Goal: Task Accomplishment & Management: Manage account settings

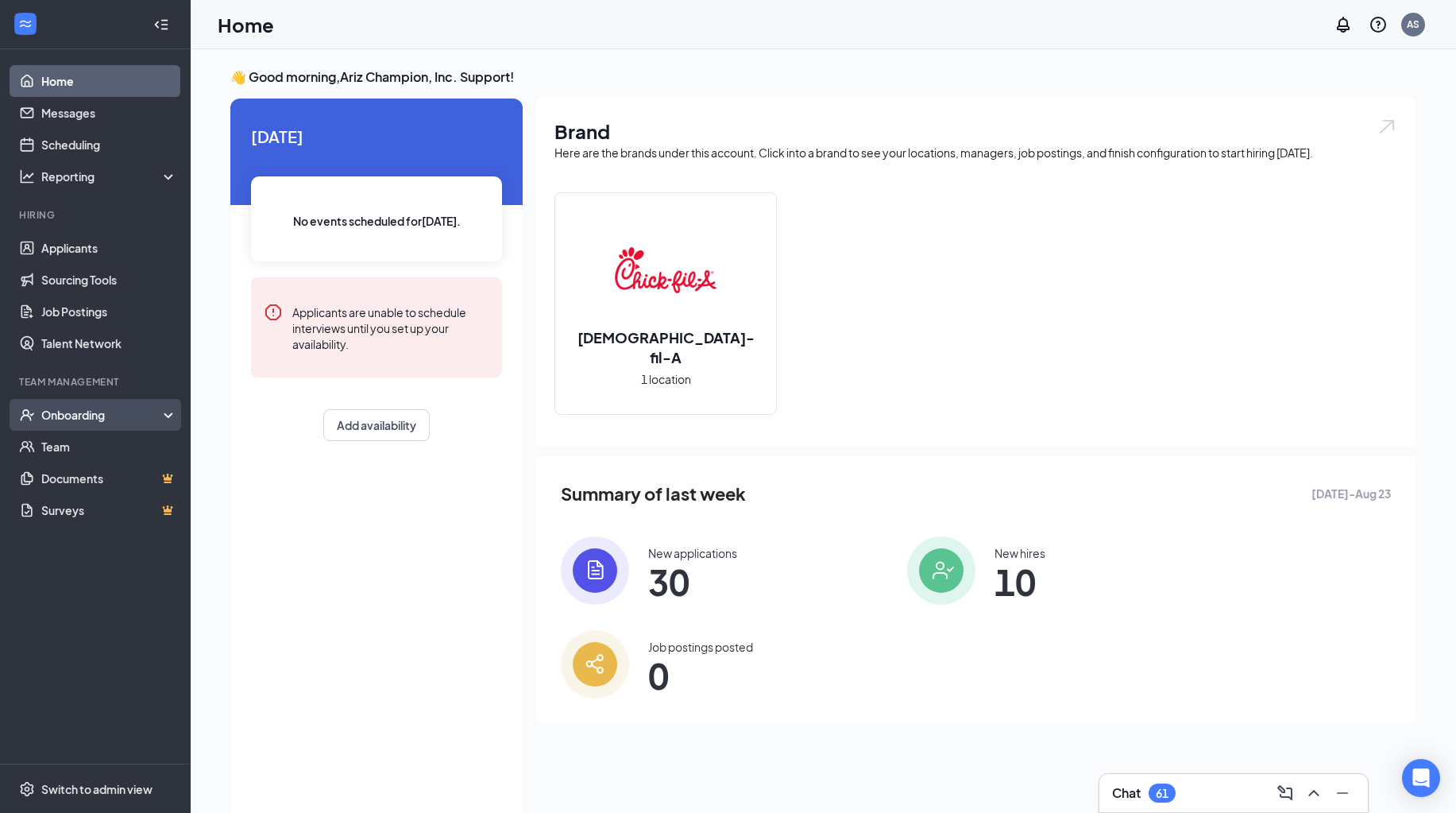
click at [49, 410] on div "Onboarding" at bounding box center [102, 414] width 122 height 16
click at [88, 547] on link "Activity log" at bounding box center [109, 541] width 136 height 32
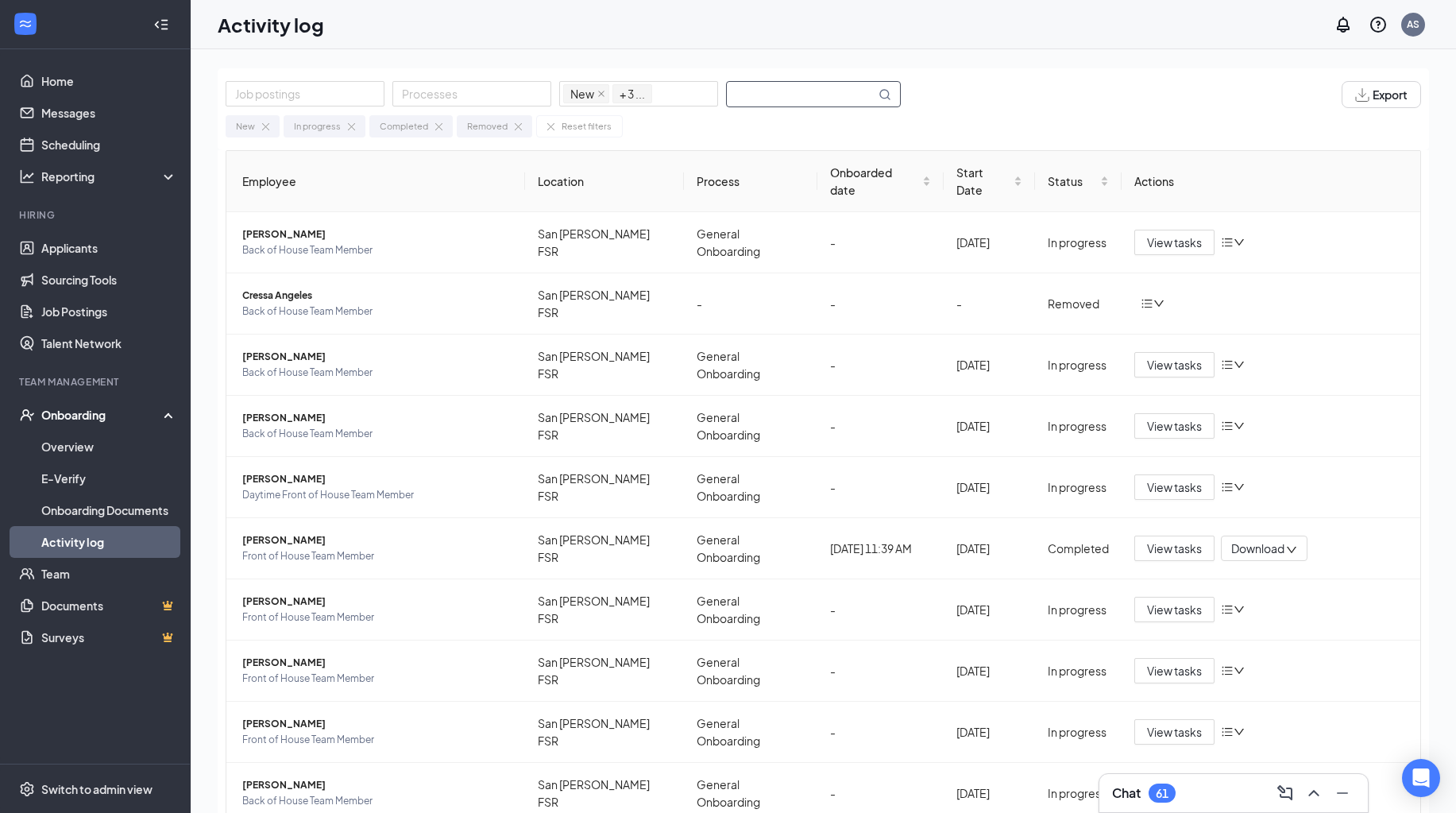
click at [797, 93] on input "text" at bounding box center [801, 94] width 148 height 25
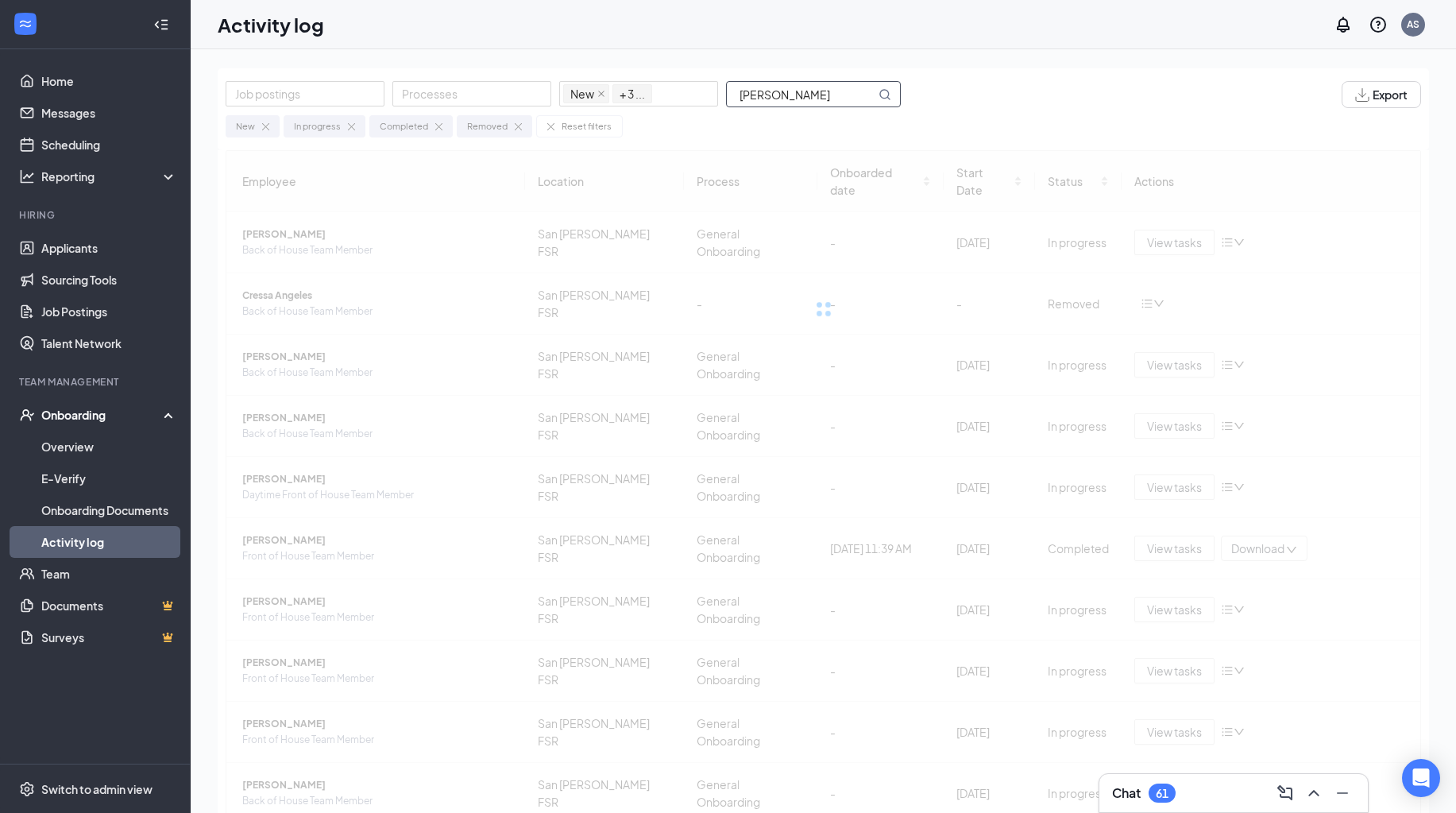
type input "Estrada"
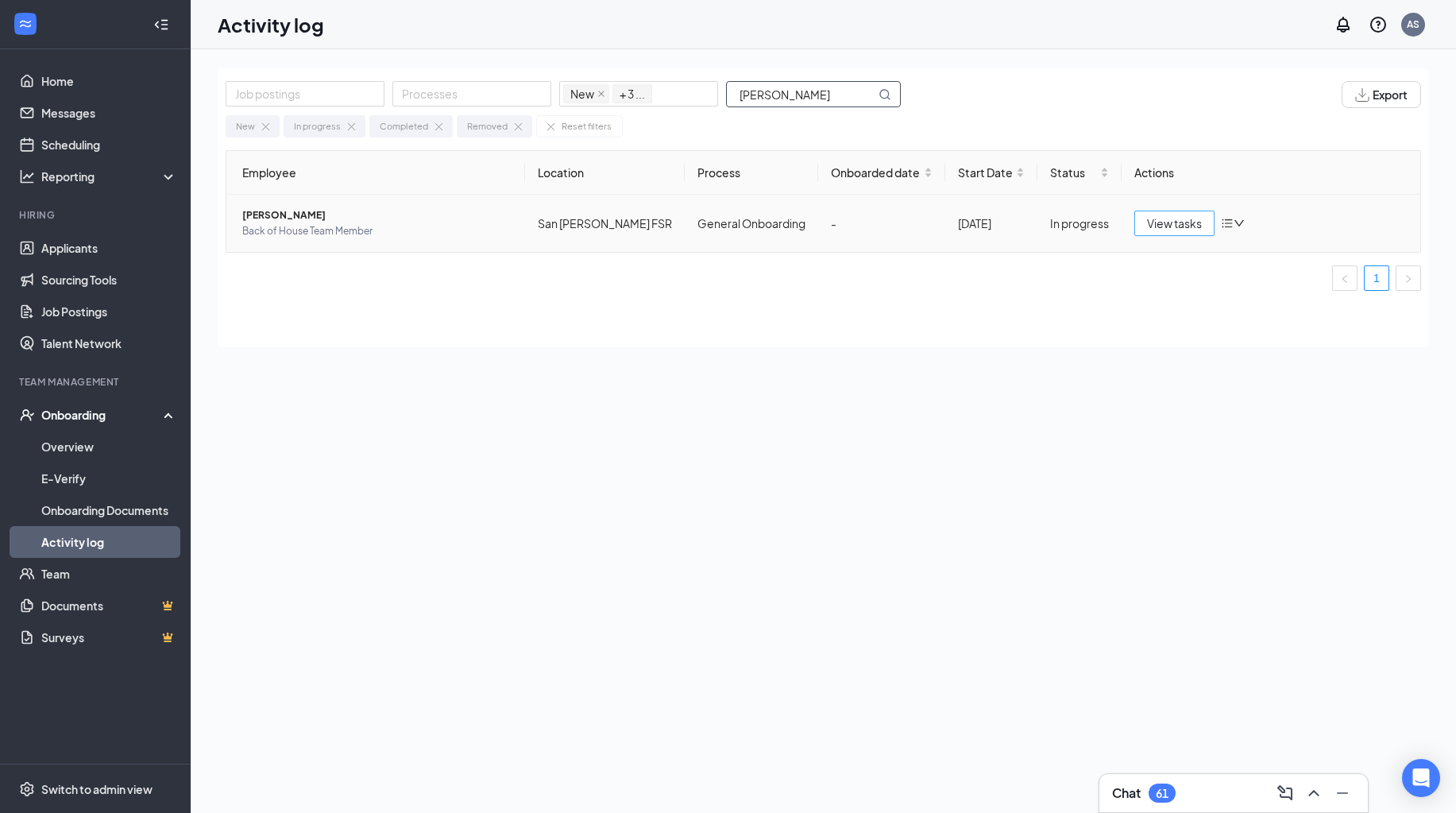
click at [1177, 220] on span "View tasks" at bounding box center [1174, 223] width 54 height 17
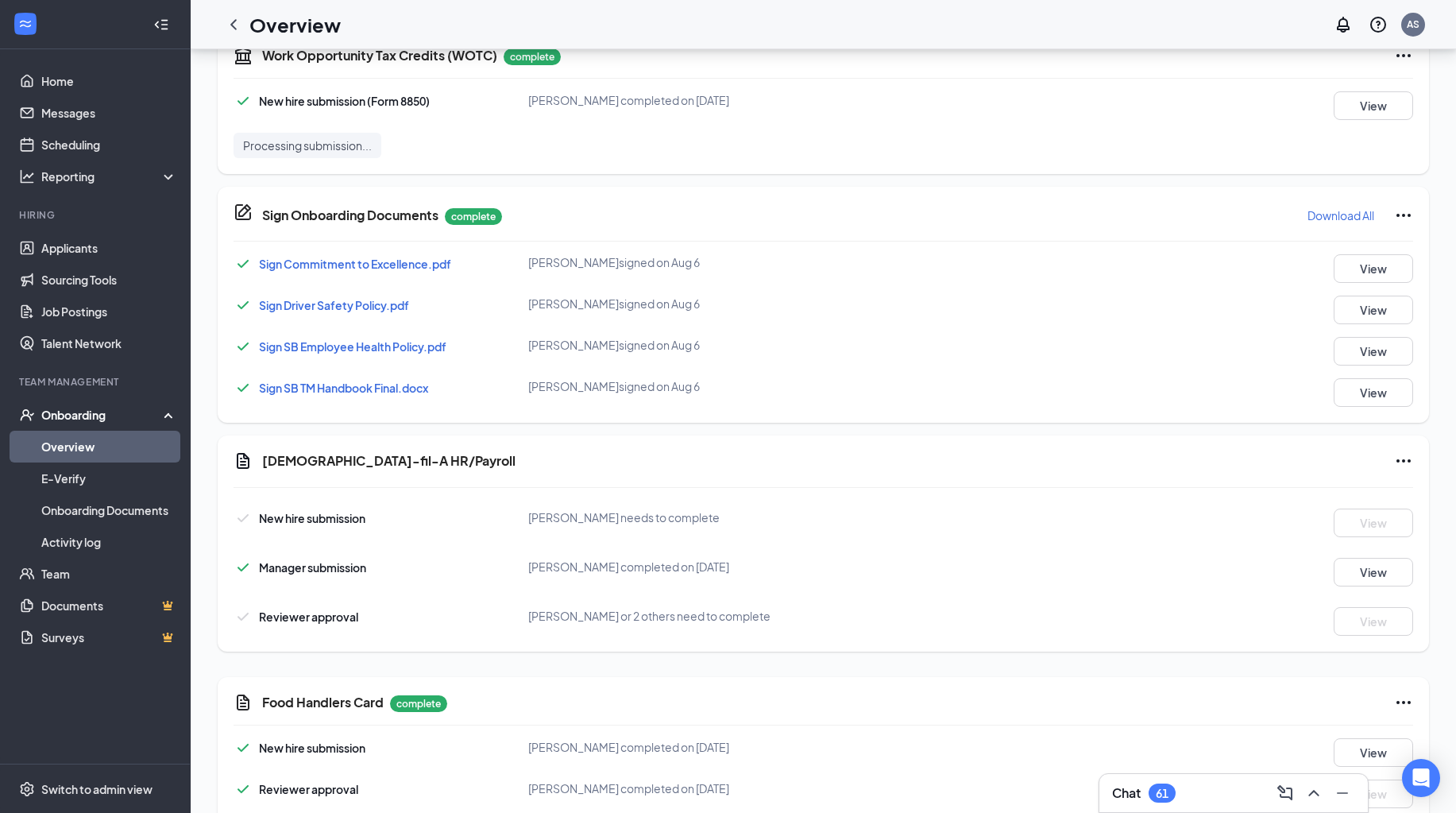
scroll to position [839, 0]
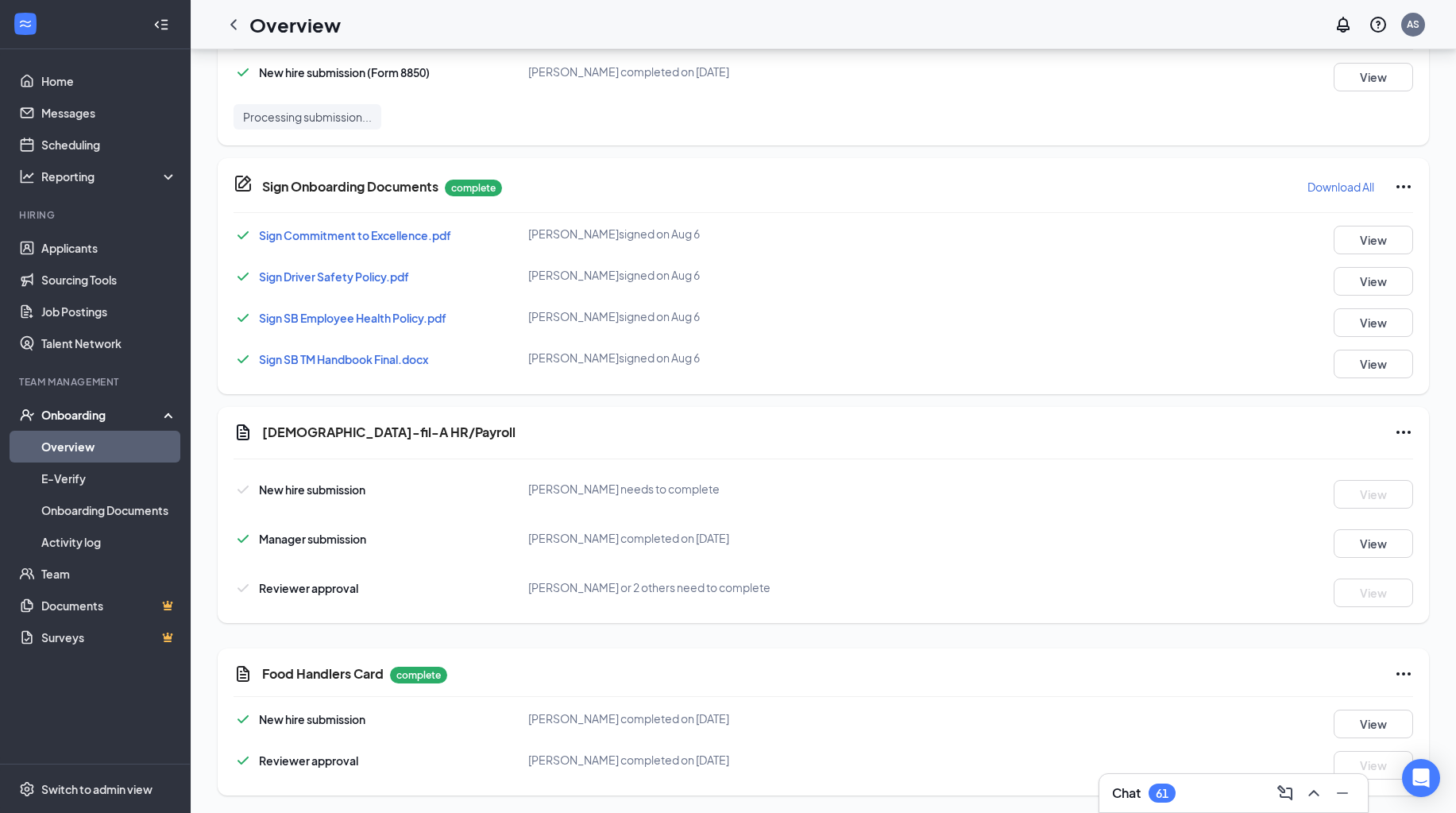
drag, startPoint x: 739, startPoint y: 482, endPoint x: 426, endPoint y: 481, distance: 313.0
click at [426, 481] on div "New hire submission Aaron M Estrada needs to complete View" at bounding box center [823, 494] width 1180 height 29
copy div "Aaron M Estrada needs to complete"
click at [1193, 225] on div at bounding box center [1093, 225] width 344 height 1
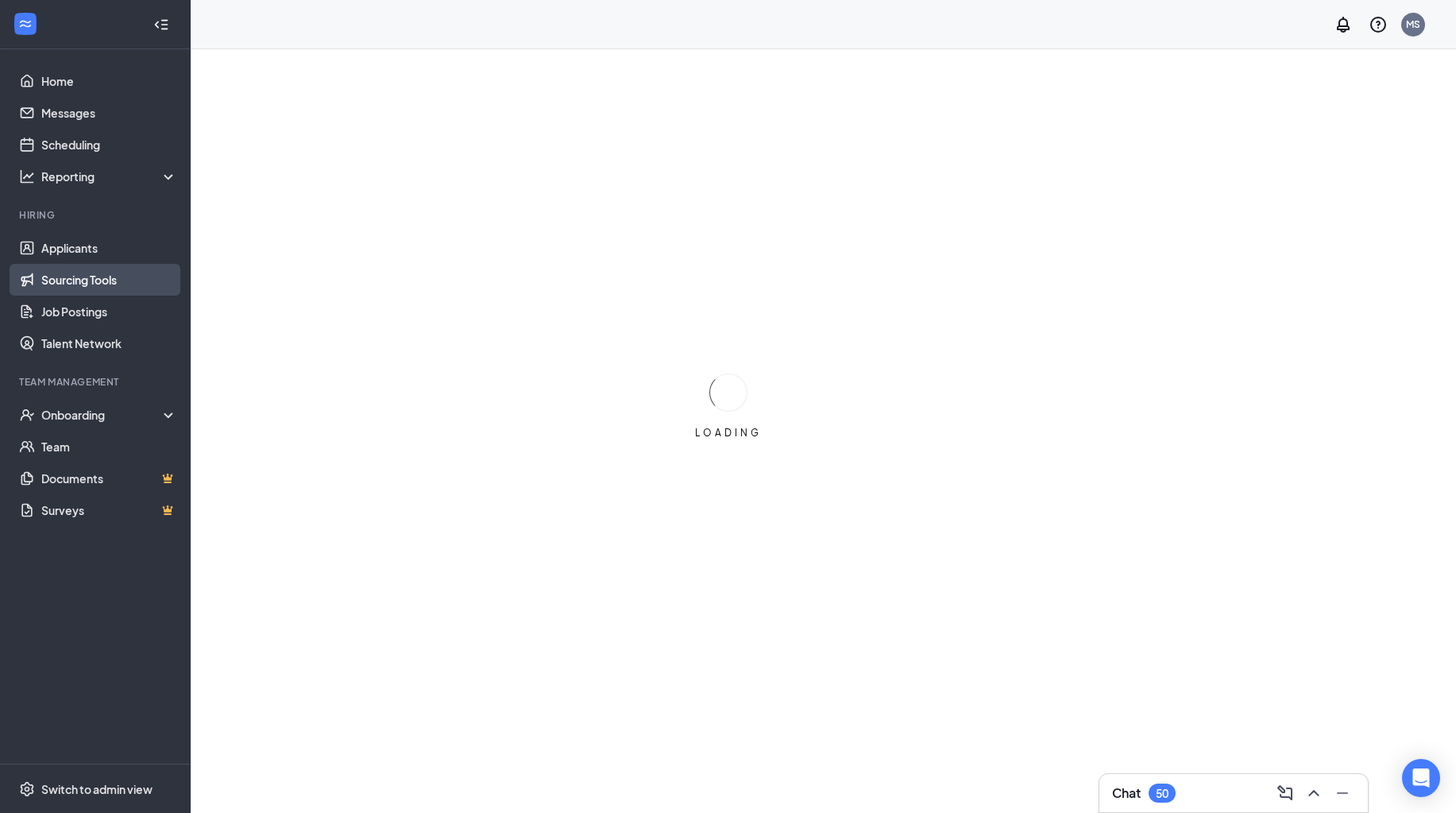
click at [41, 291] on link "Sourcing Tools" at bounding box center [109, 280] width 136 height 32
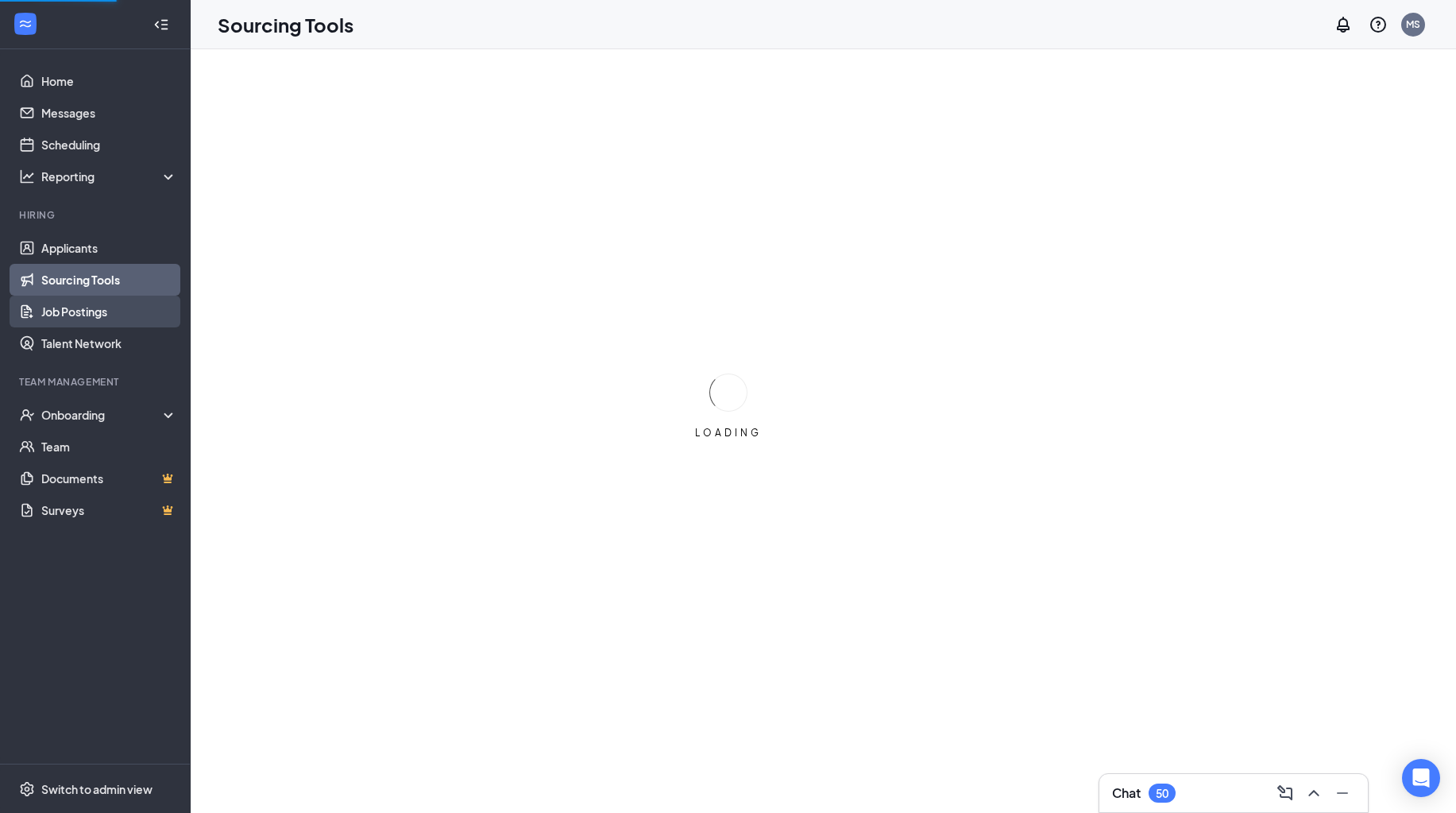
click at [41, 310] on link "Job Postings" at bounding box center [109, 311] width 136 height 32
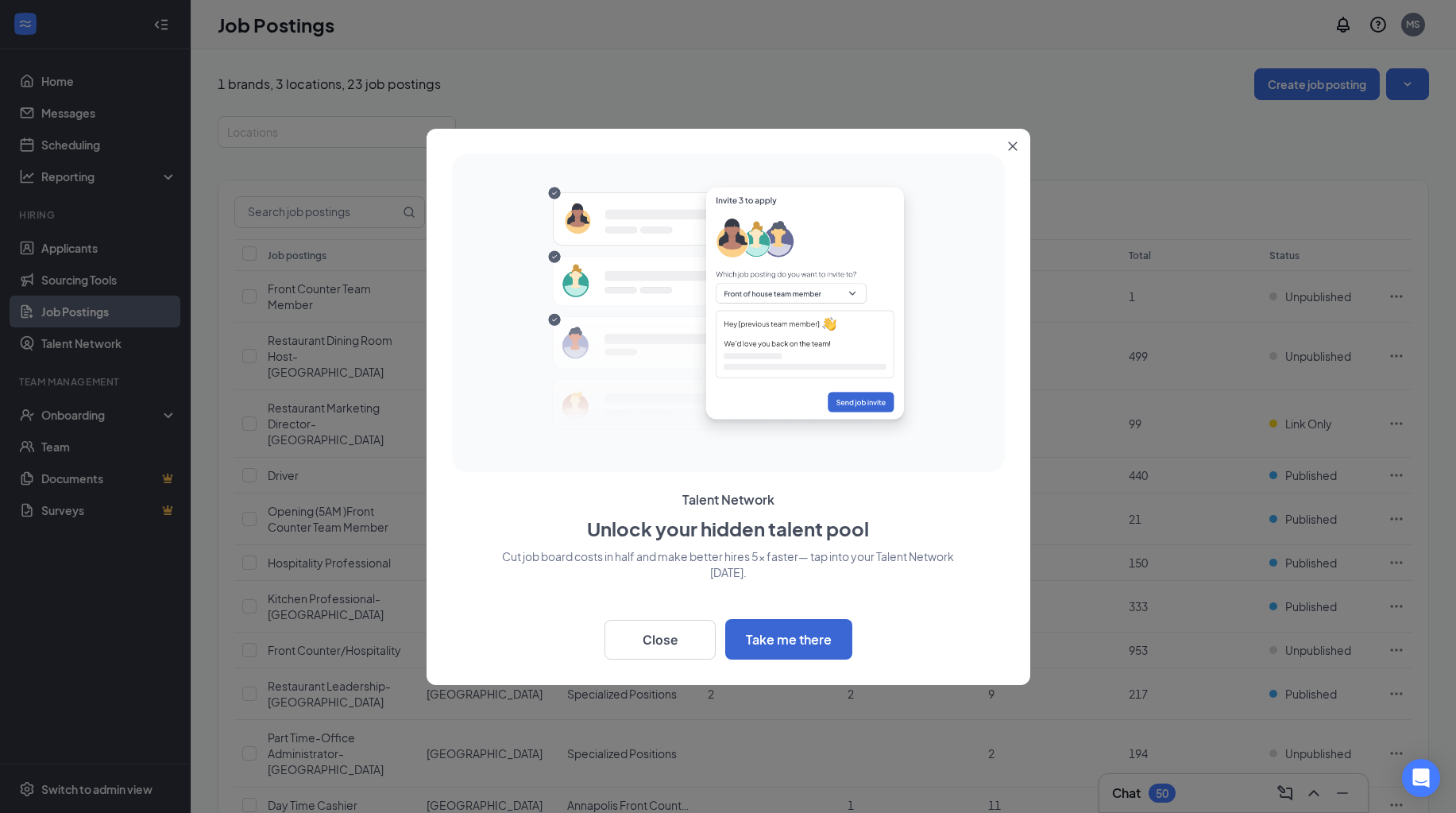
click at [1326, 303] on div at bounding box center [728, 406] width 1456 height 813
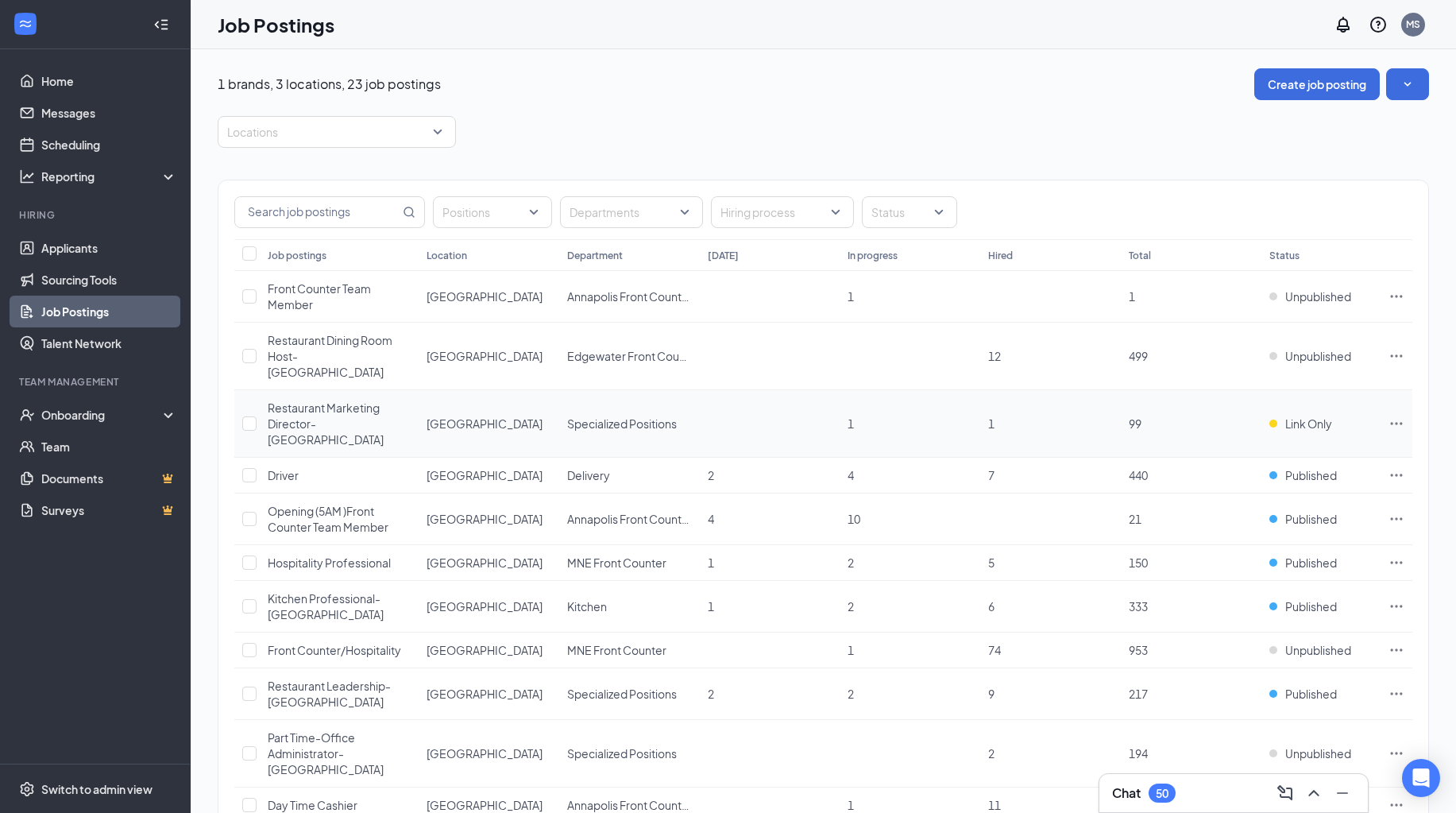
click at [1397, 416] on icon "Ellipses" at bounding box center [1396, 423] width 16 height 16
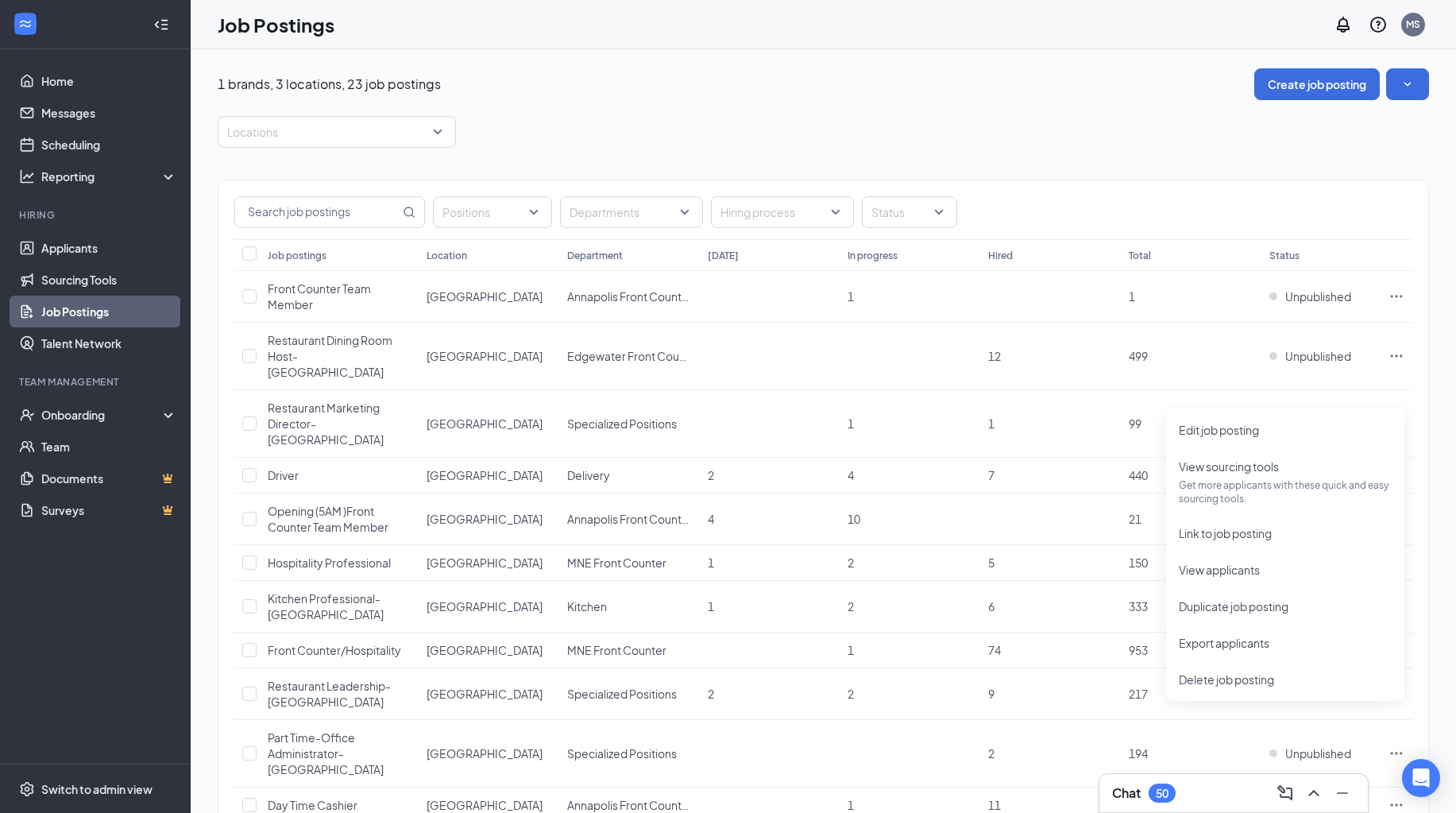
click at [1151, 28] on div "Job Postings MS" at bounding box center [823, 25] width 1265 height 50
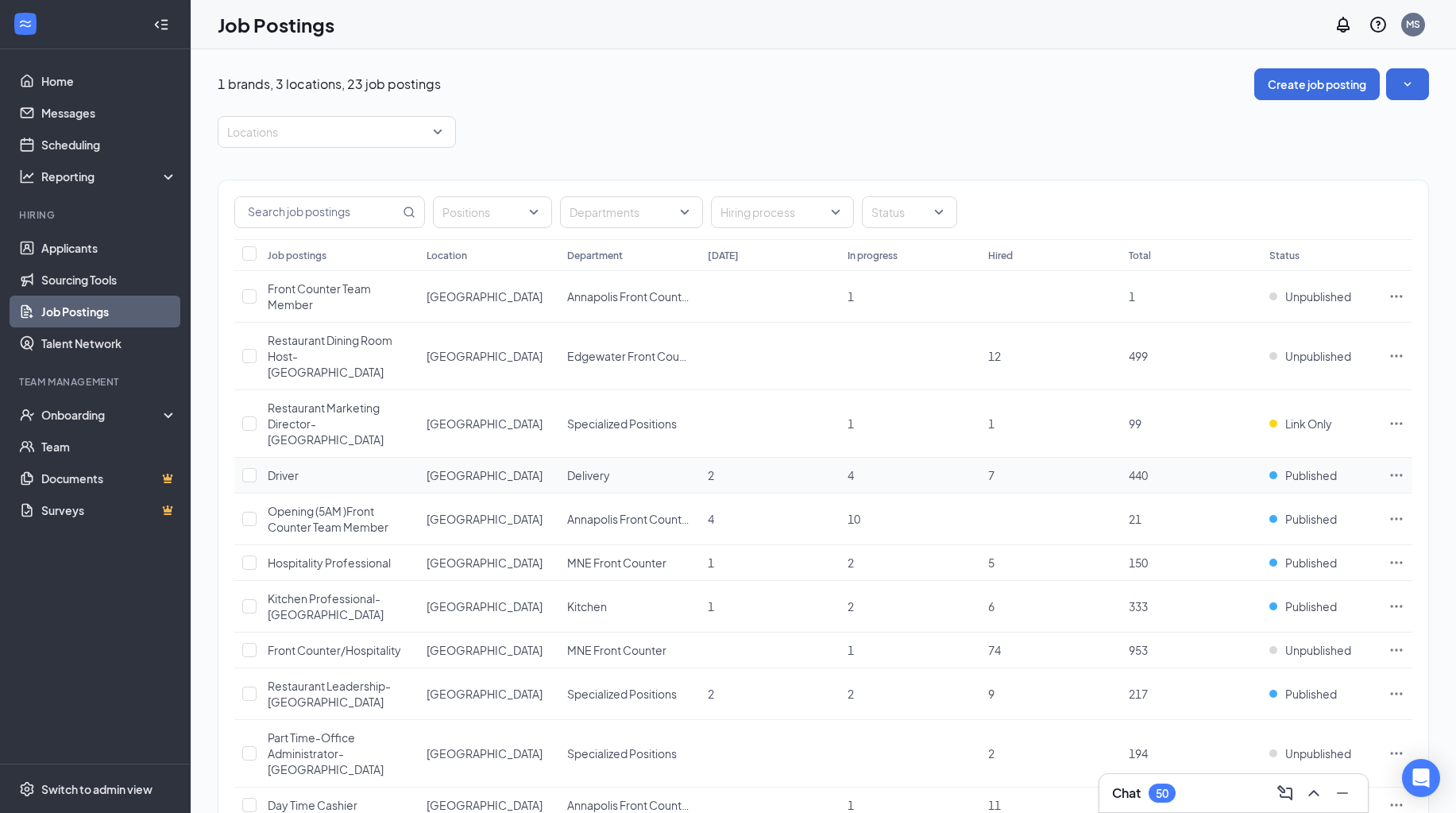
click at [1390, 467] on icon "Ellipses" at bounding box center [1396, 475] width 16 height 16
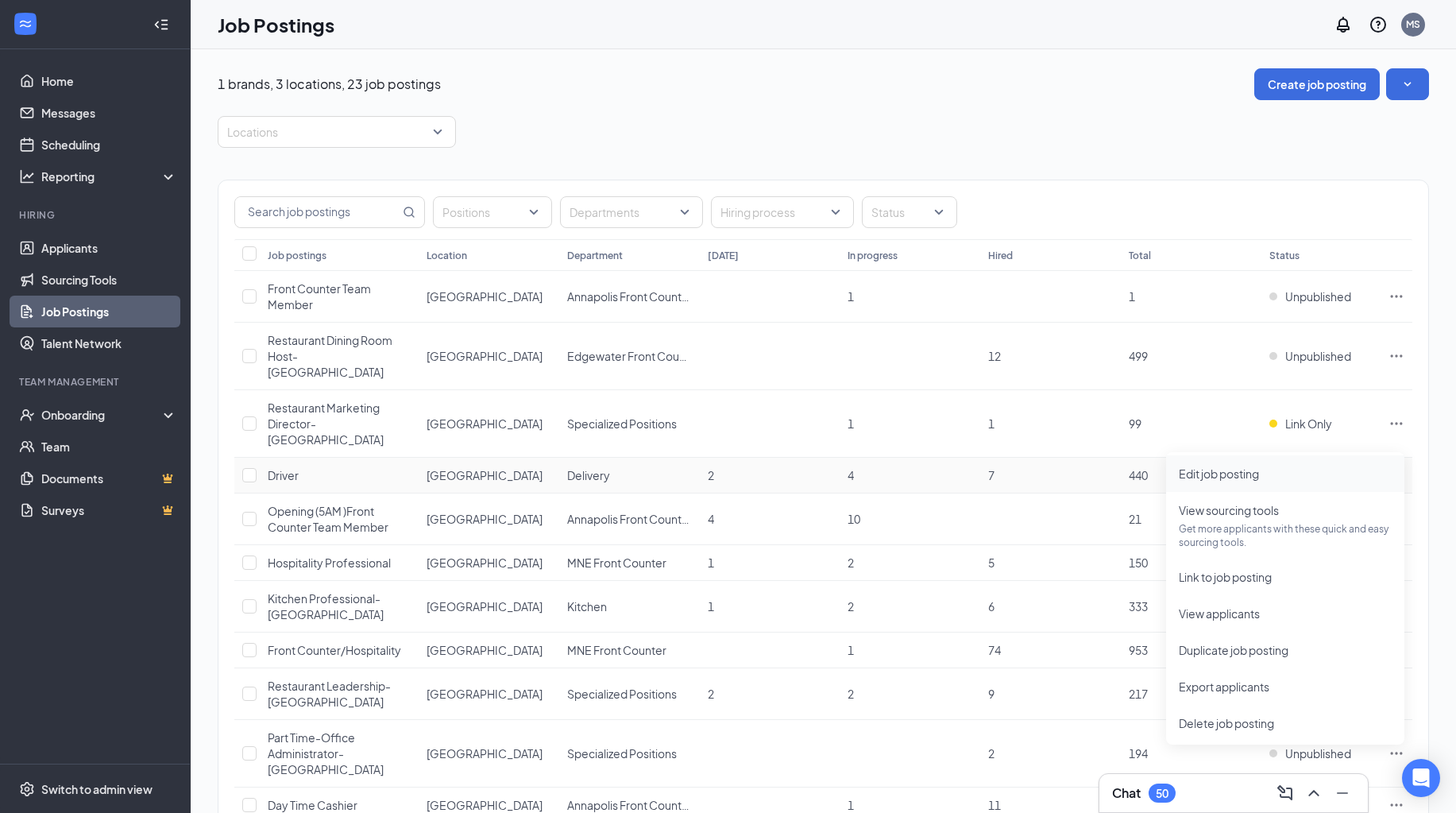
click at [1218, 466] on span "Edit job posting" at bounding box center [1218, 473] width 80 height 14
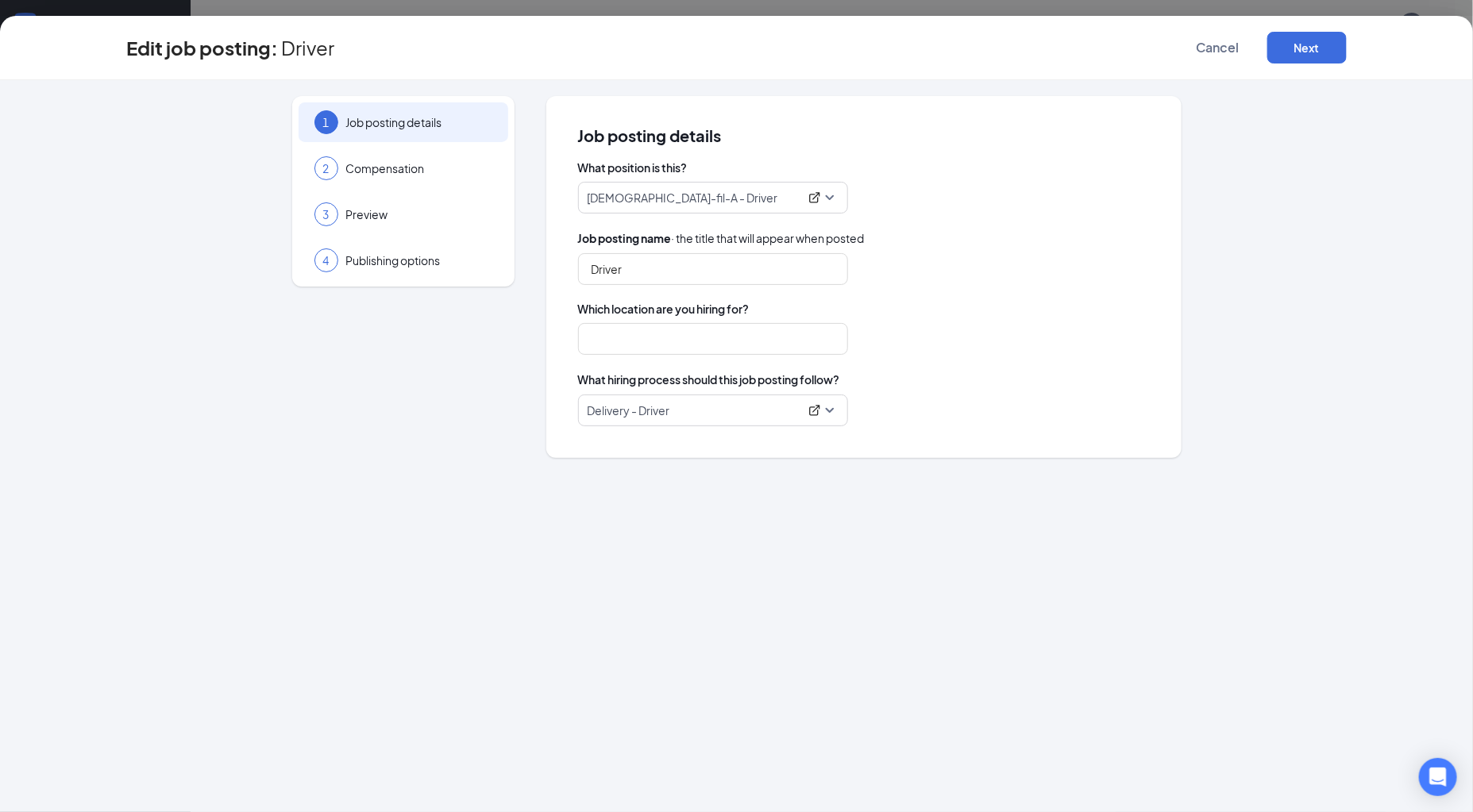
type input "Driver"
type input "Annapolis"
drag, startPoint x: 860, startPoint y: 385, endPoint x: 564, endPoint y: 375, distance: 296.2
click at [566, 378] on div "Job posting details What position is this? Chick-fil-A - Driver Job posting nam…" at bounding box center [864, 277] width 635 height 362
copy span "What hiring process should this job posting follow?"
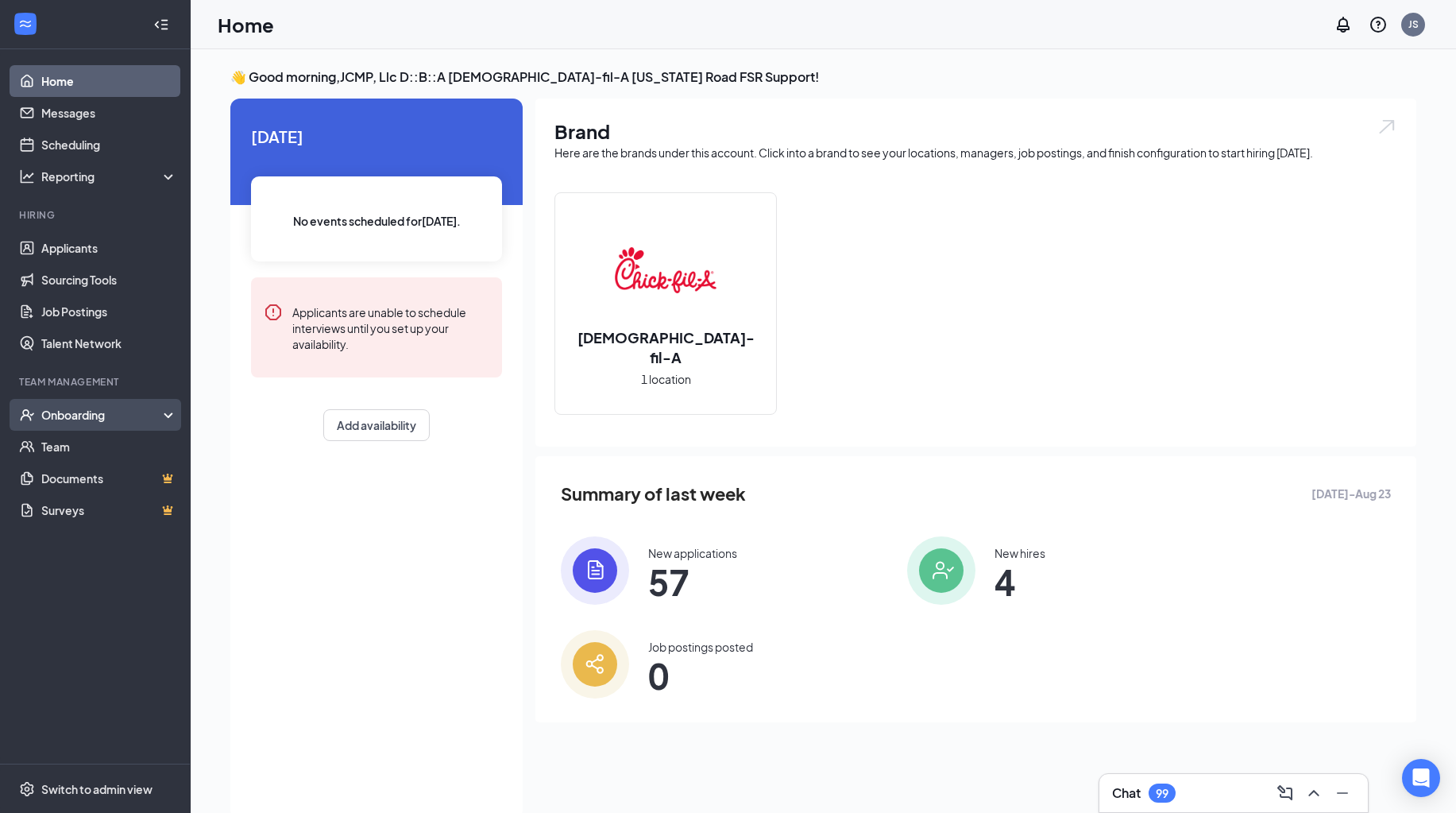
click at [110, 414] on div "Onboarding" at bounding box center [102, 414] width 122 height 16
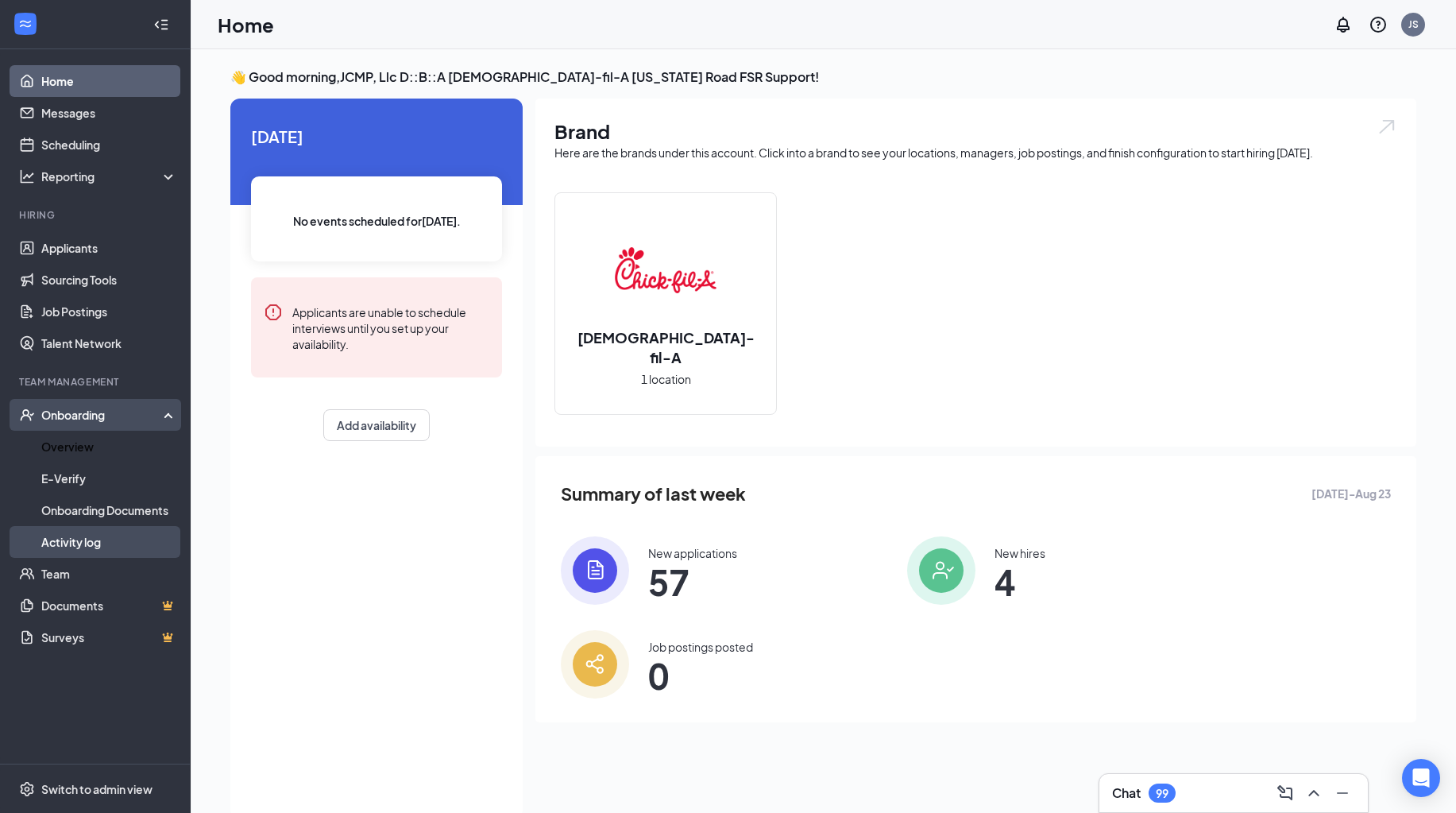
click at [106, 544] on link "Activity log" at bounding box center [109, 541] width 136 height 32
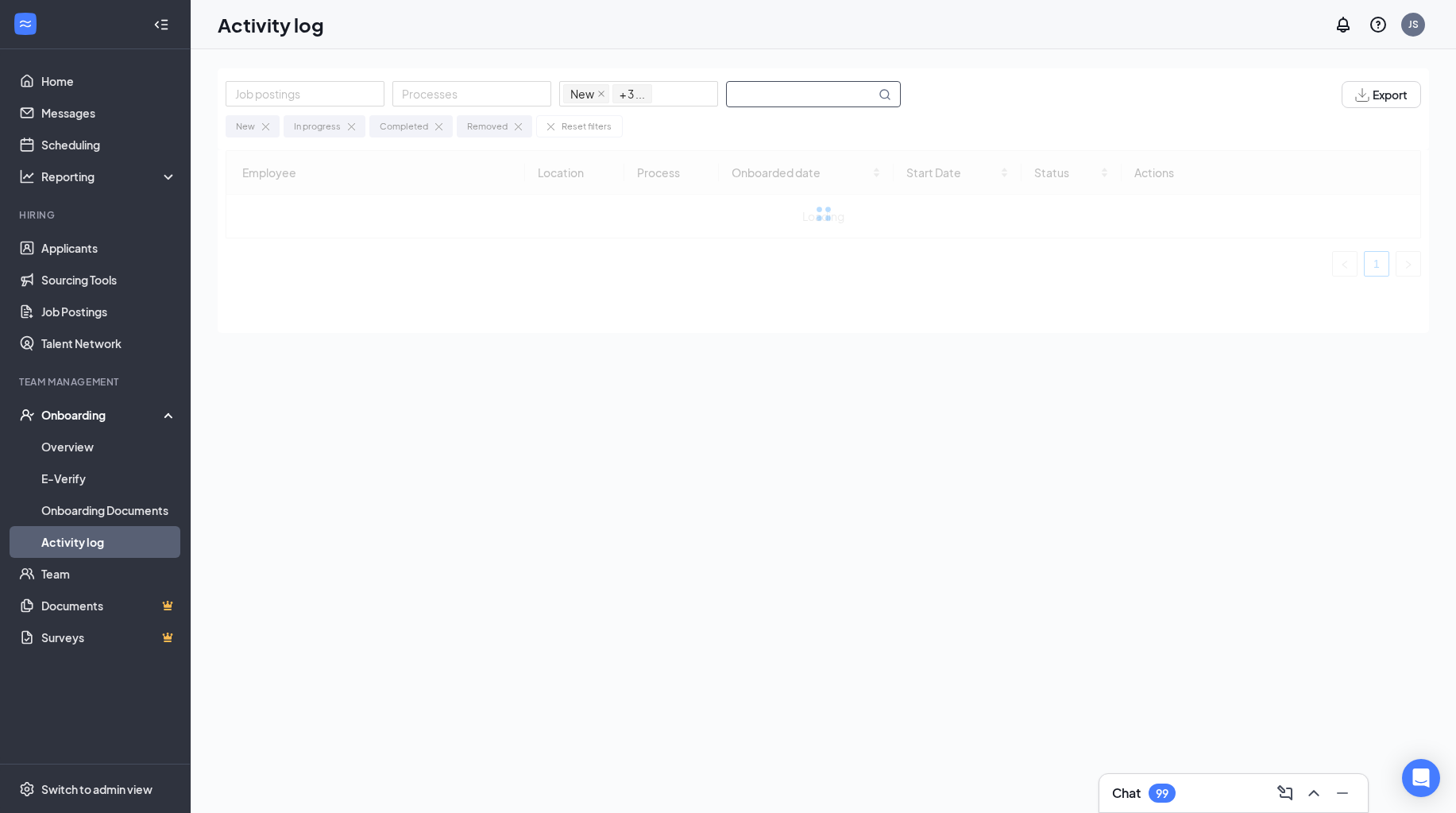
click at [762, 88] on input "text" at bounding box center [801, 94] width 148 height 25
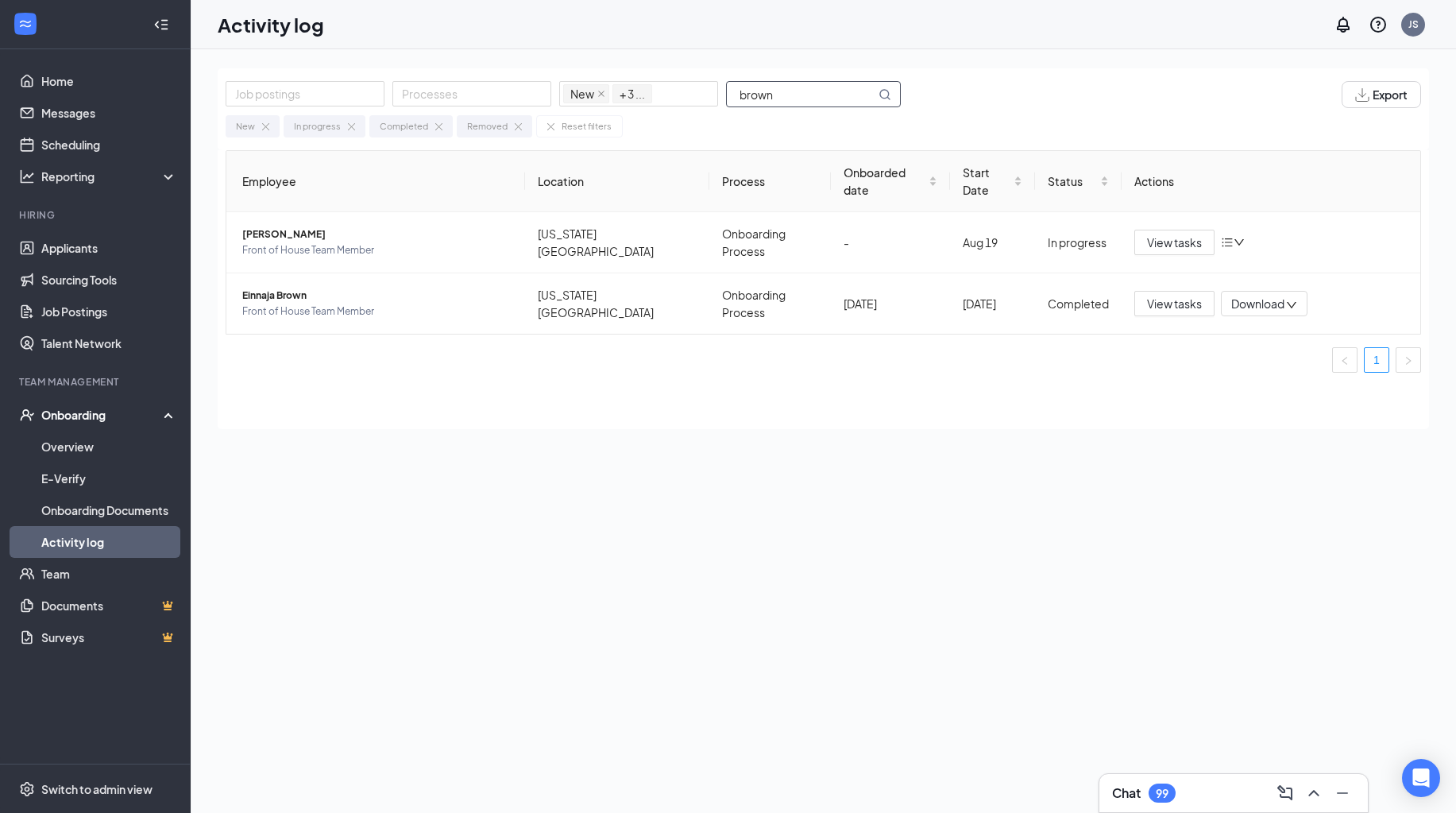
type input "brown"
click at [1182, 229] on button "View tasks" at bounding box center [1174, 242] width 80 height 26
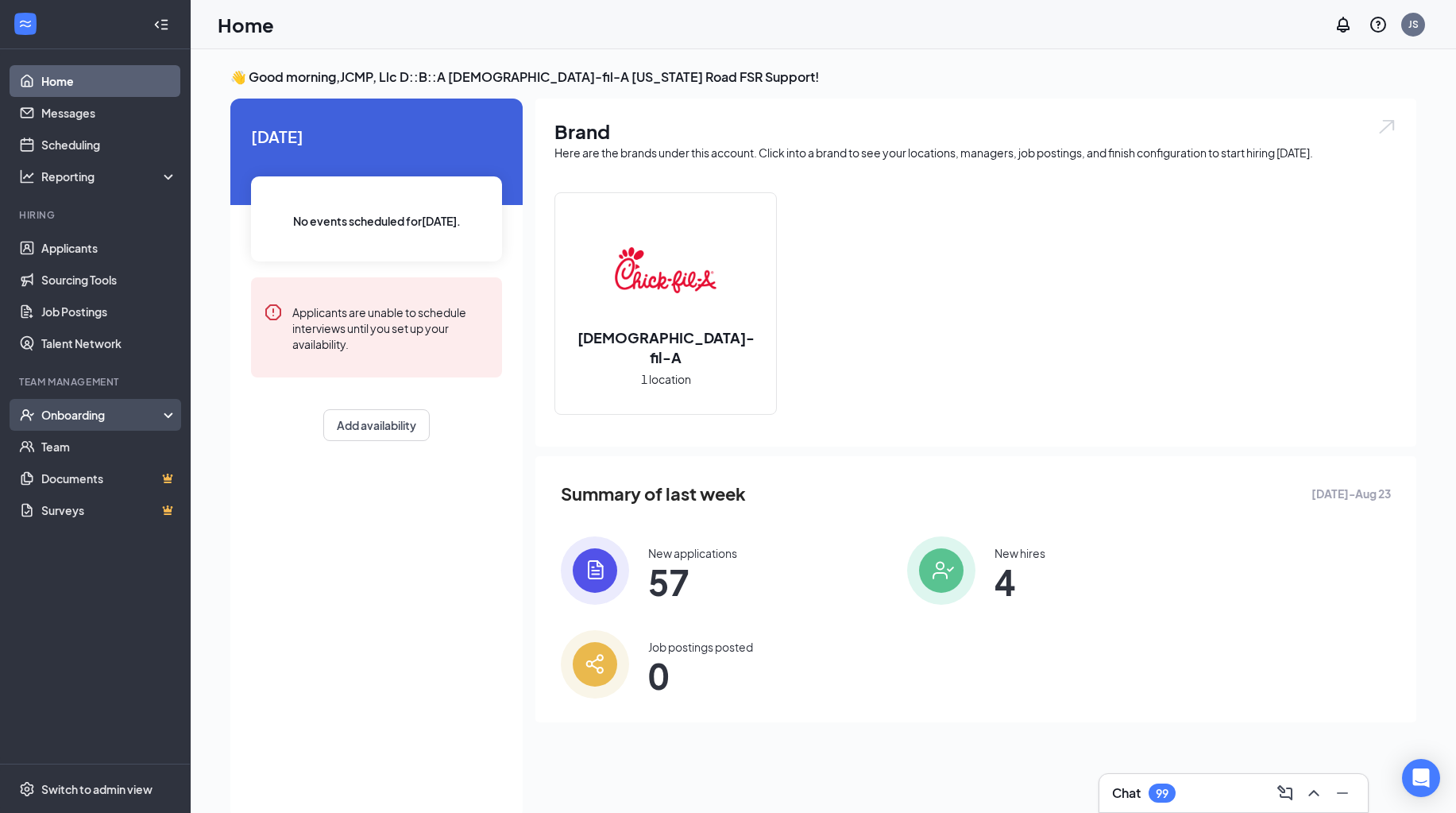
click at [56, 419] on div "Onboarding" at bounding box center [102, 414] width 122 height 16
click at [70, 531] on link "Activity log" at bounding box center [109, 541] width 136 height 32
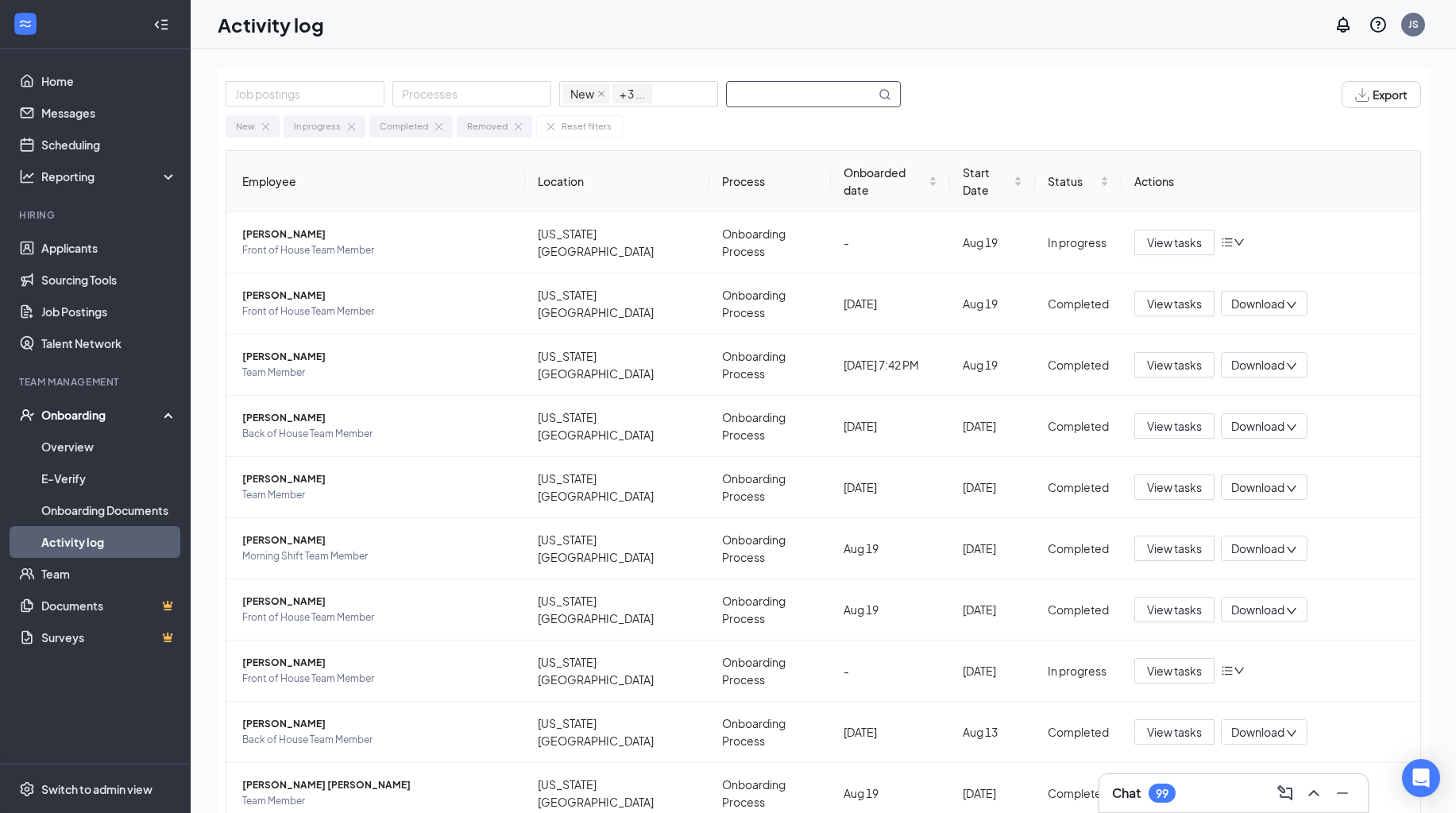
click at [772, 92] on input "text" at bounding box center [801, 94] width 148 height 25
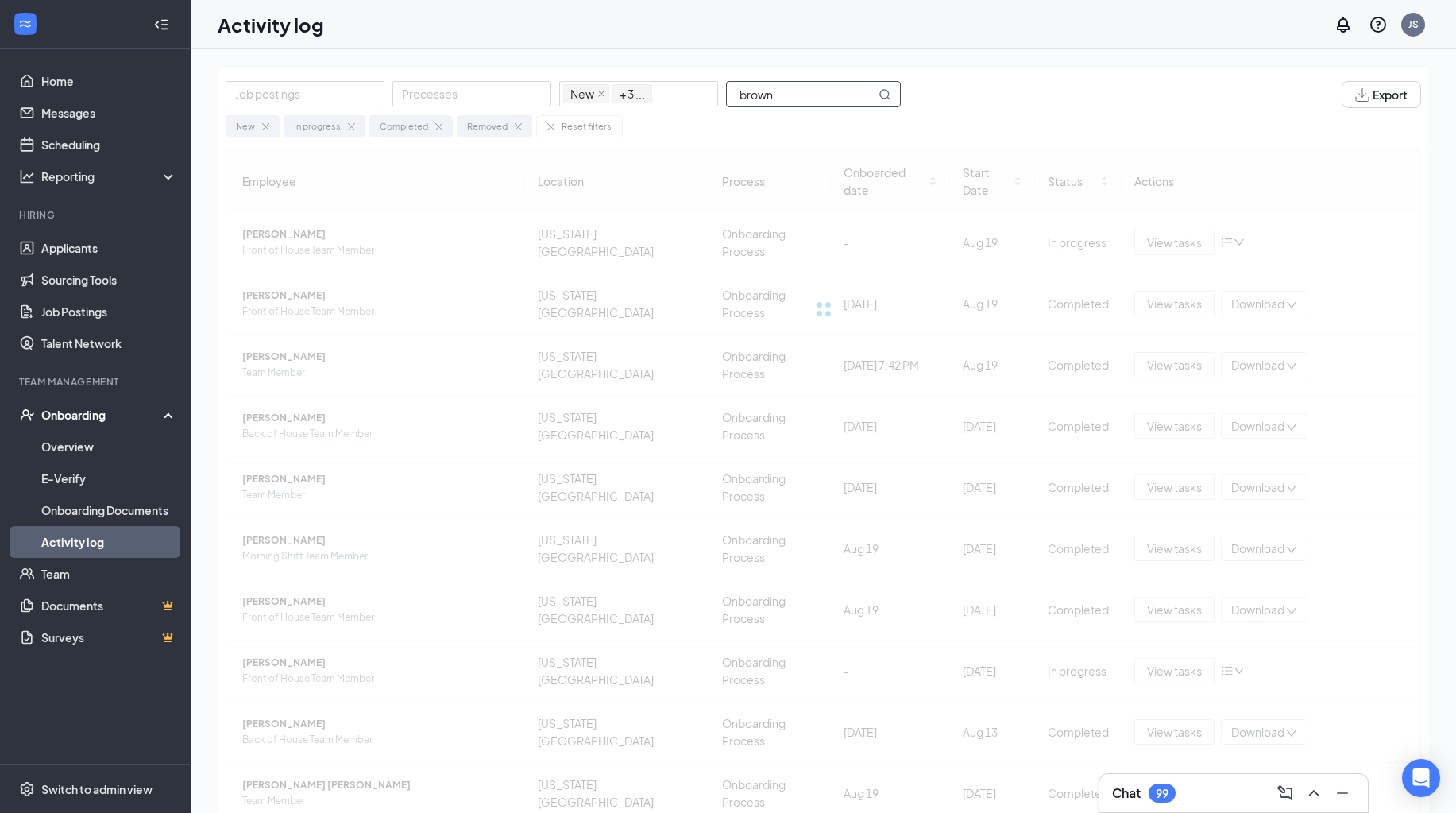
type input "brown"
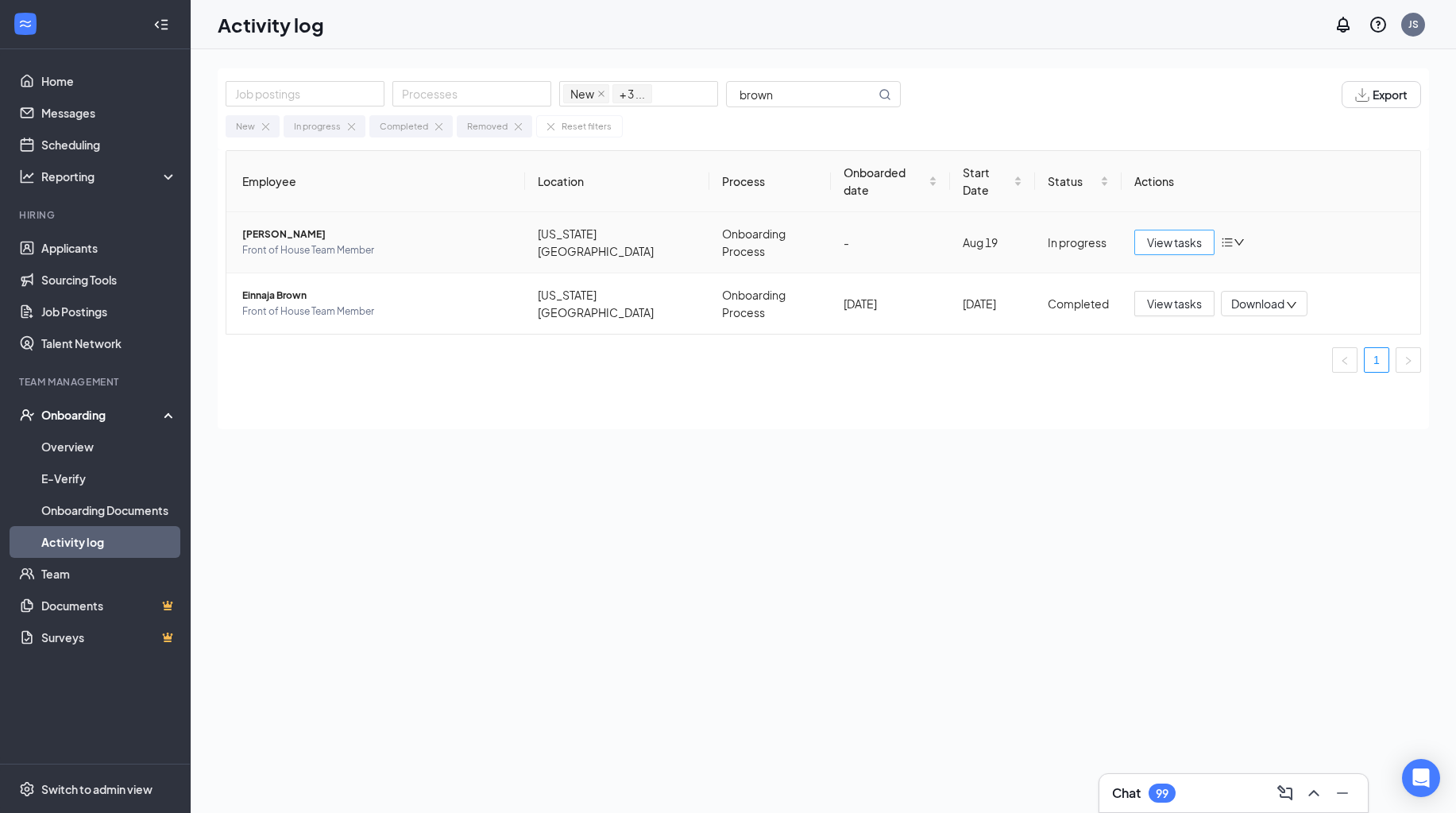
click at [1147, 234] on span "View tasks" at bounding box center [1174, 242] width 54 height 17
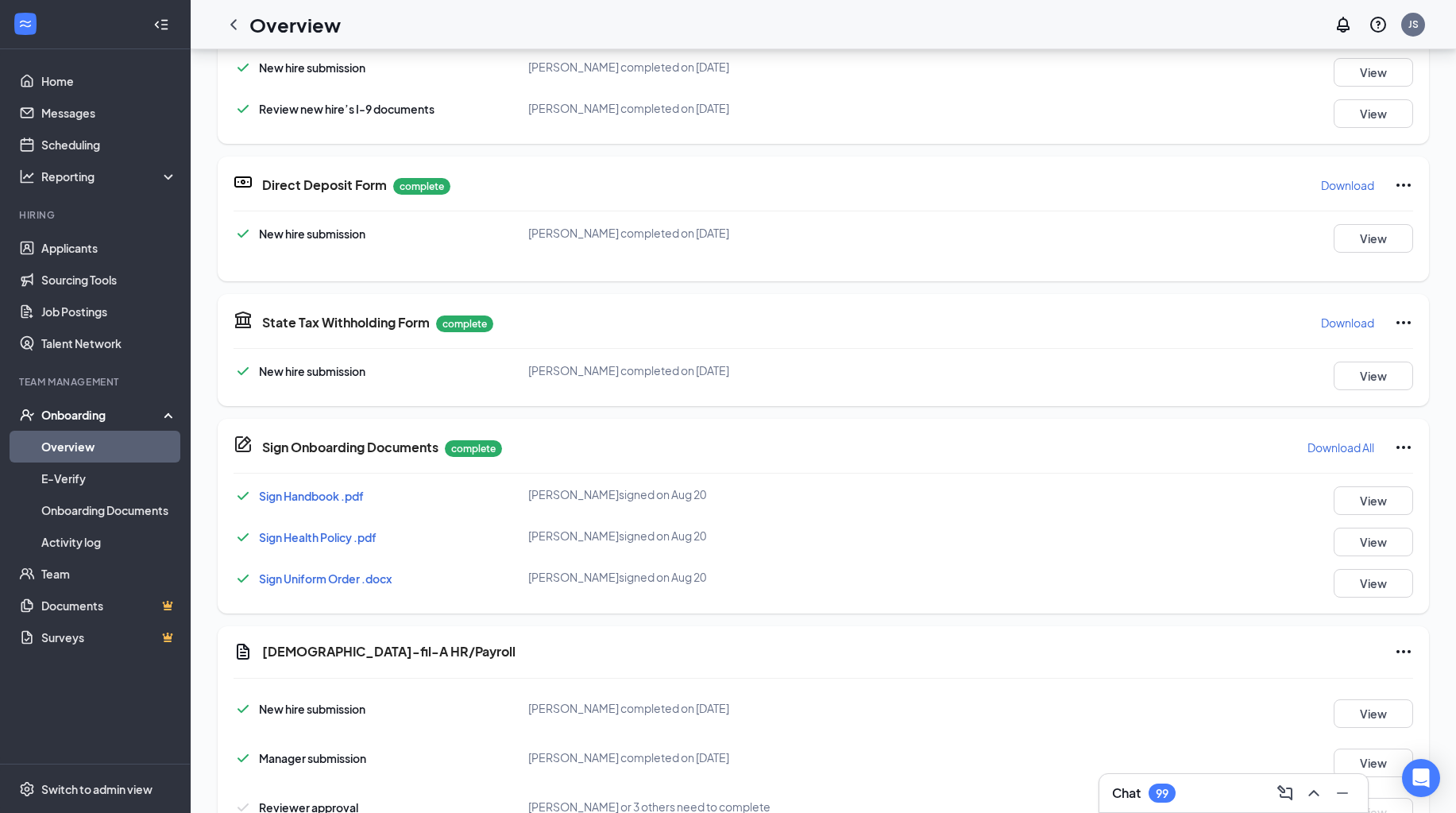
scroll to position [608, 0]
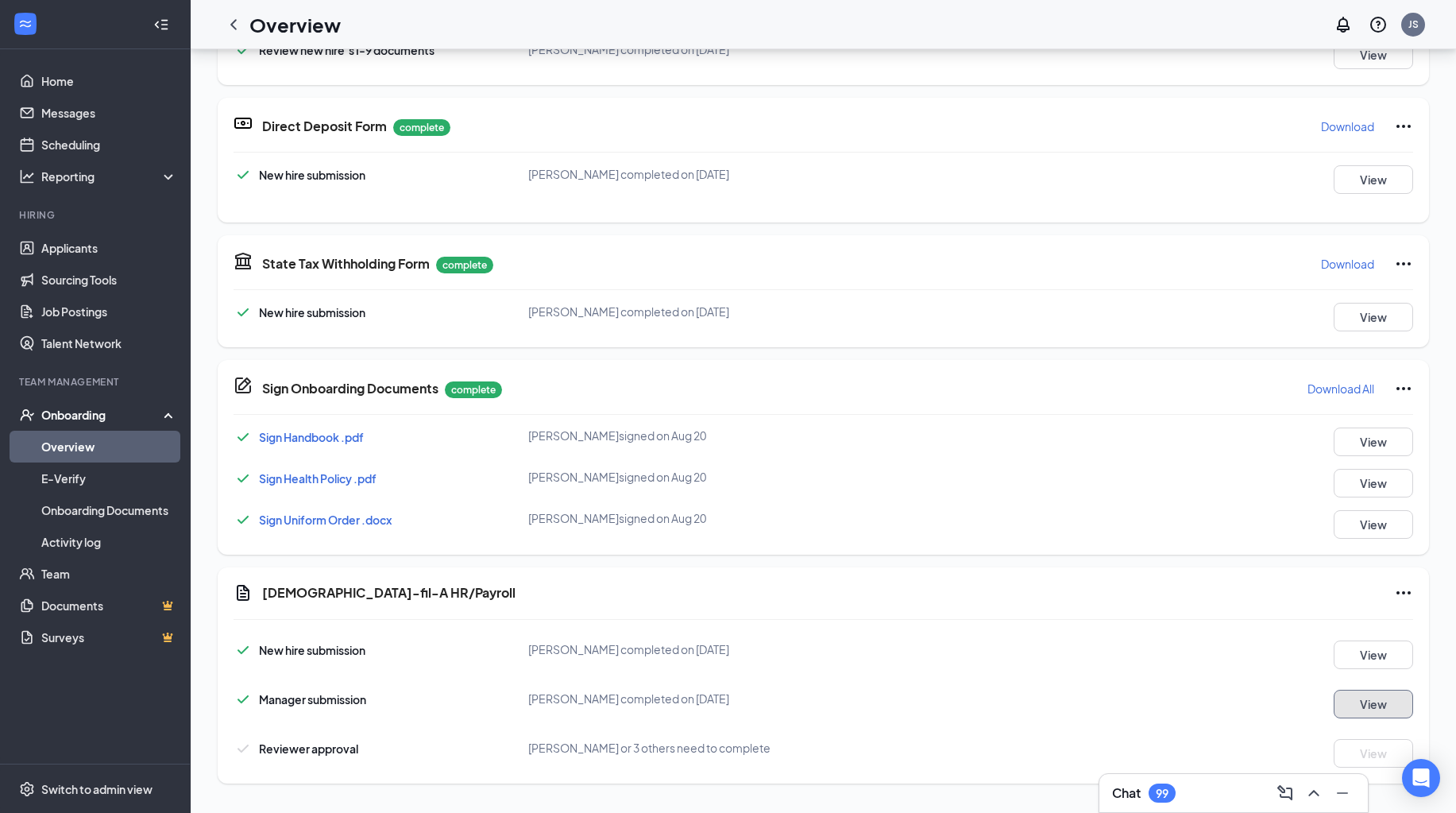
click at [1357, 690] on button "View" at bounding box center [1374, 704] width 79 height 29
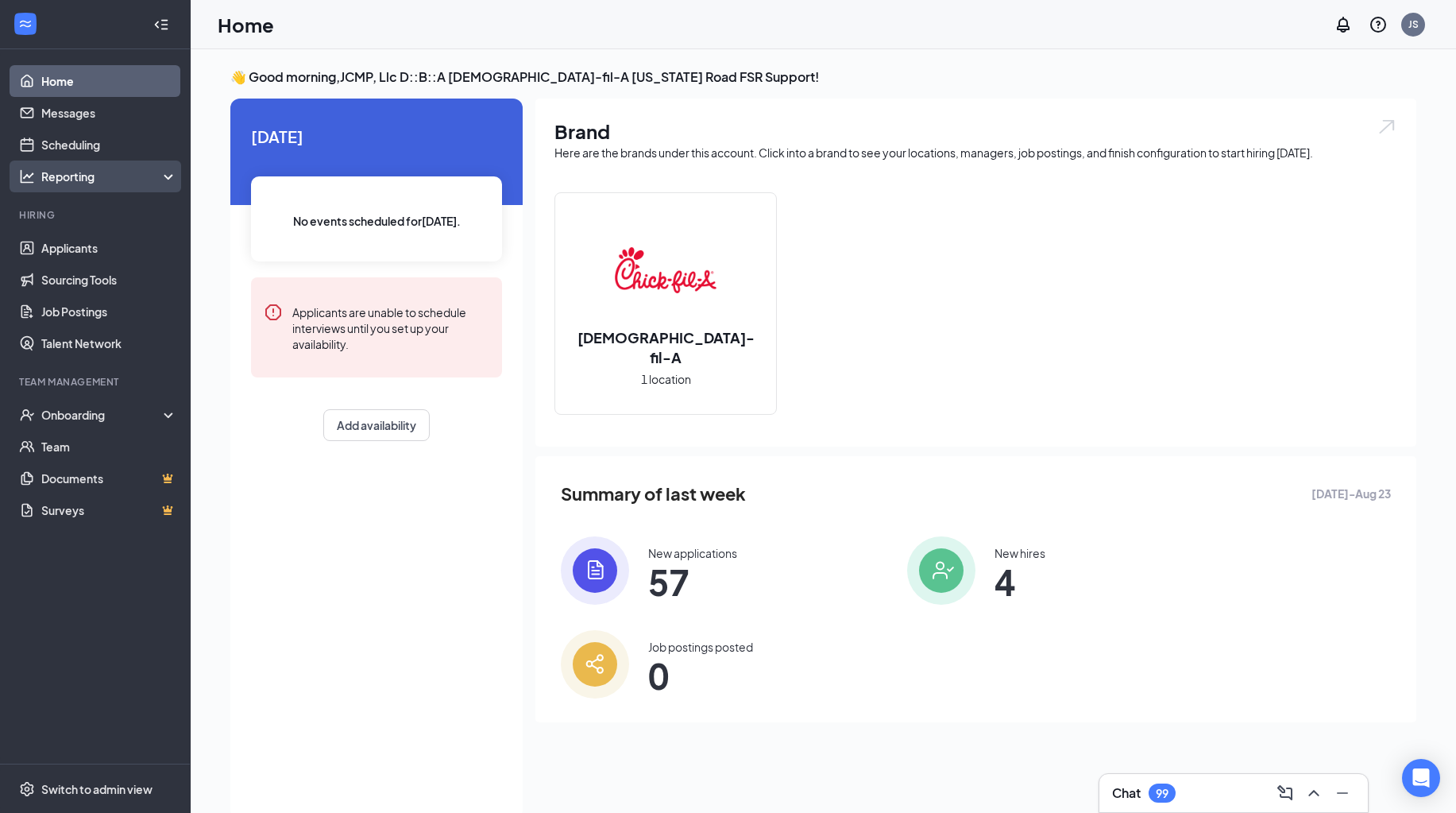
click at [109, 186] on div "Reporting" at bounding box center [95, 176] width 191 height 32
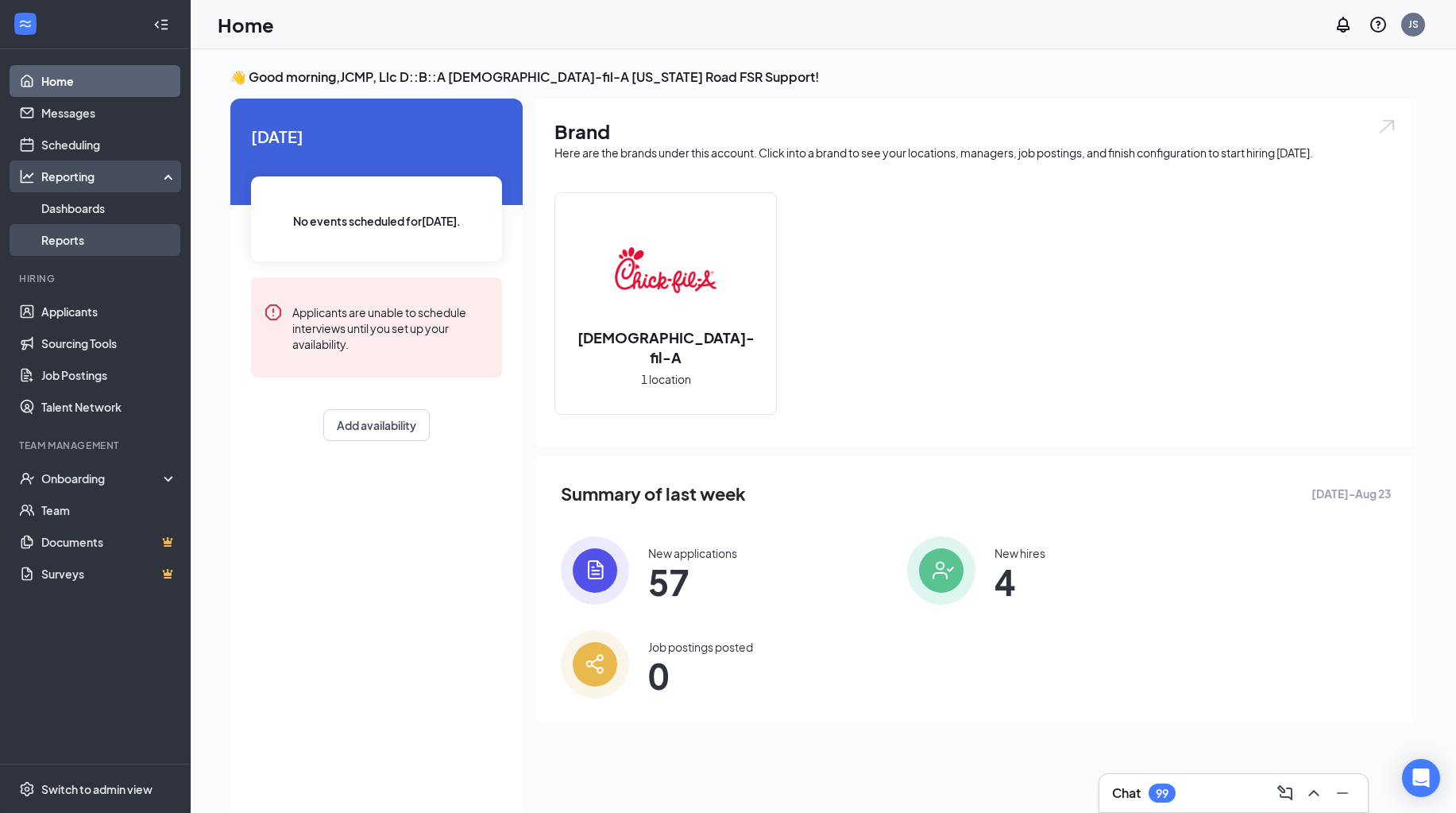
click at [101, 242] on link "Reports" at bounding box center [109, 240] width 136 height 32
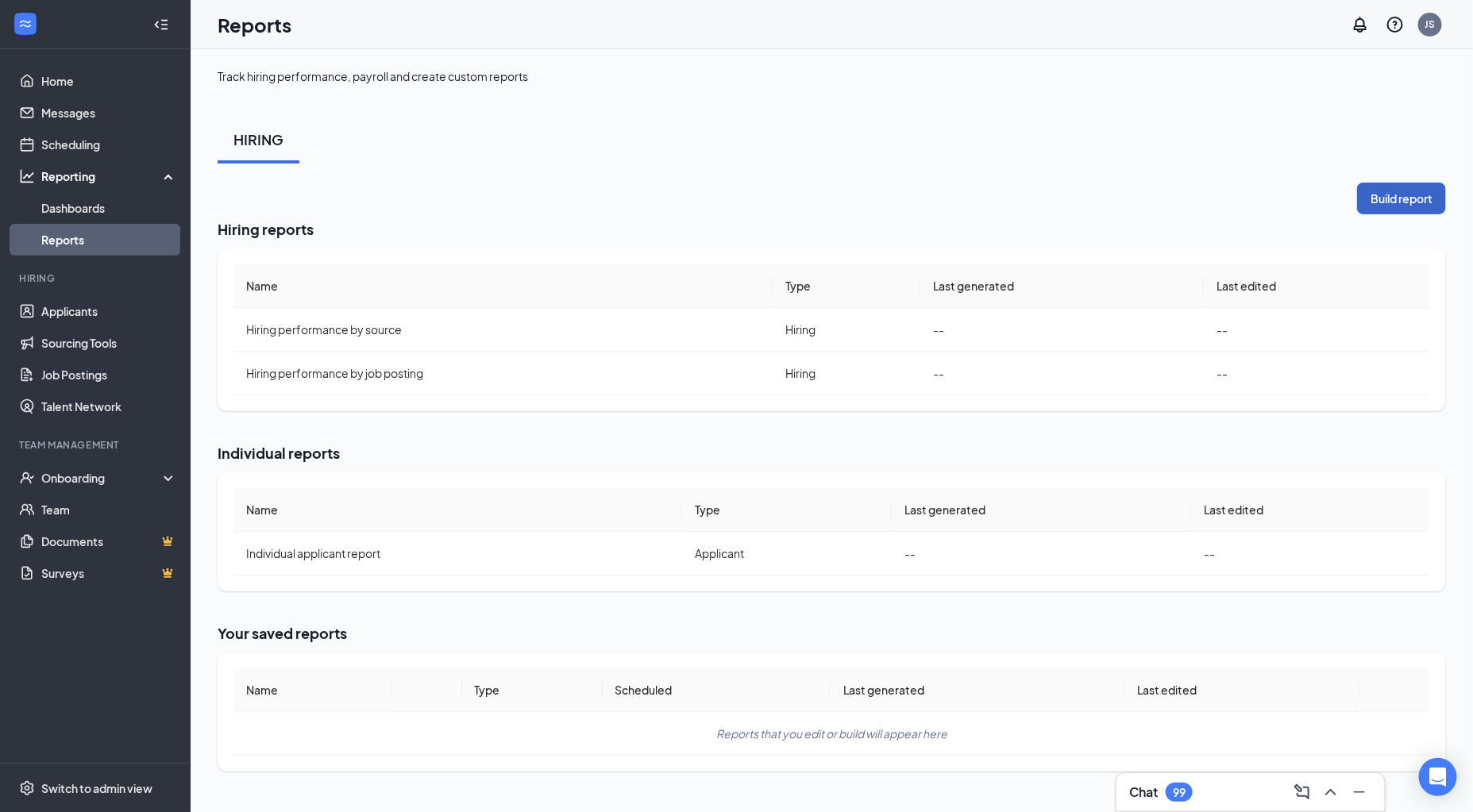
click at [1421, 188] on button "Build report" at bounding box center [1401, 198] width 89 height 32
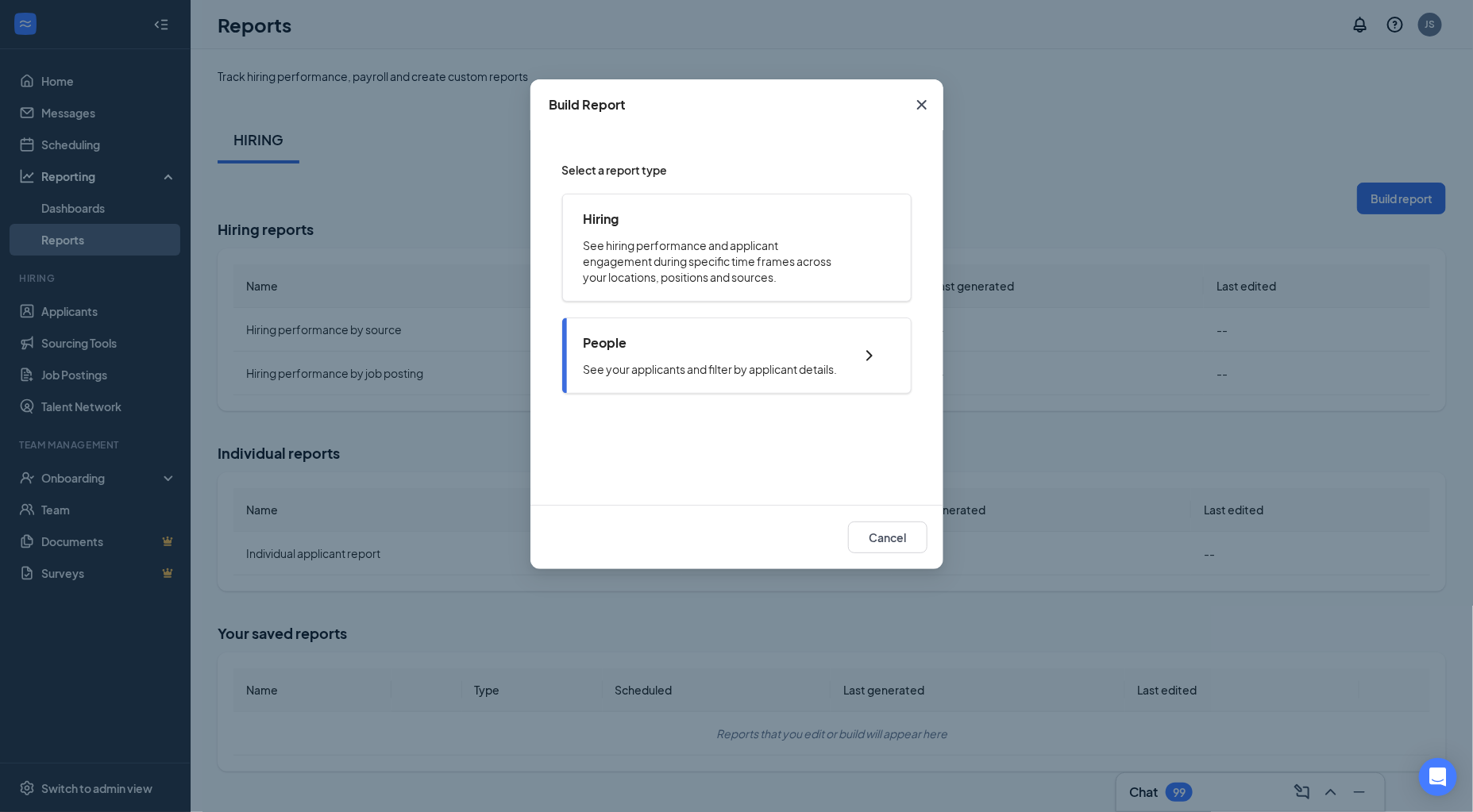
click at [788, 342] on div "People" at bounding box center [711, 342] width 254 height 17
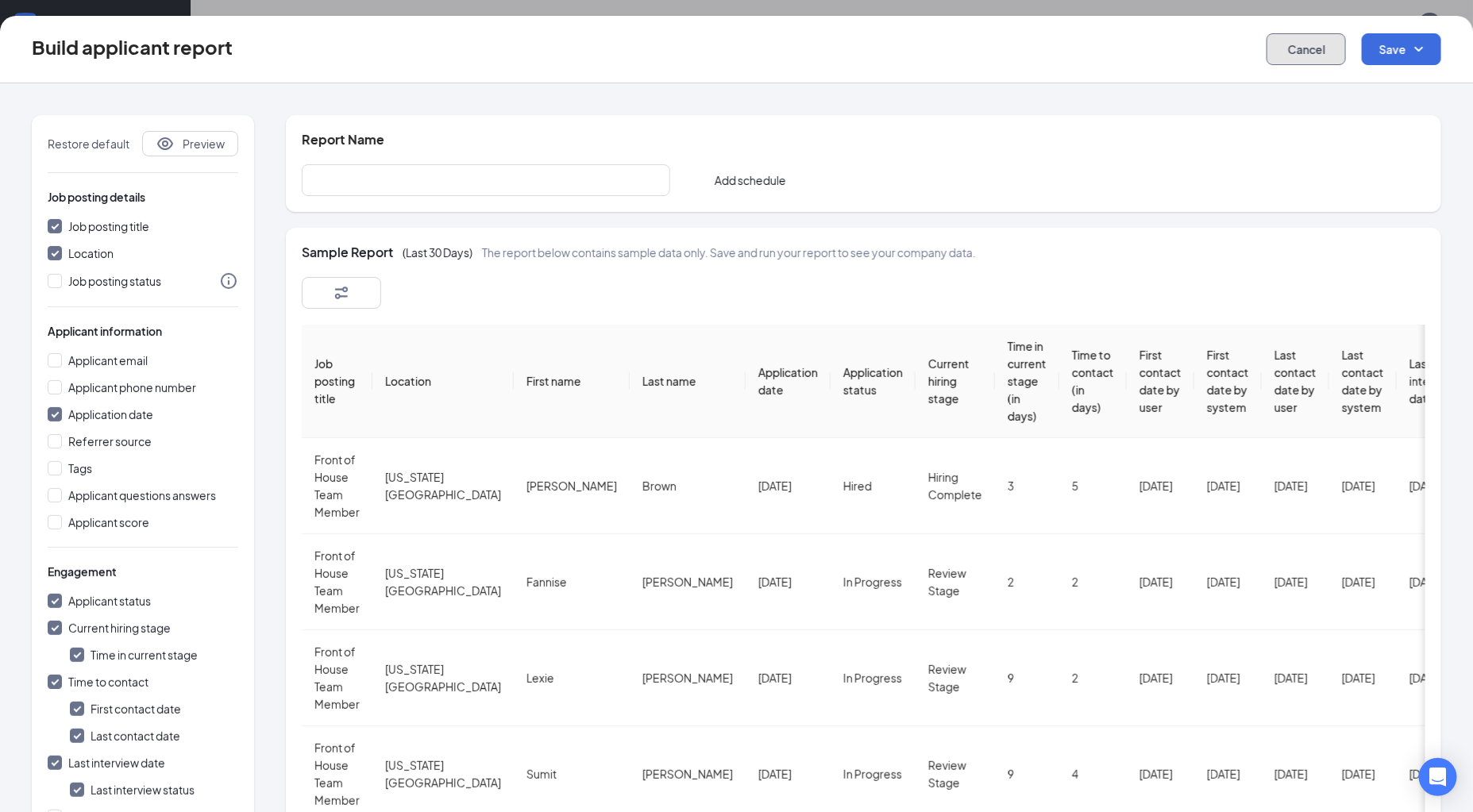
click at [1297, 50] on button "Cancel" at bounding box center [1306, 49] width 79 height 32
checkbox input "false"
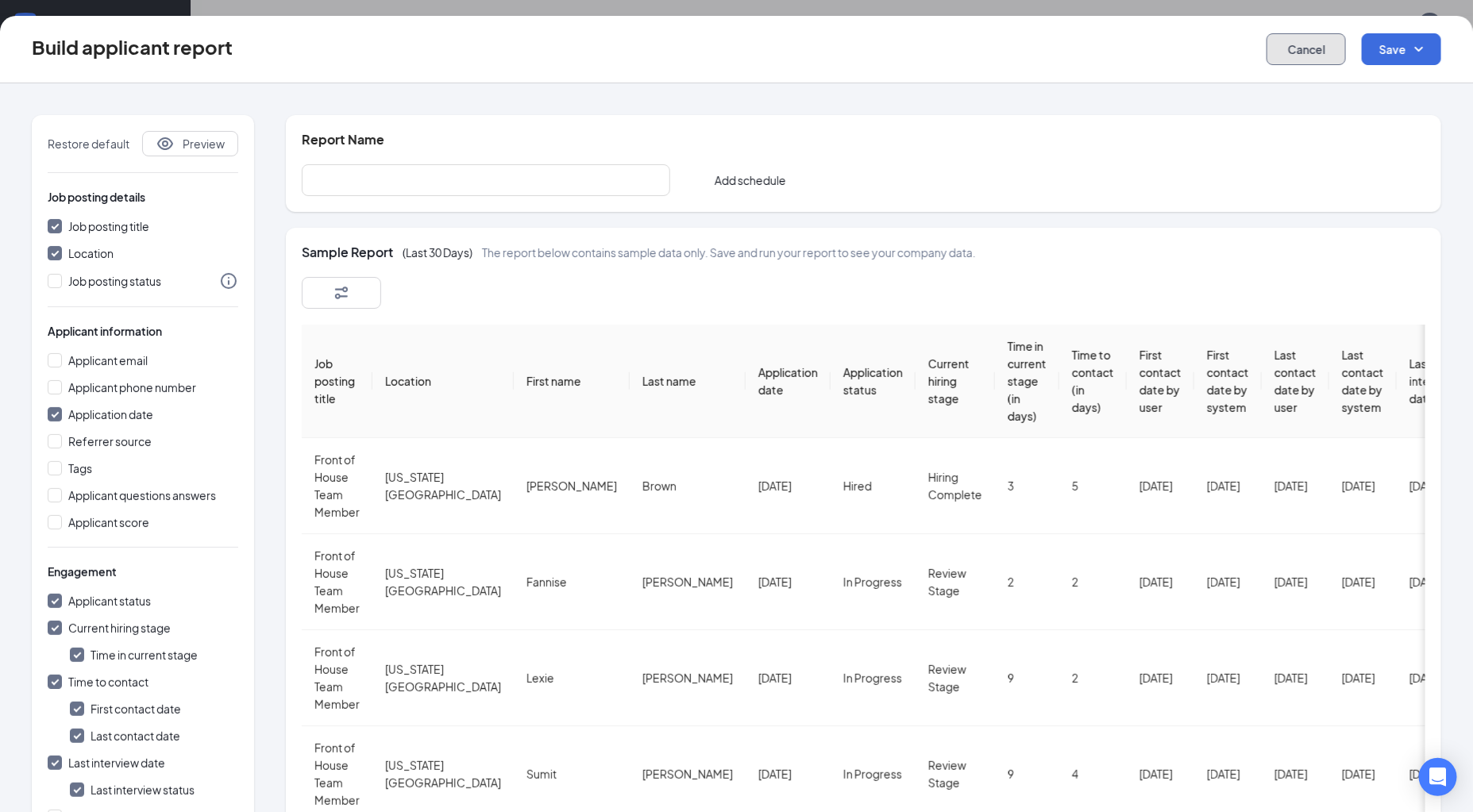
checkbox input "false"
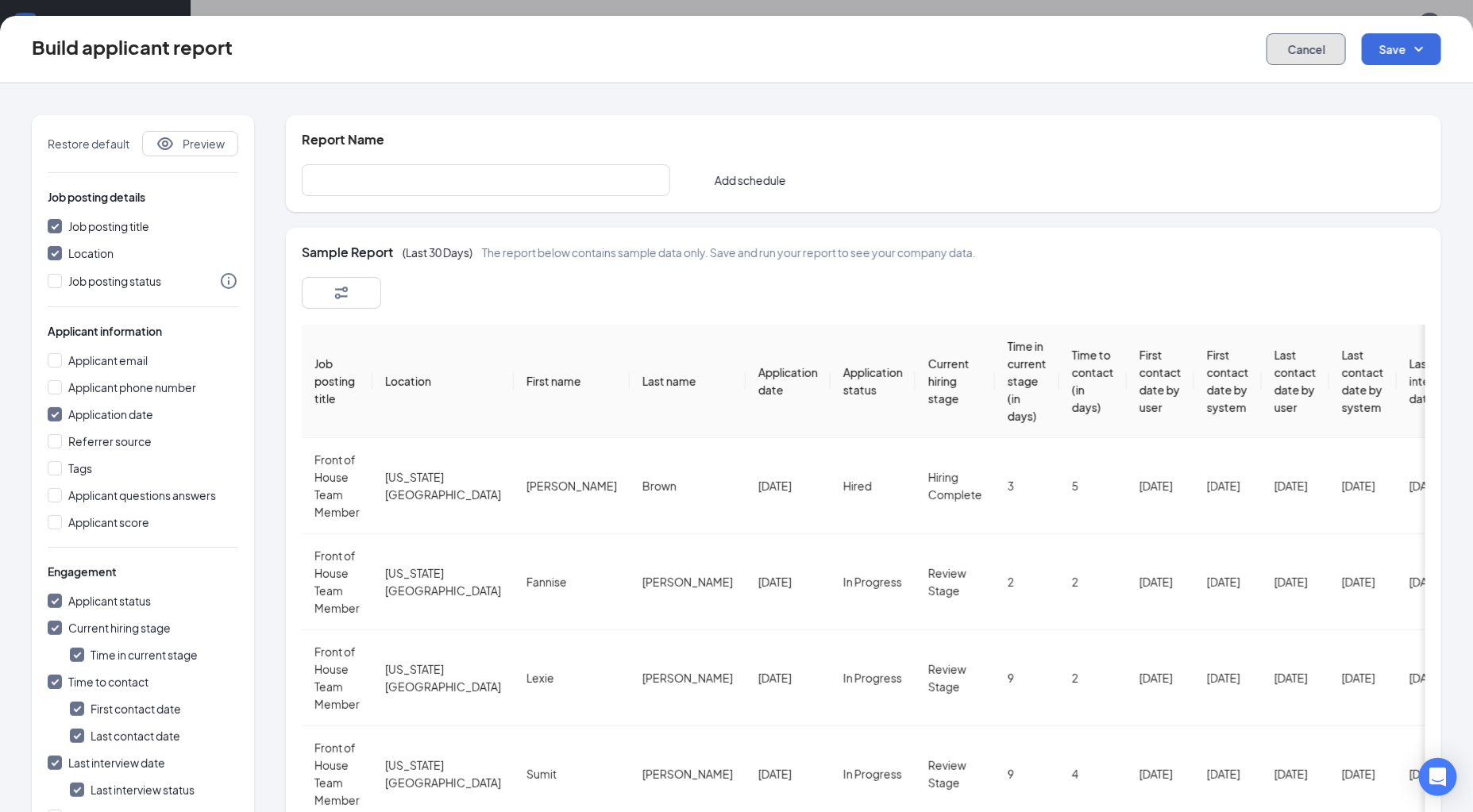
checkbox input "false"
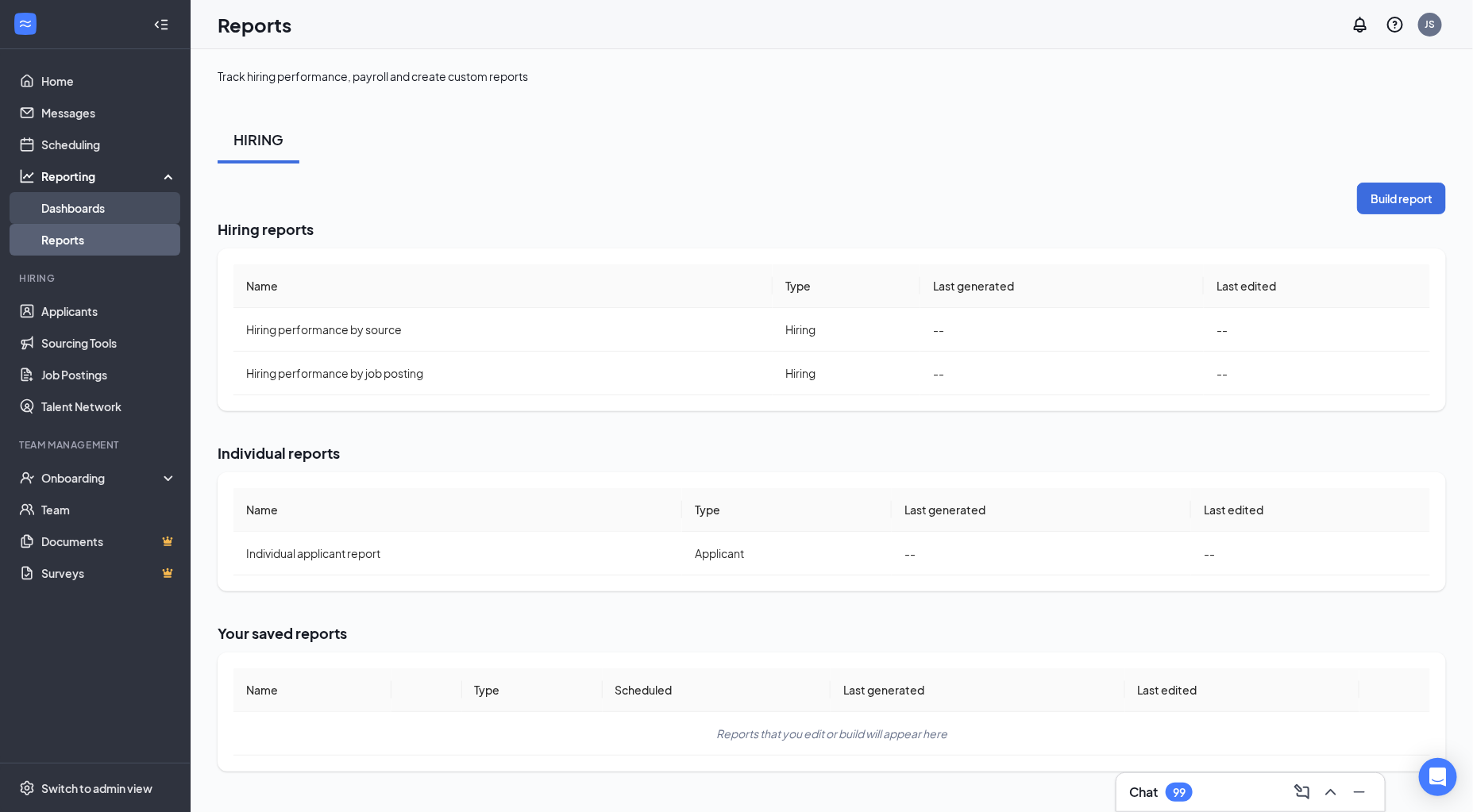
click at [111, 204] on link "Dashboards" at bounding box center [109, 208] width 136 height 32
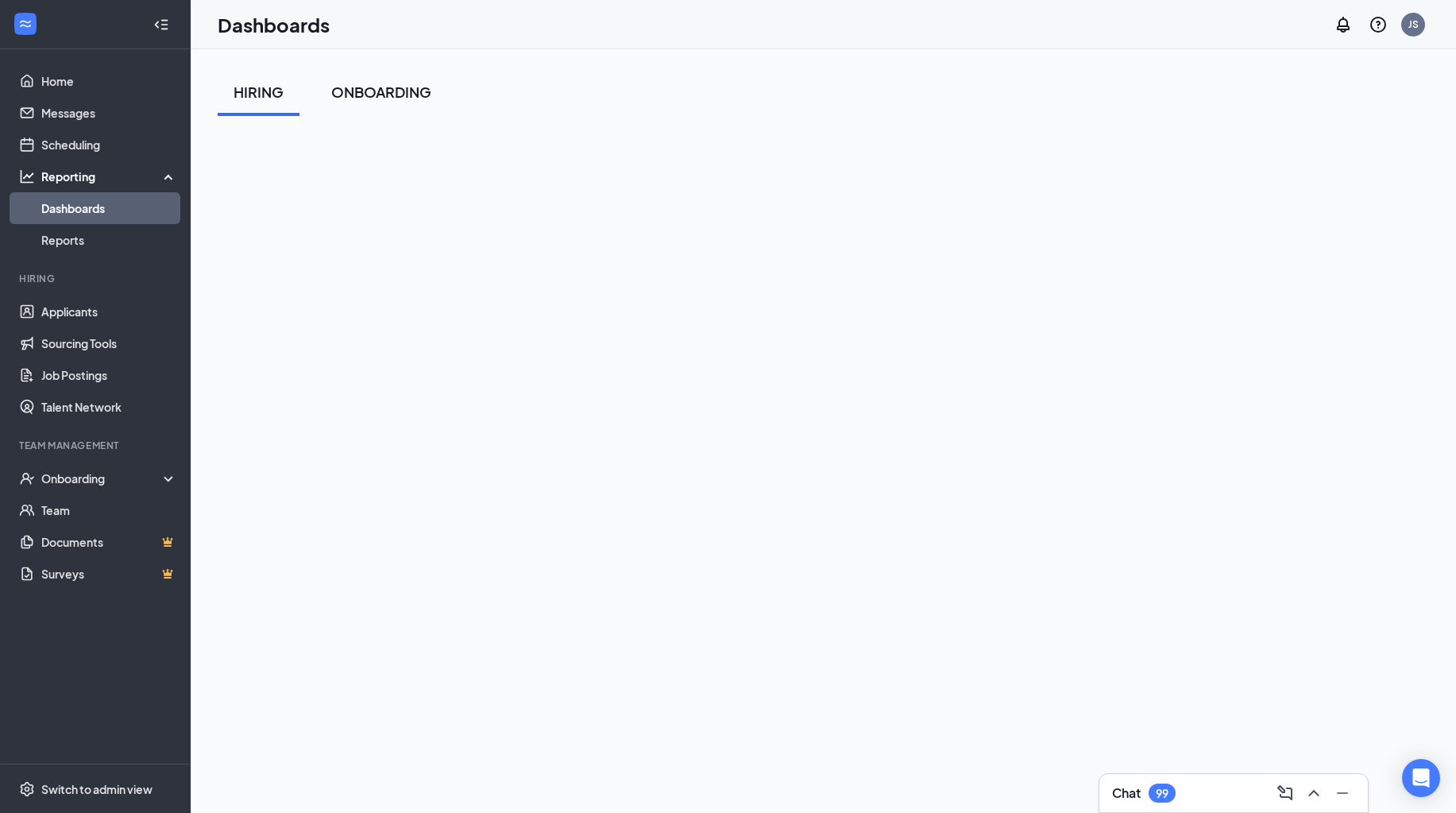
click at [392, 92] on div "ONBOARDING" at bounding box center [381, 92] width 100 height 20
click at [268, 94] on div "HIRING" at bounding box center [258, 92] width 50 height 20
click at [49, 507] on link "Team" at bounding box center [109, 510] width 136 height 32
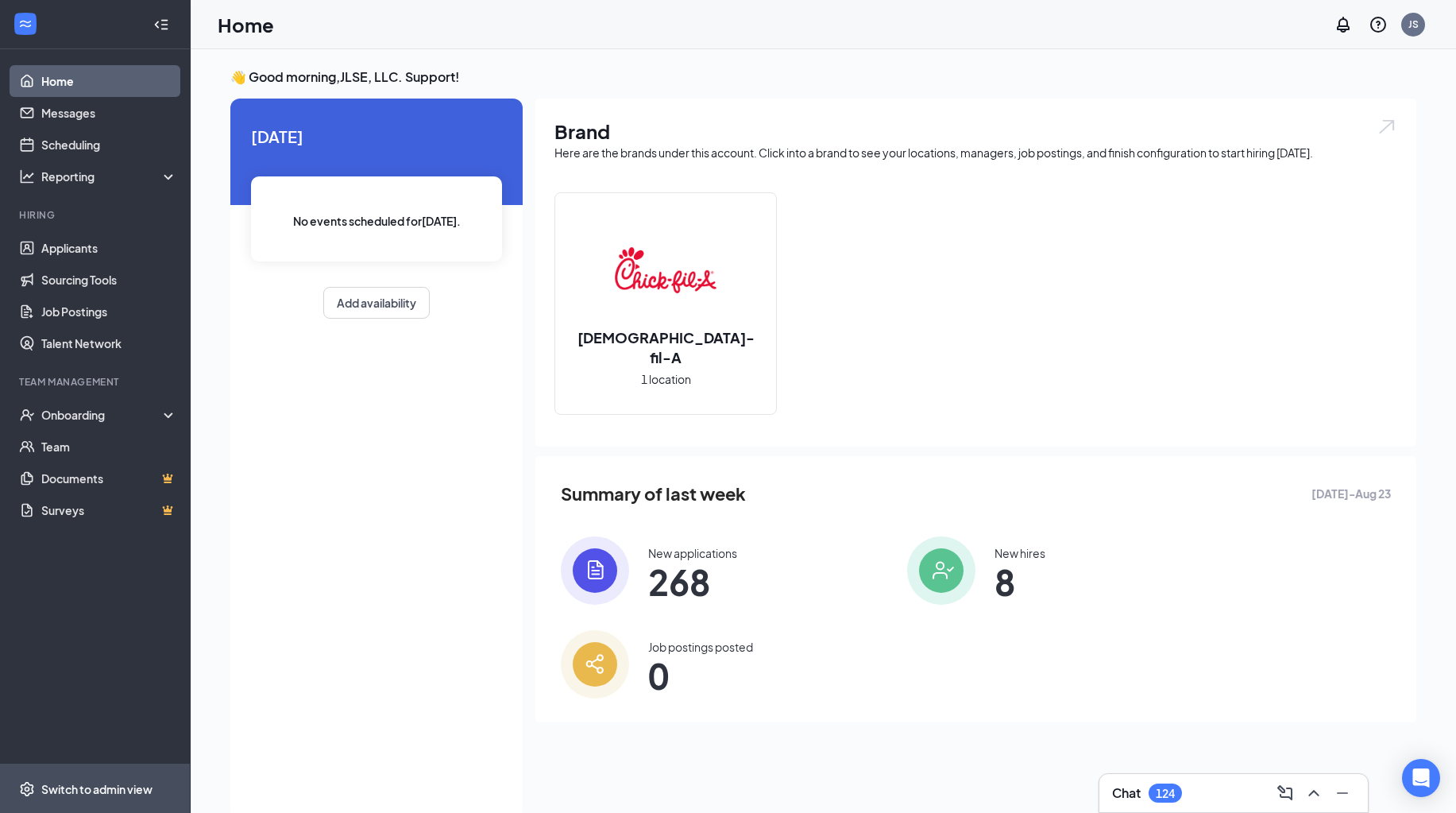
click at [135, 786] on div "Switch to admin view" at bounding box center [97, 788] width 111 height 16
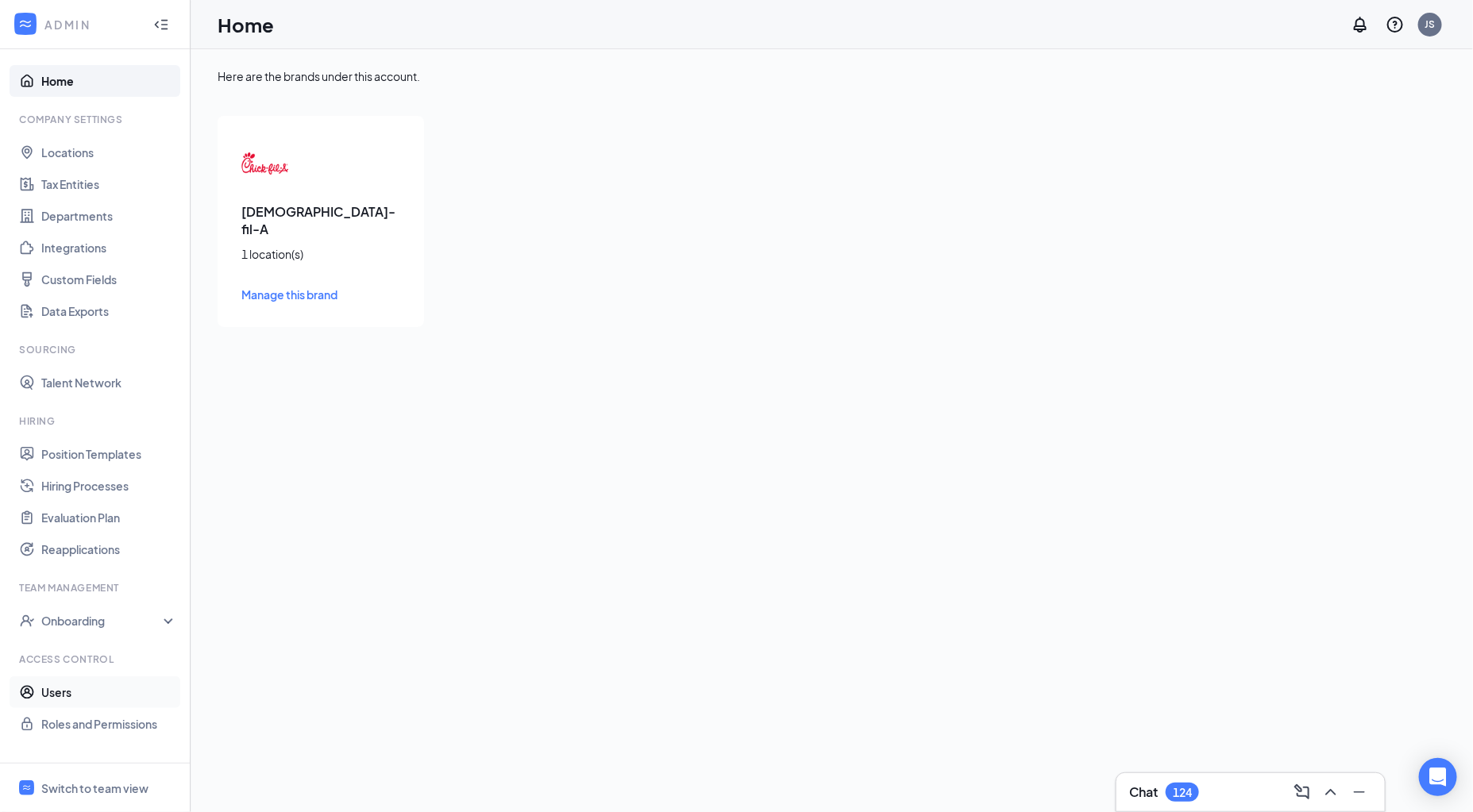
click at [61, 692] on link "Users" at bounding box center [109, 692] width 136 height 32
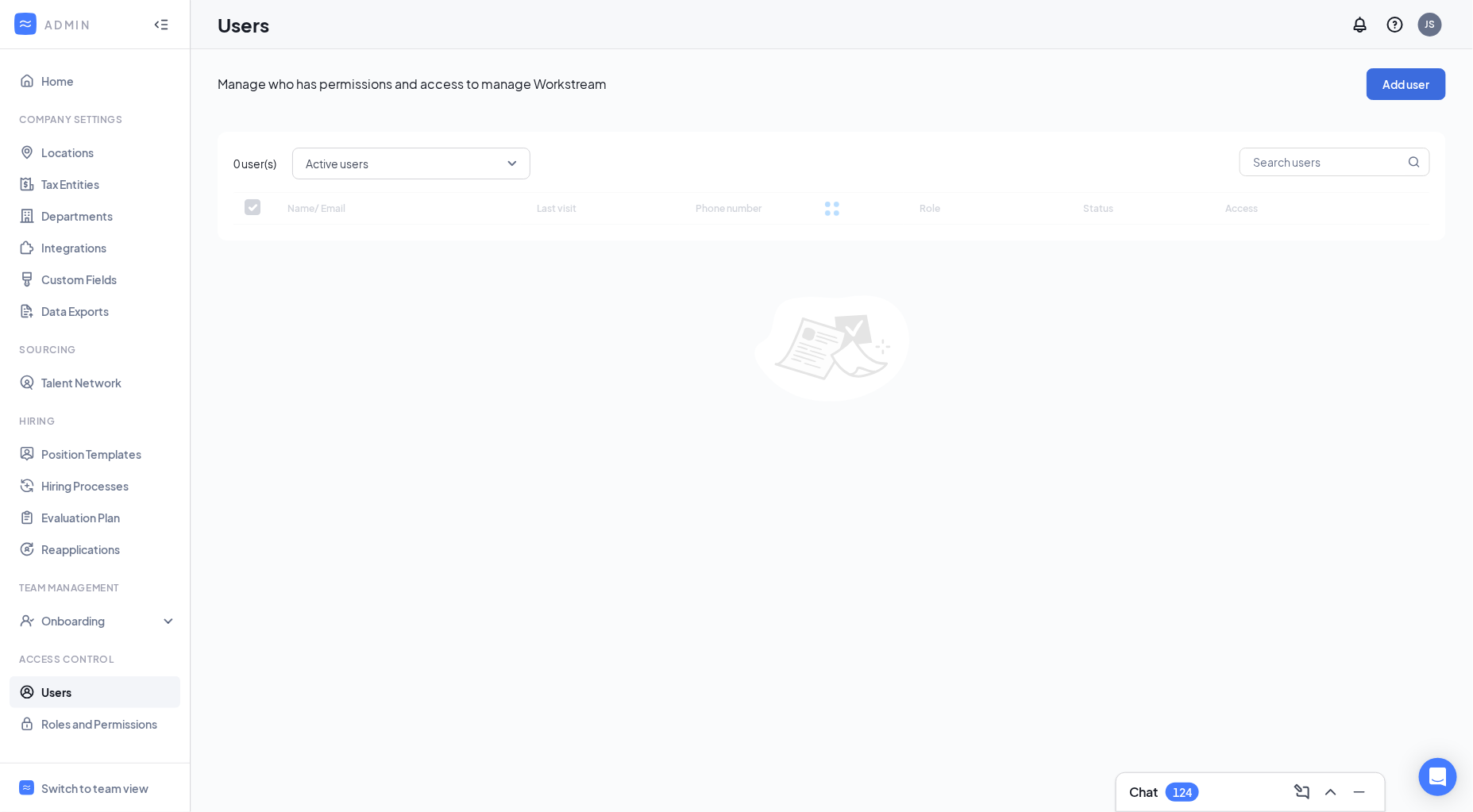
checkbox input "false"
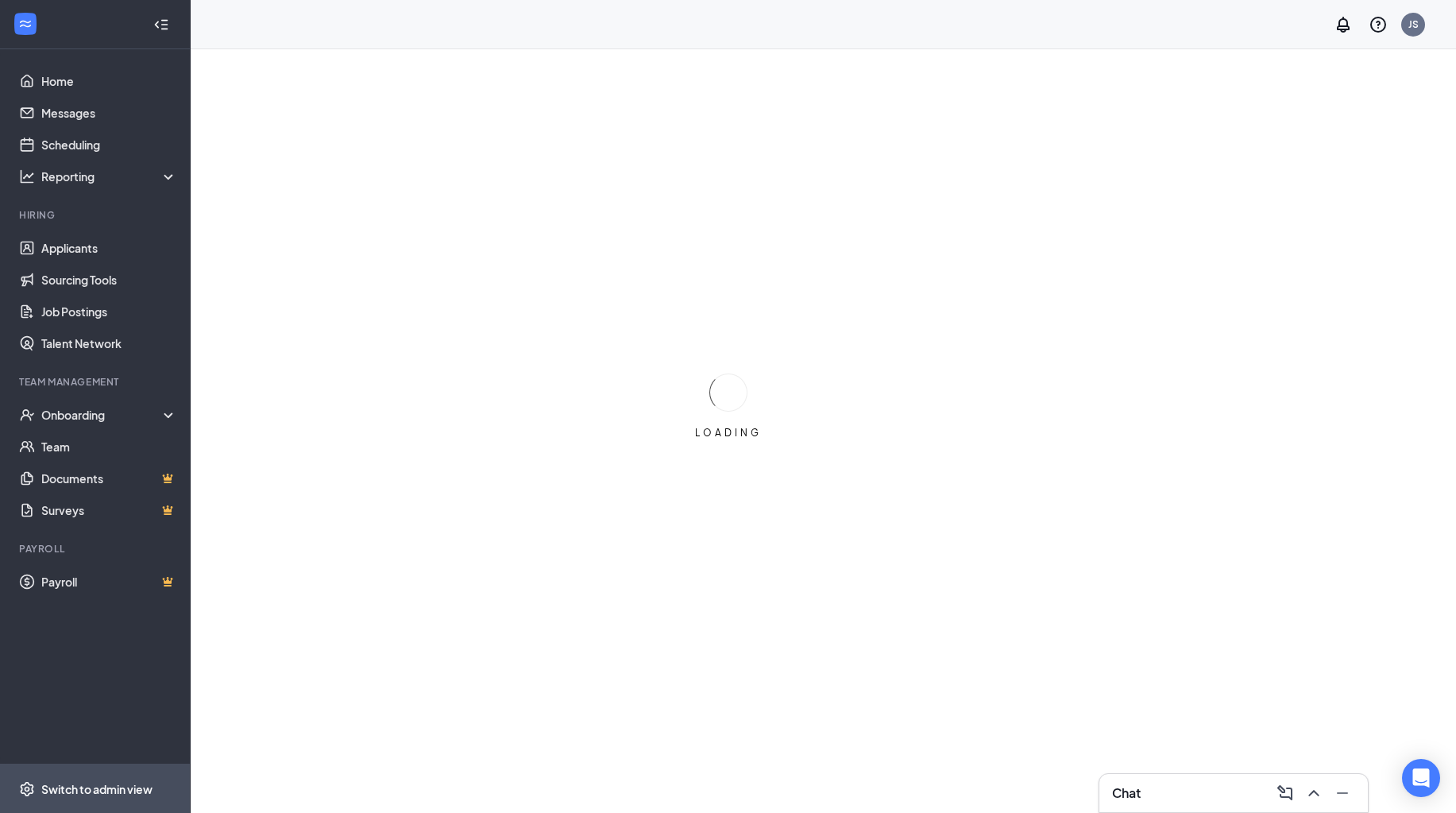
click at [78, 796] on div "Switch to admin view" at bounding box center [97, 788] width 111 height 16
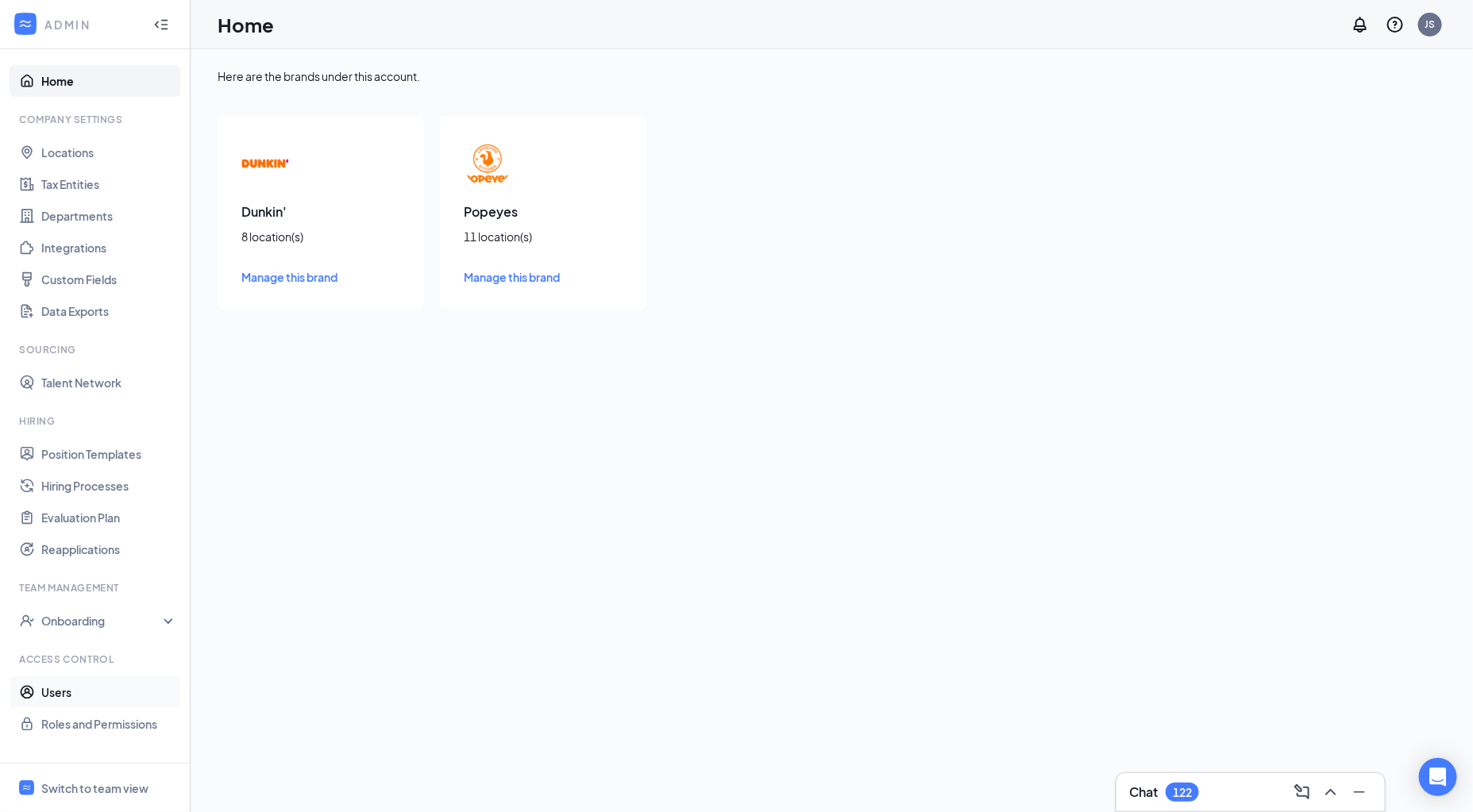
click at [101, 689] on link "Users" at bounding box center [109, 692] width 136 height 32
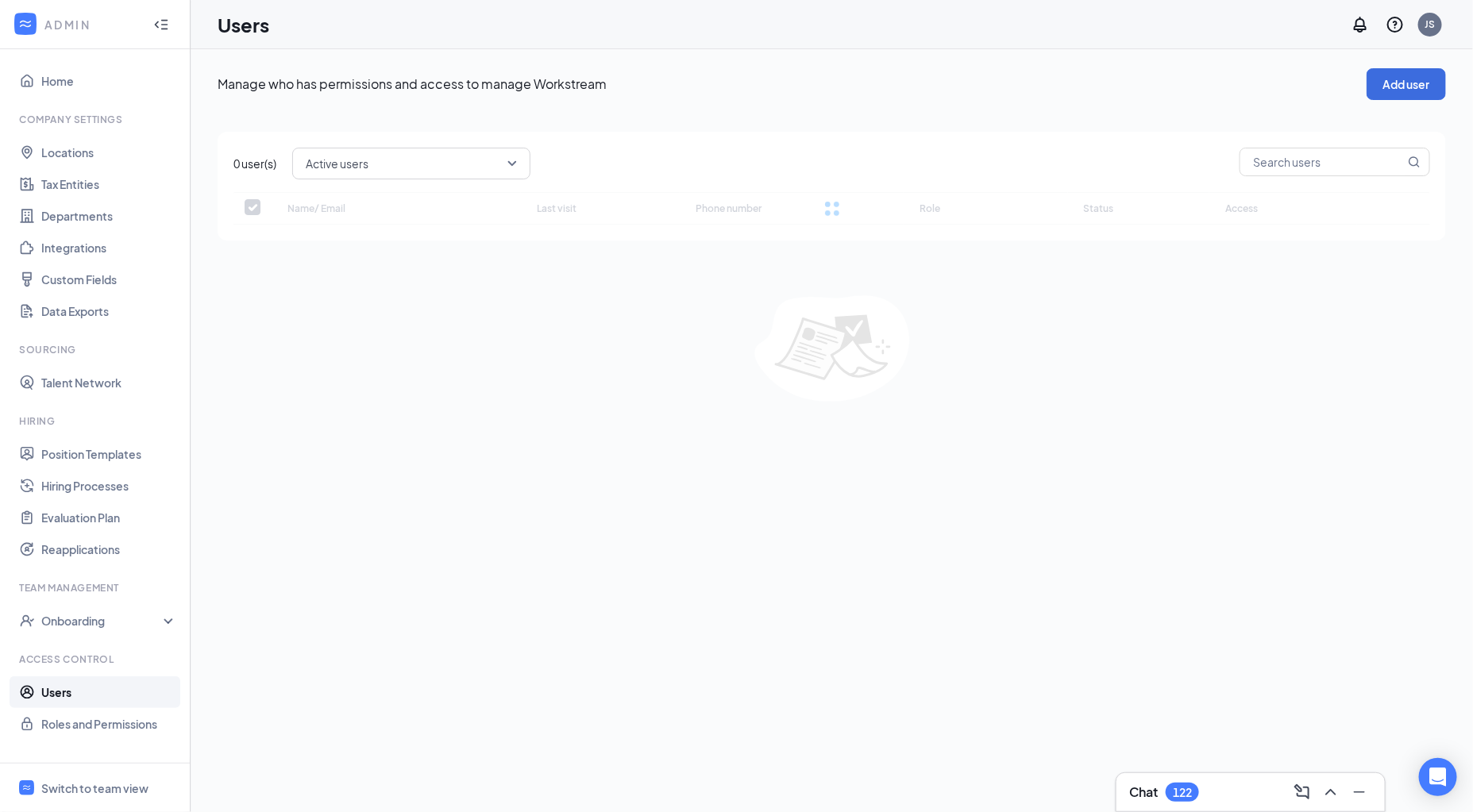
checkbox input "false"
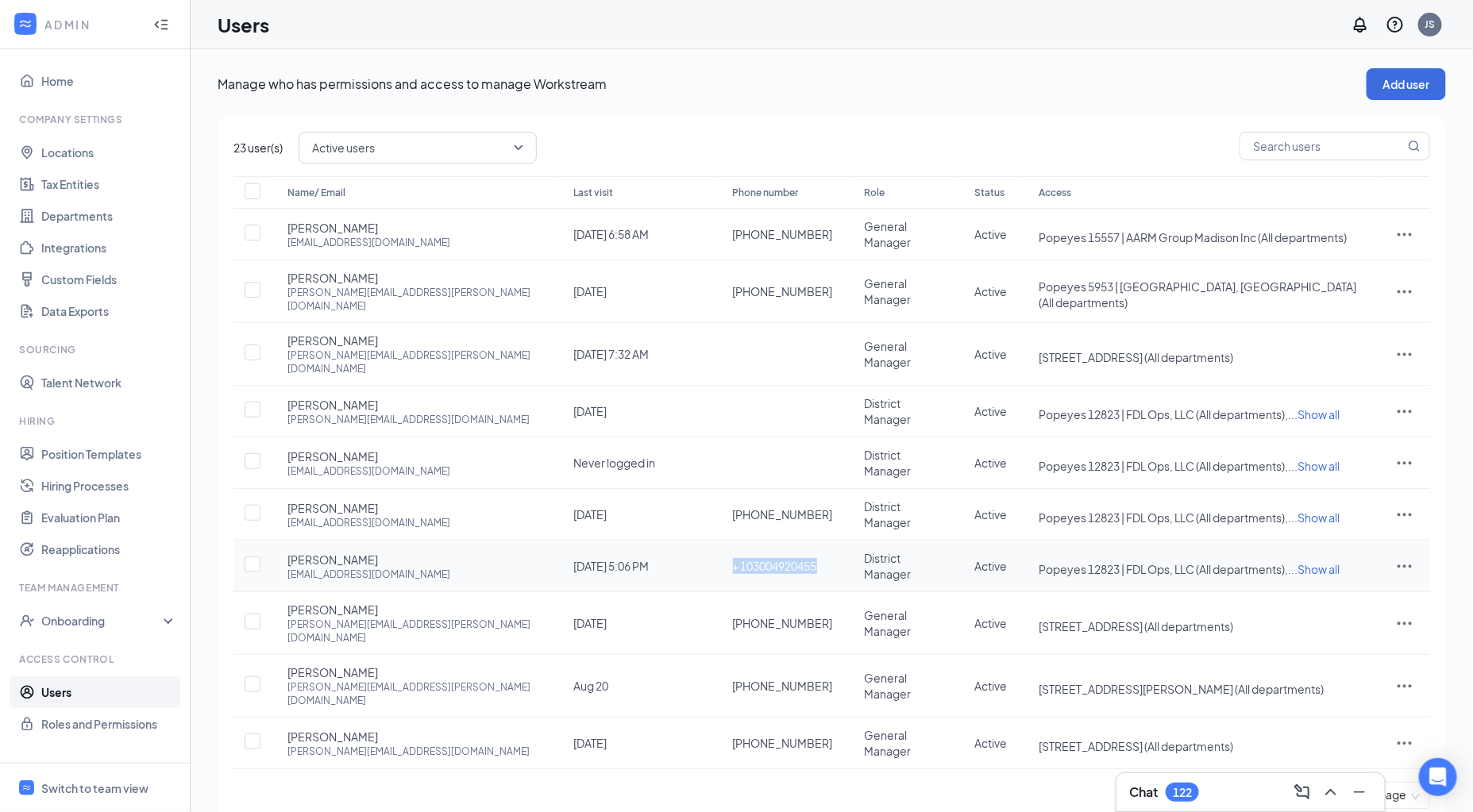
drag, startPoint x: 763, startPoint y: 528, endPoint x: 650, endPoint y: 524, distance: 113.1
click at [717, 541] on td "+ 103004920455" at bounding box center [783, 566] width 132 height 52
copy span "+ 103004920455"
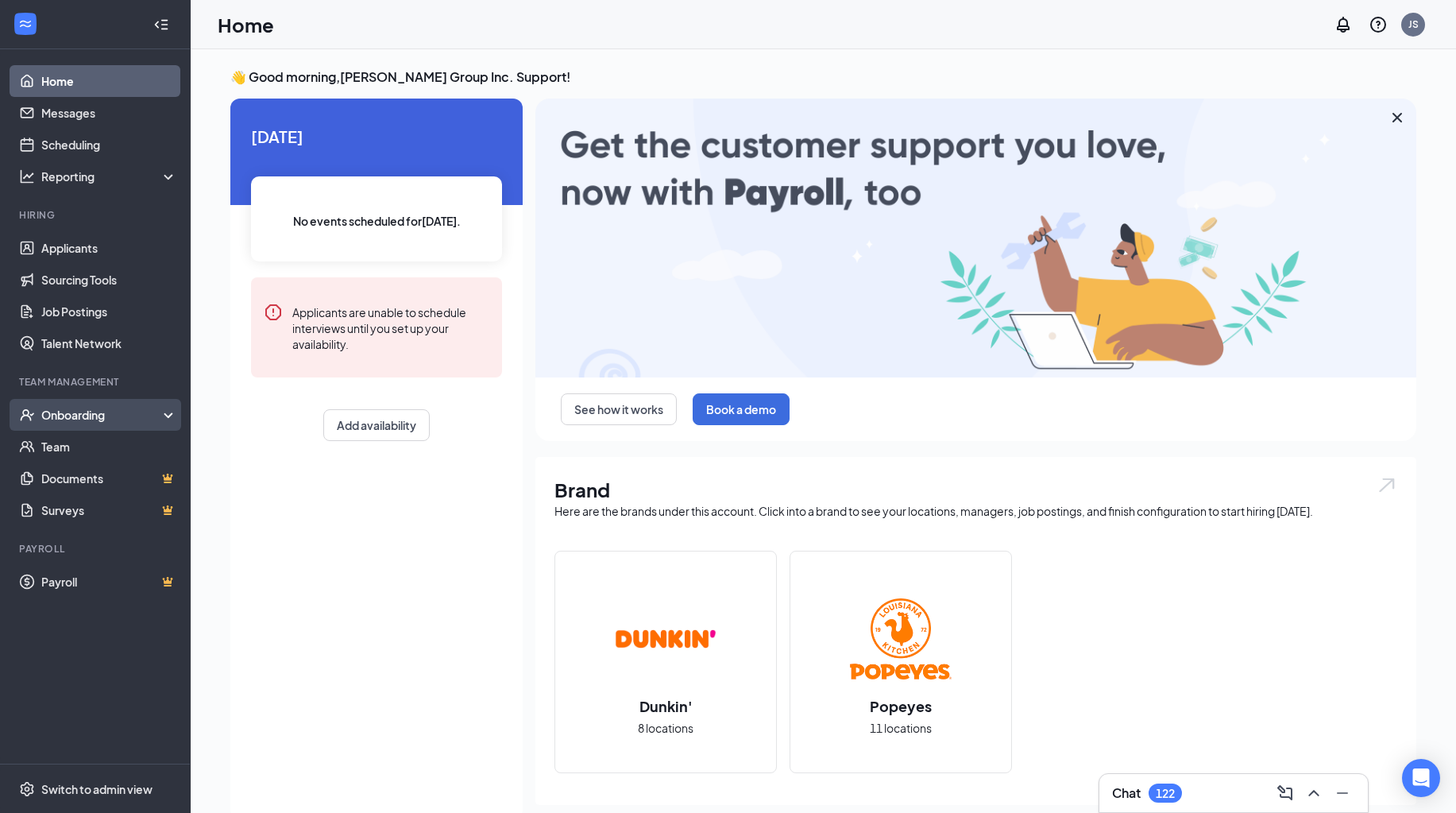
click at [71, 410] on div "Onboarding" at bounding box center [102, 414] width 122 height 16
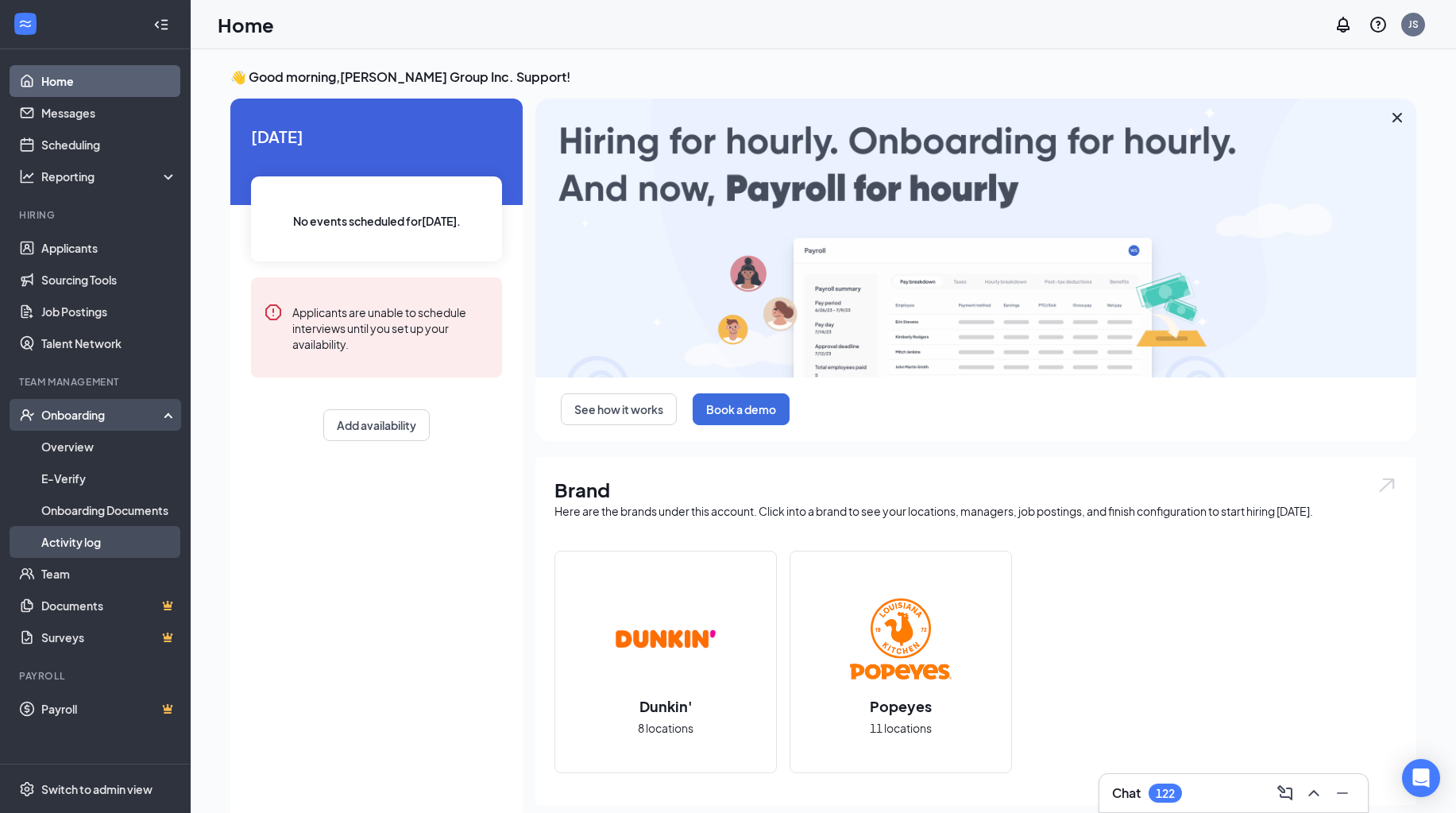
click at [75, 541] on link "Activity log" at bounding box center [109, 541] width 136 height 32
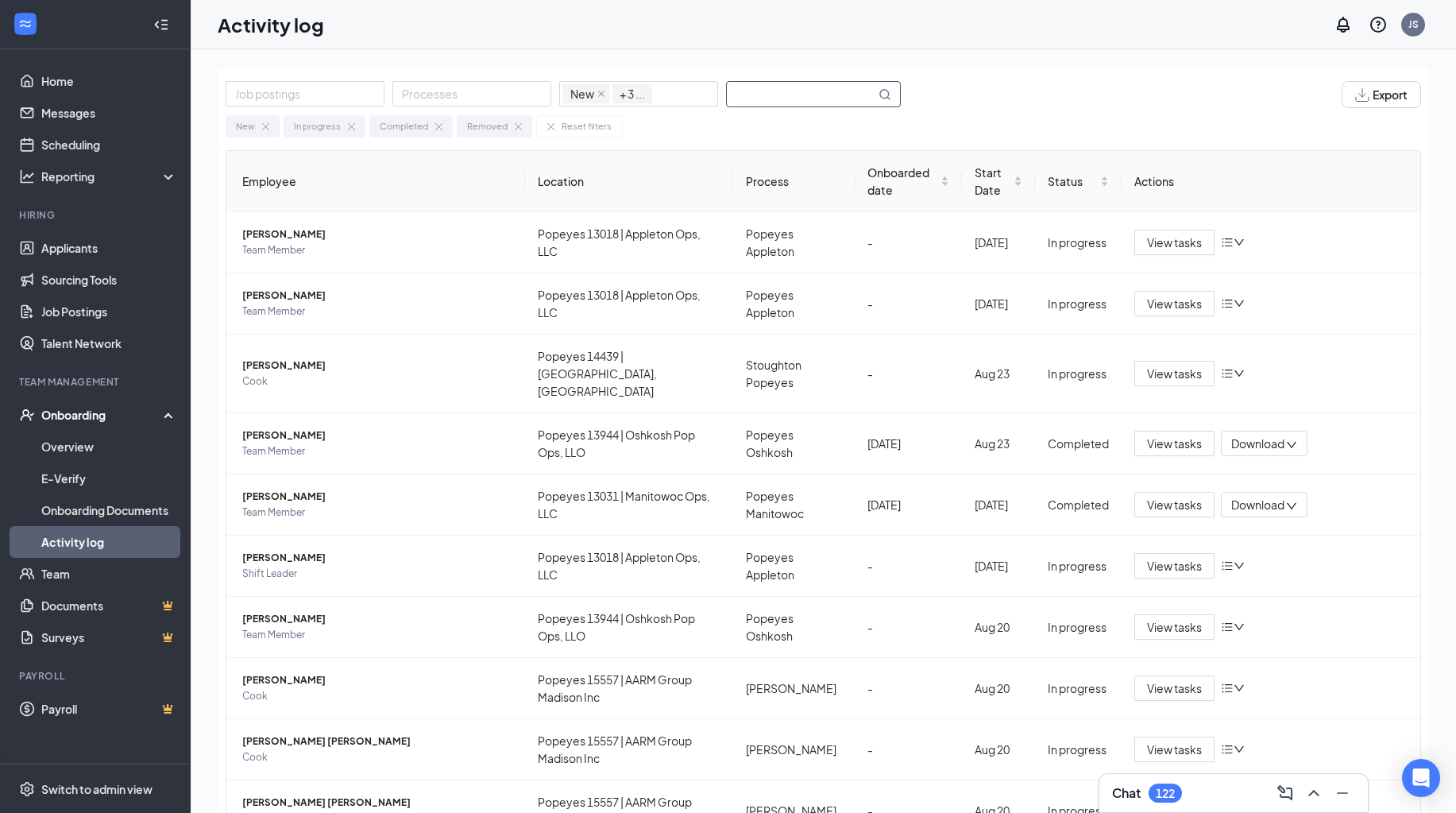
click at [754, 103] on input "text" at bounding box center [801, 94] width 148 height 25
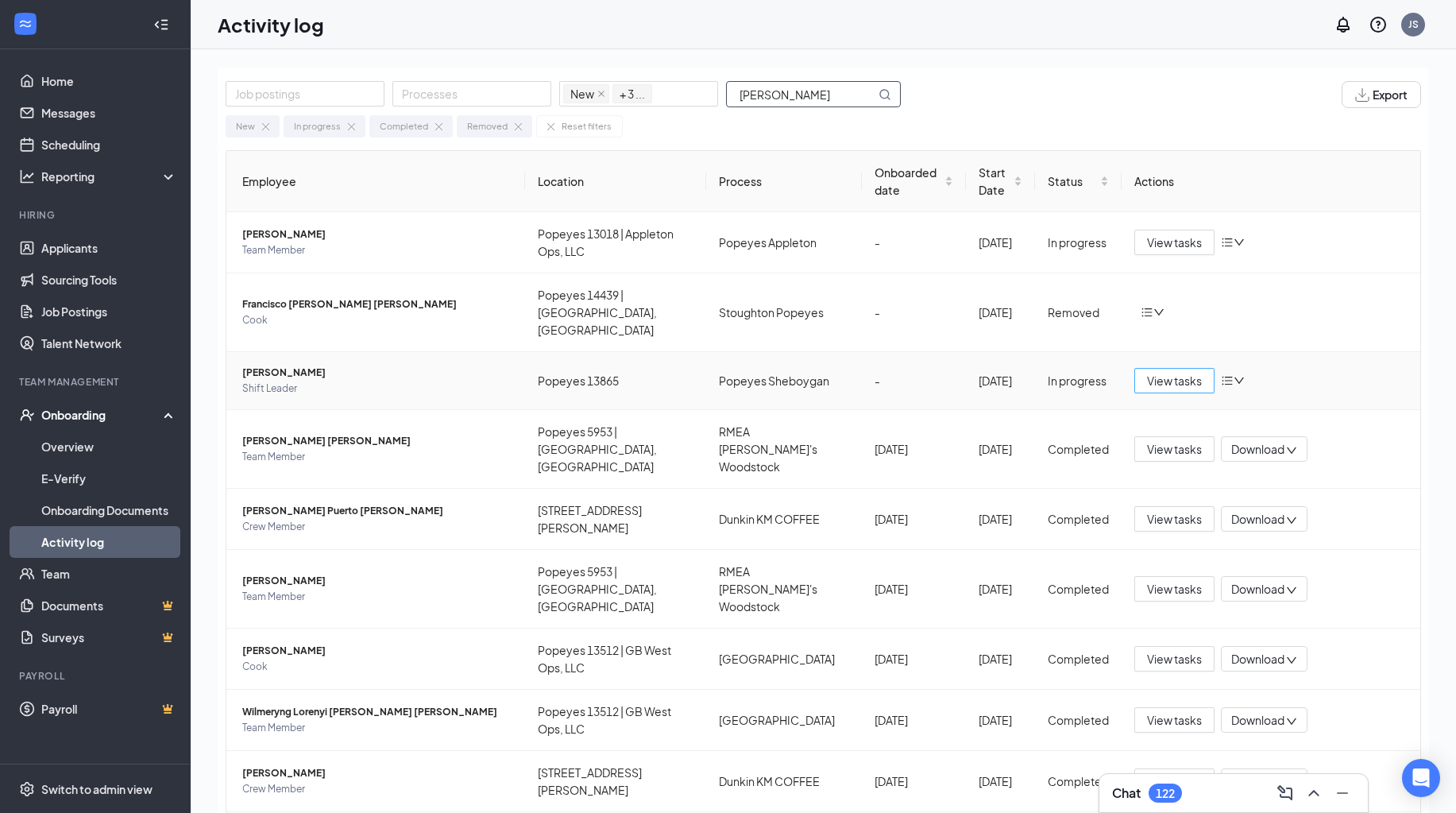
type input "lopez"
click at [1148, 372] on span "View tasks" at bounding box center [1174, 381] width 54 height 17
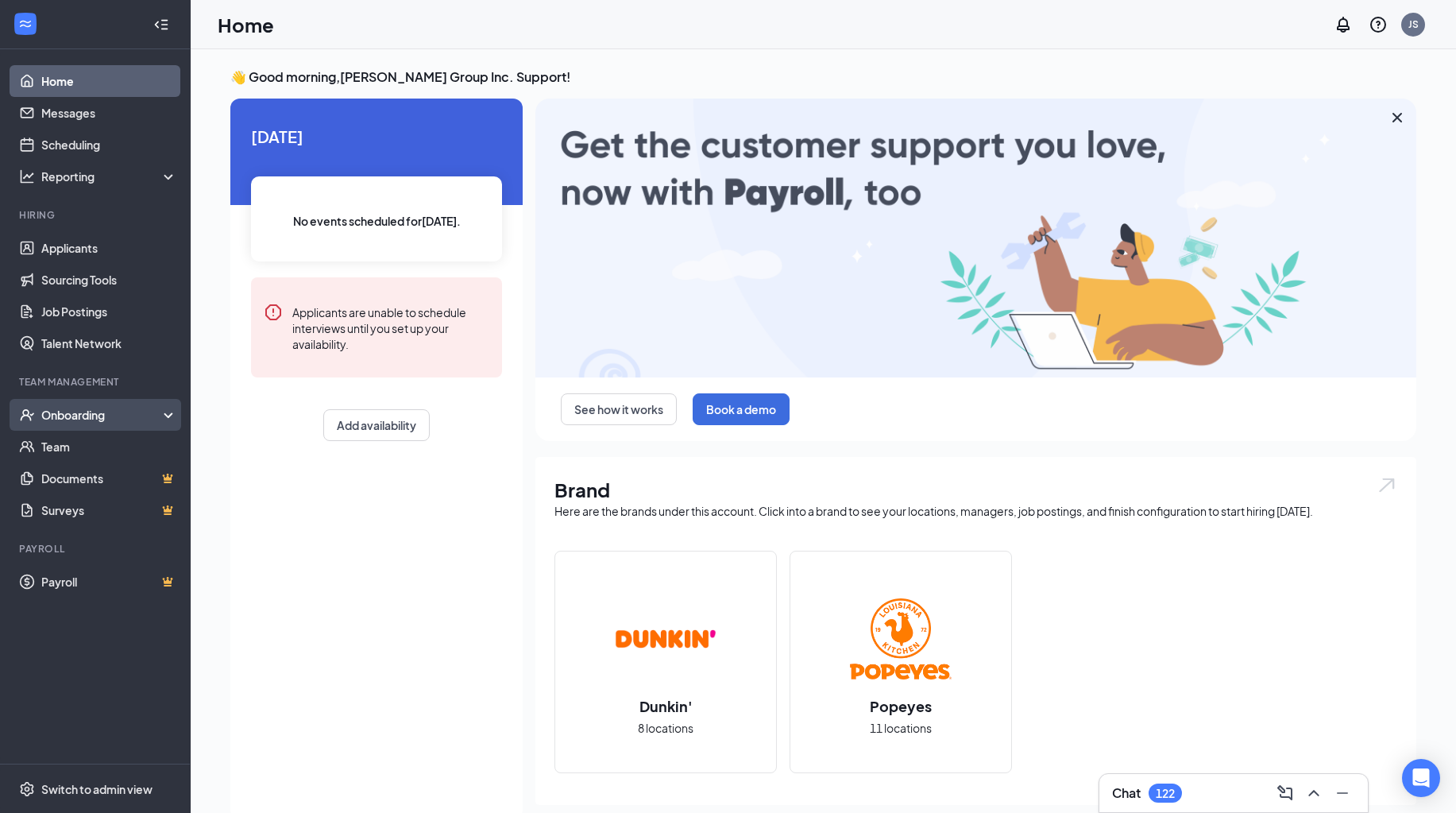
click at [125, 410] on div "Onboarding" at bounding box center [102, 414] width 122 height 16
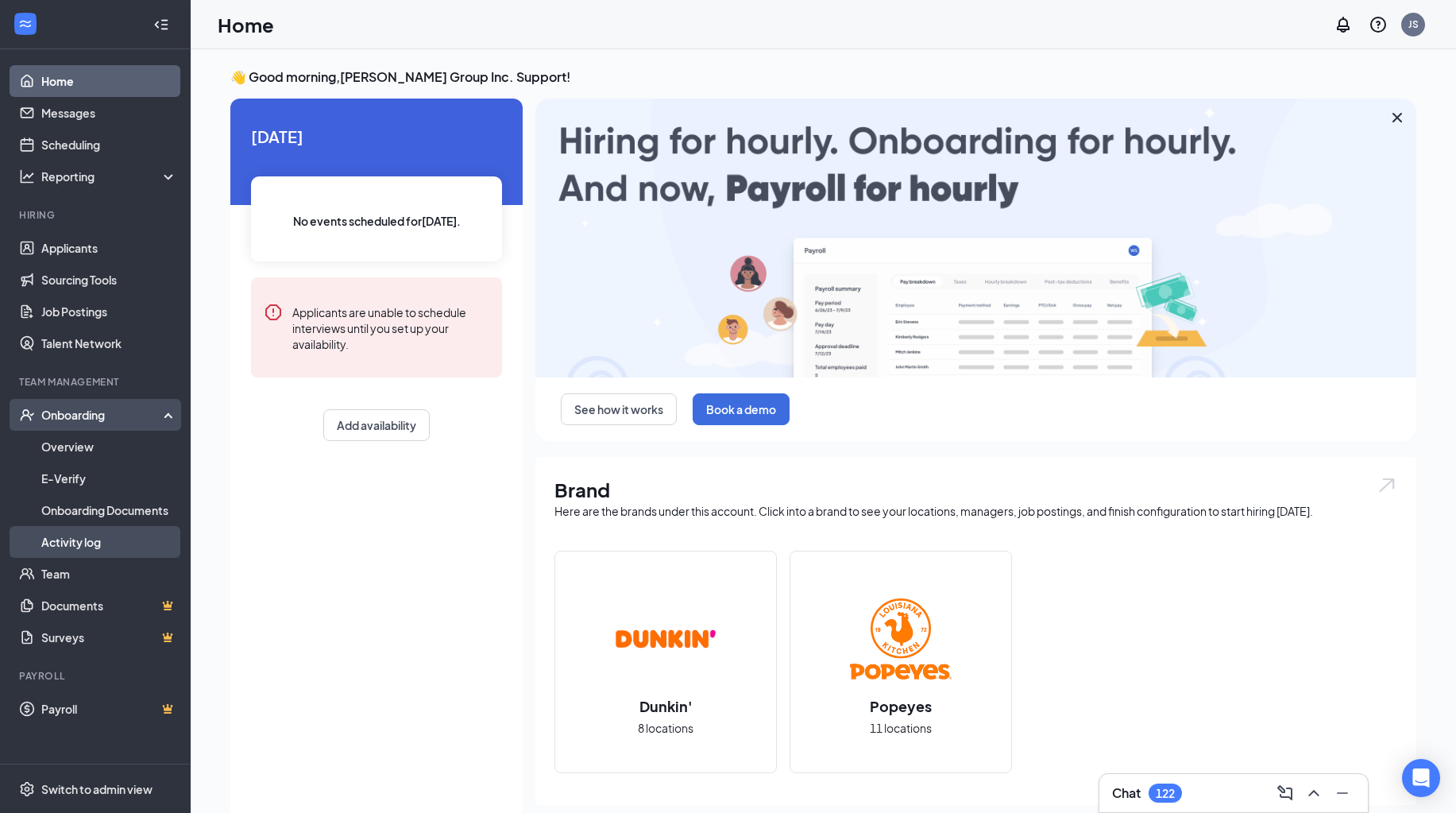
click at [100, 546] on link "Activity log" at bounding box center [109, 541] width 136 height 32
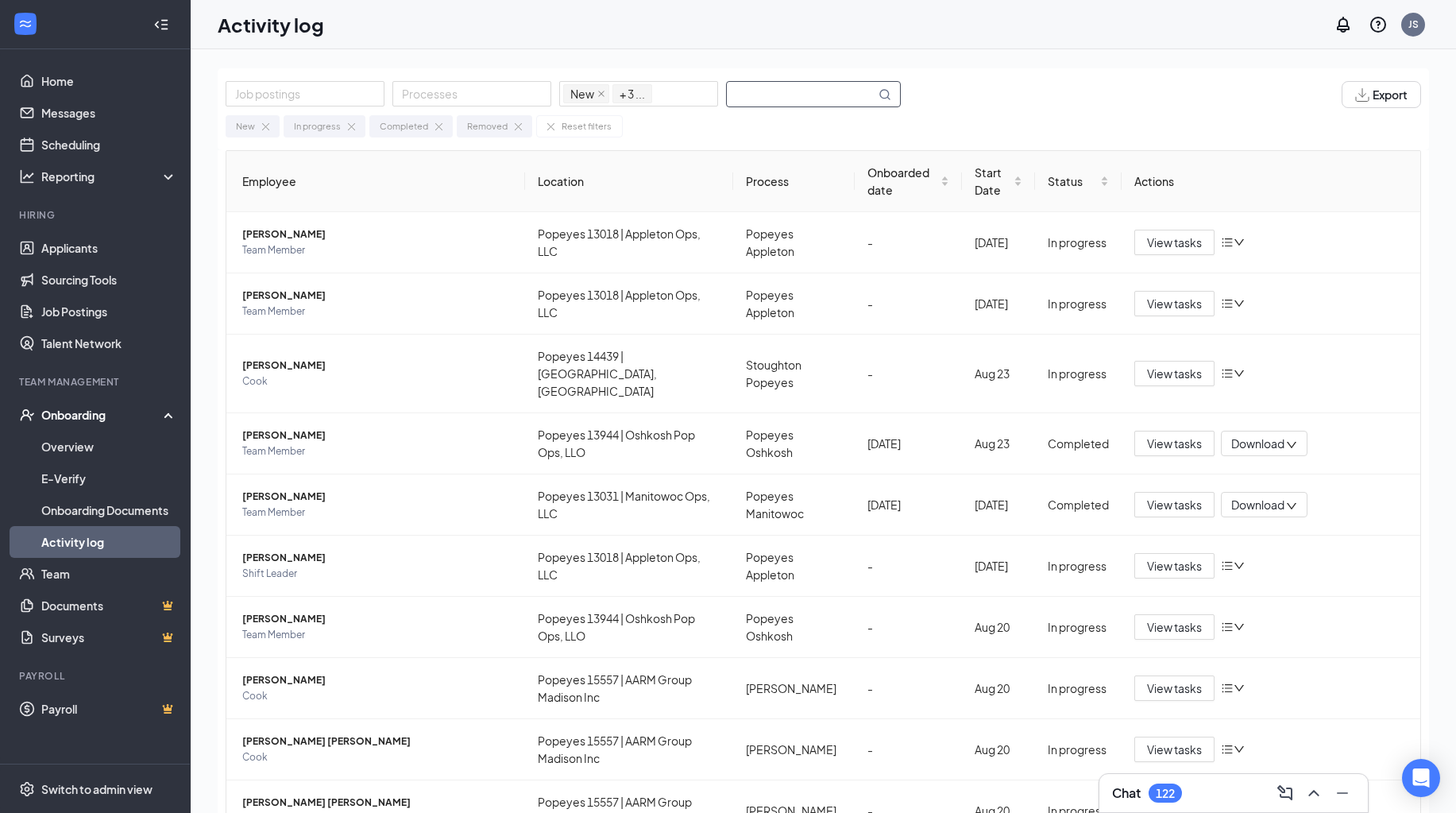
click at [808, 84] on input "text" at bounding box center [801, 94] width 148 height 25
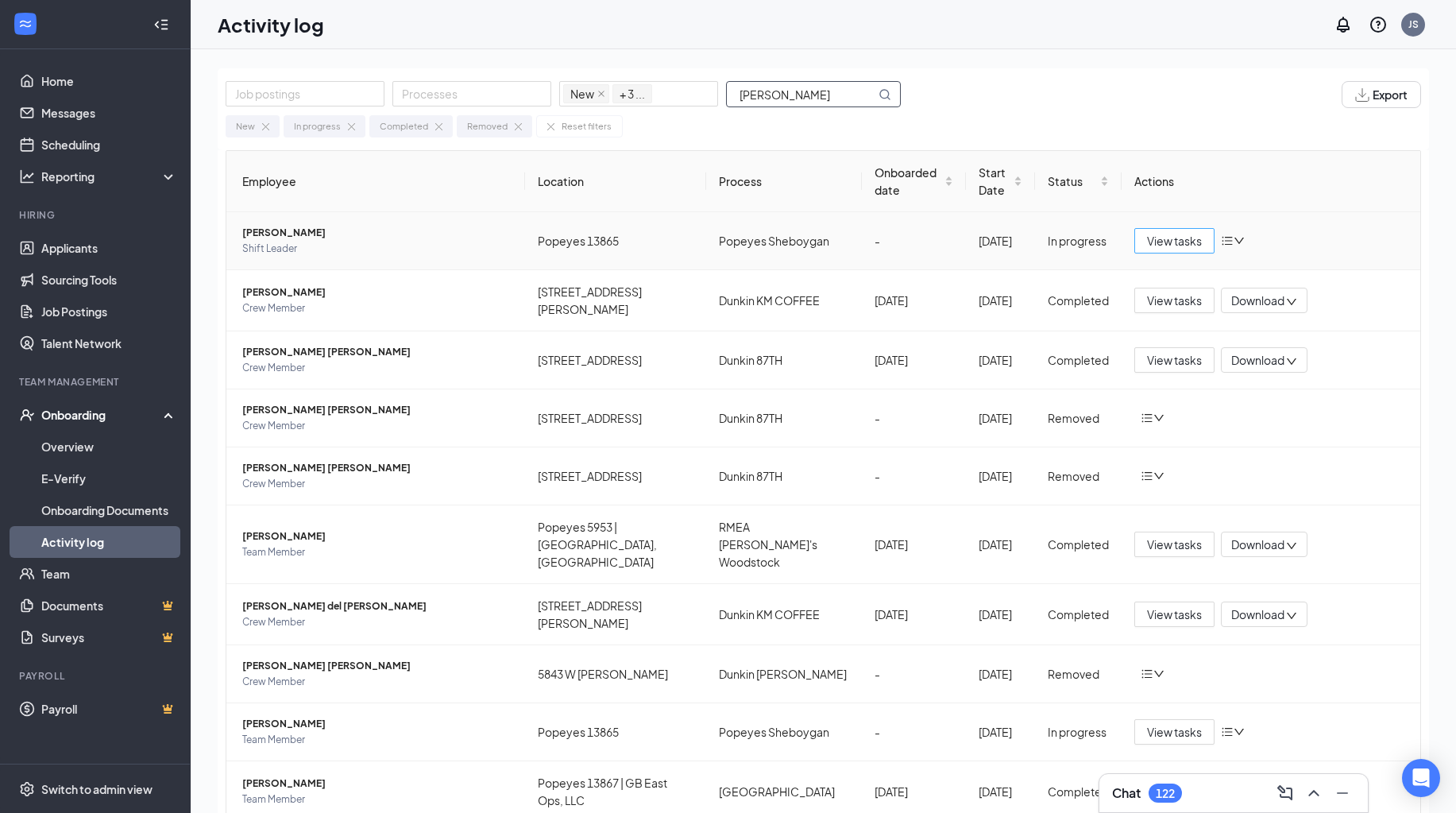
type input "maria"
click at [1152, 239] on span "View tasks" at bounding box center [1174, 240] width 54 height 17
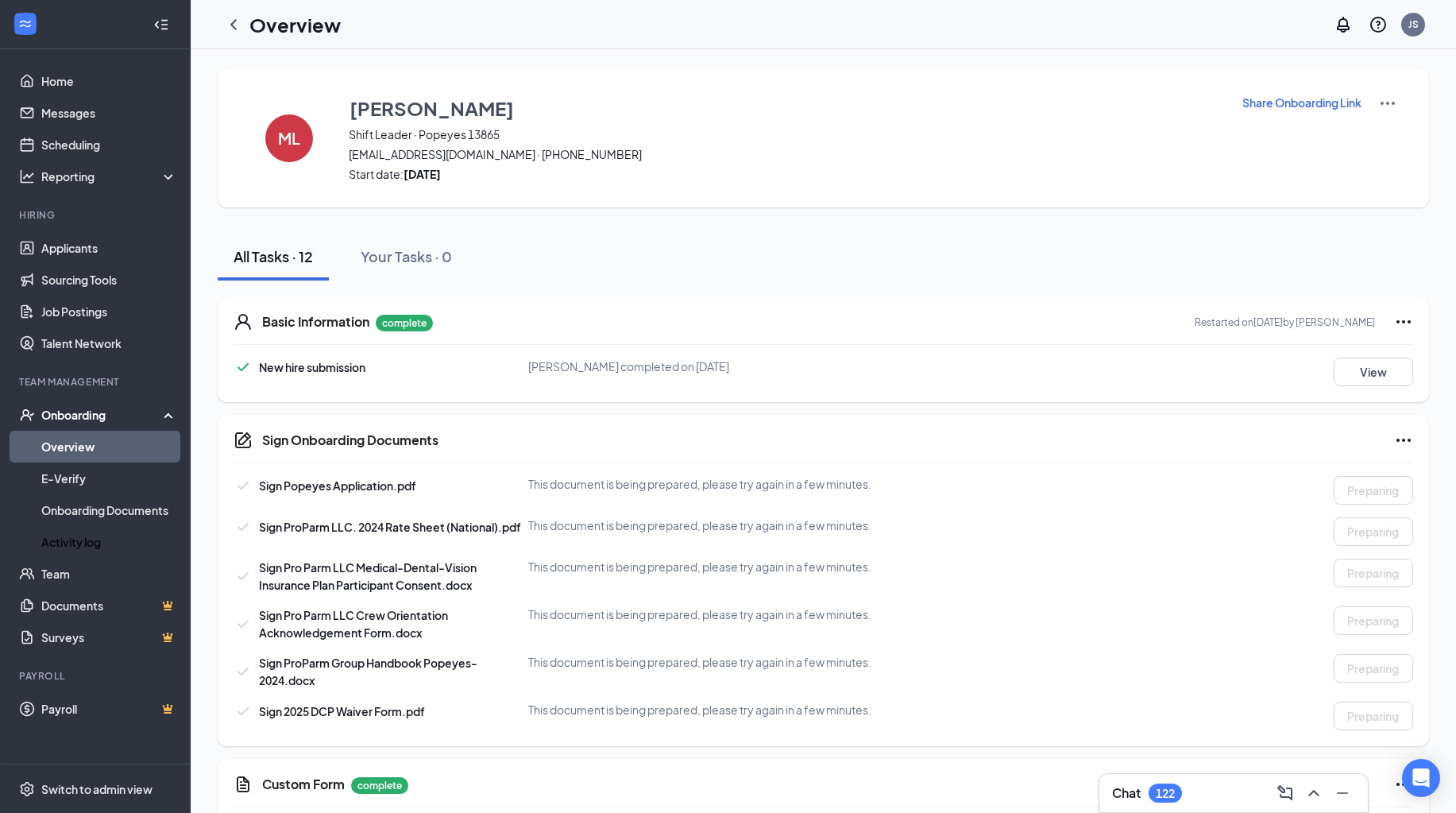
click at [1276, 88] on div "ML Maria Lopez Shift Leader · Popeyes 13865 marialopezsss15@gmail.com · (773) 7…" at bounding box center [823, 138] width 1211 height 139
click at [1276, 89] on div "ML Maria Lopez Shift Leader · Popeyes 13865 marialopezsss15@gmail.com · (773) 7…" at bounding box center [823, 138] width 1211 height 139
click at [1276, 100] on p "Share Onboarding Link" at bounding box center [1302, 102] width 119 height 16
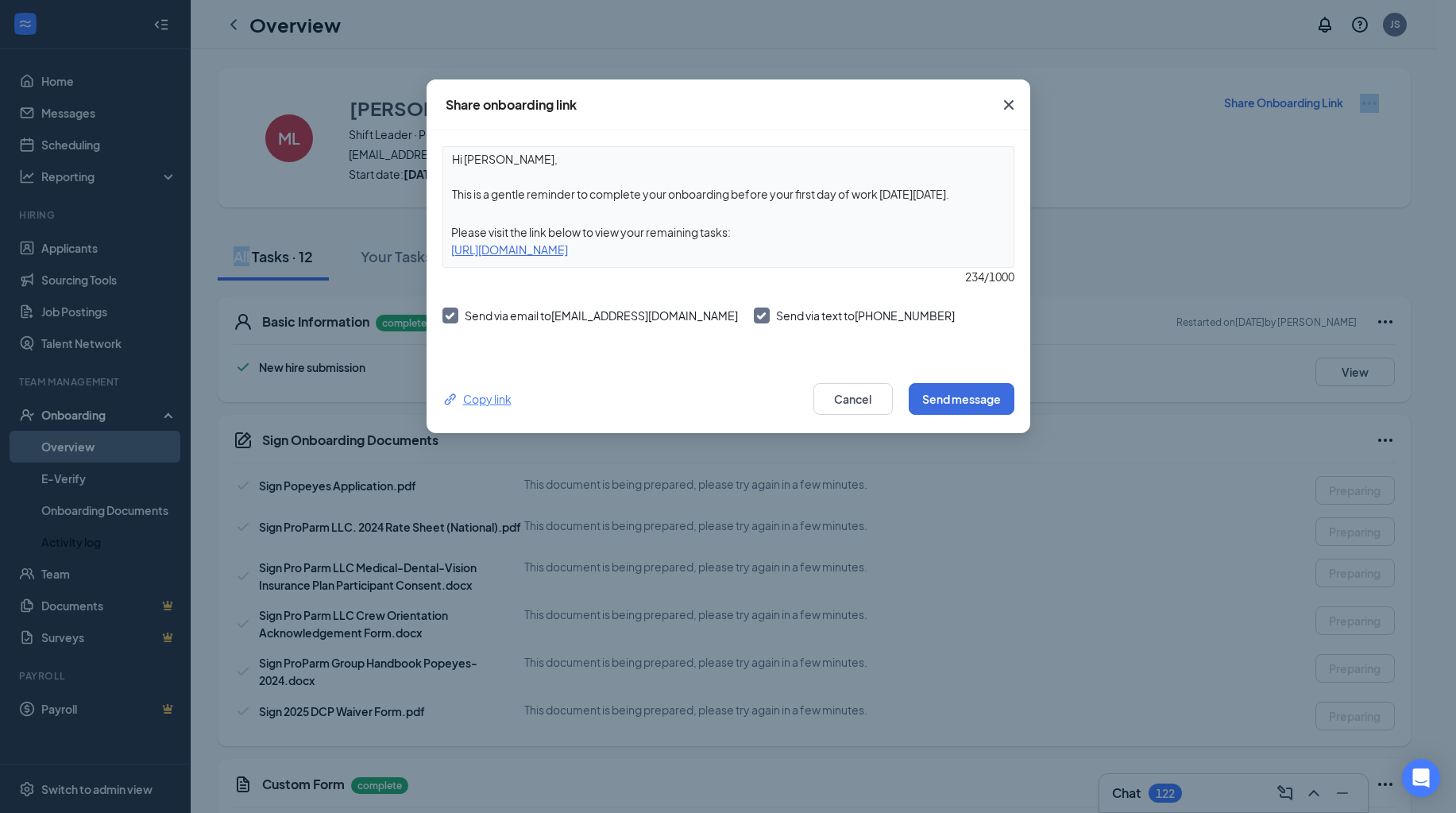
click at [478, 400] on div "Copy link" at bounding box center [477, 399] width 69 height 17
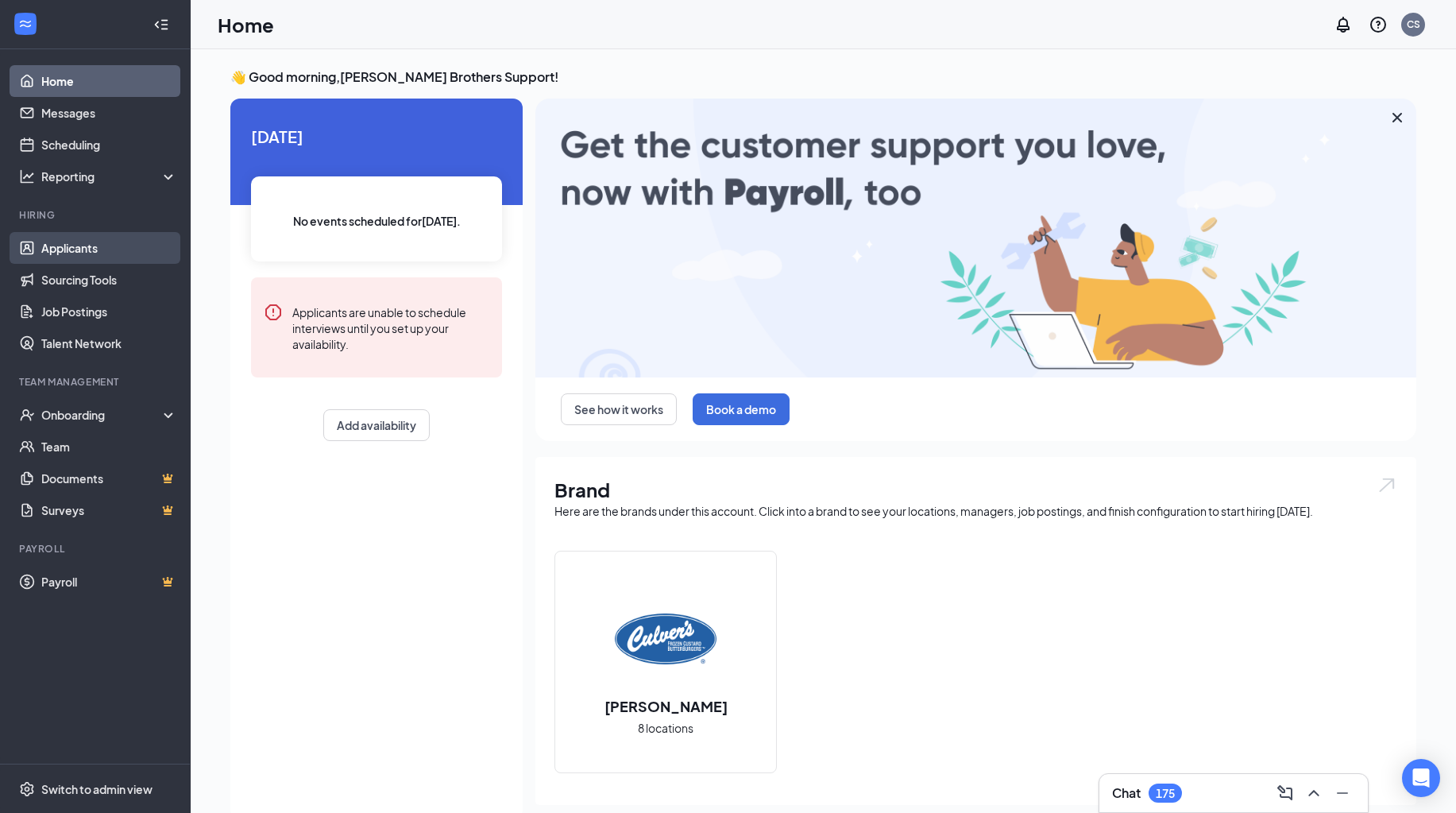
click at [113, 242] on link "Applicants" at bounding box center [109, 248] width 136 height 32
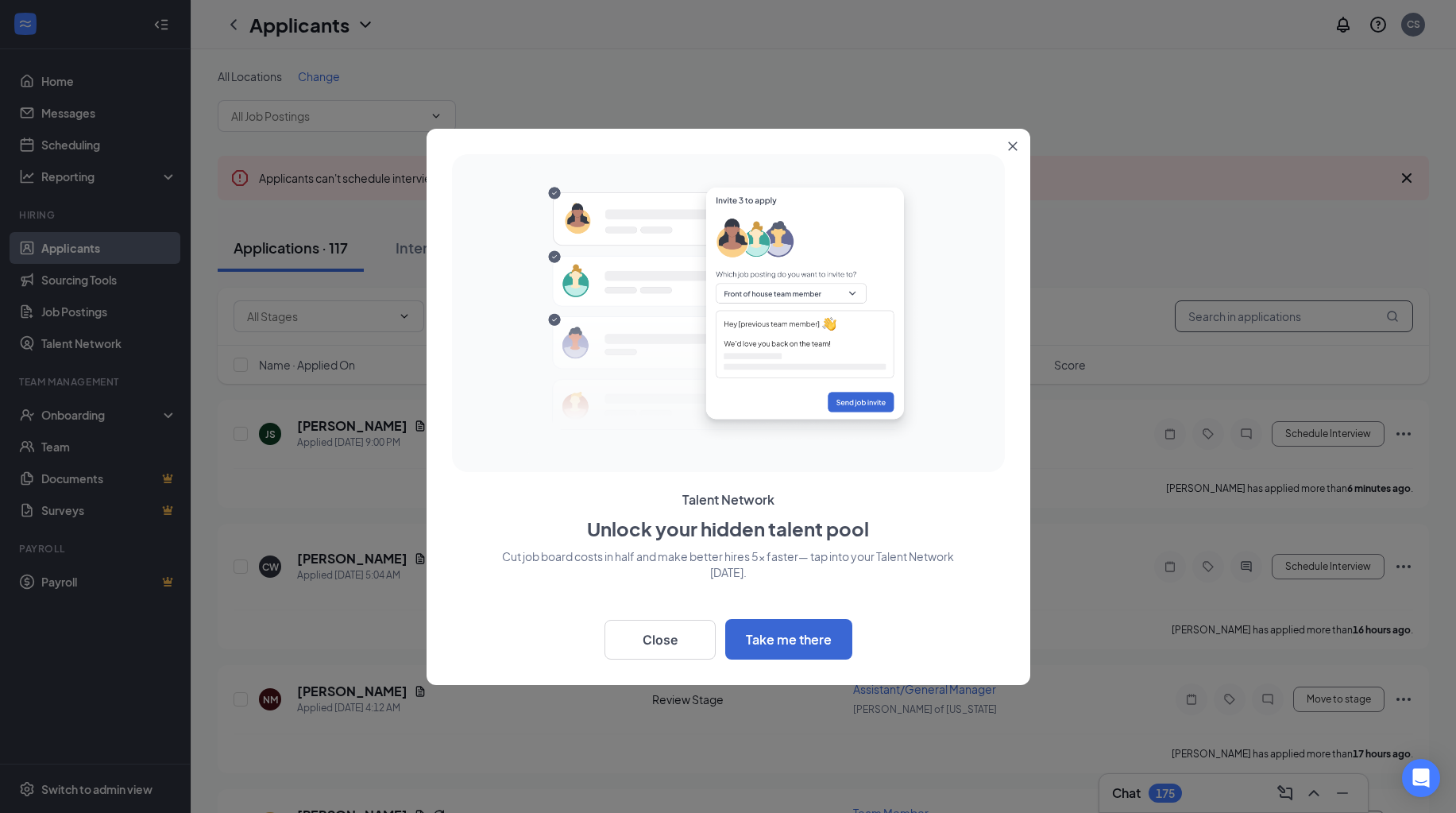
click at [1209, 313] on div at bounding box center [728, 406] width 1456 height 813
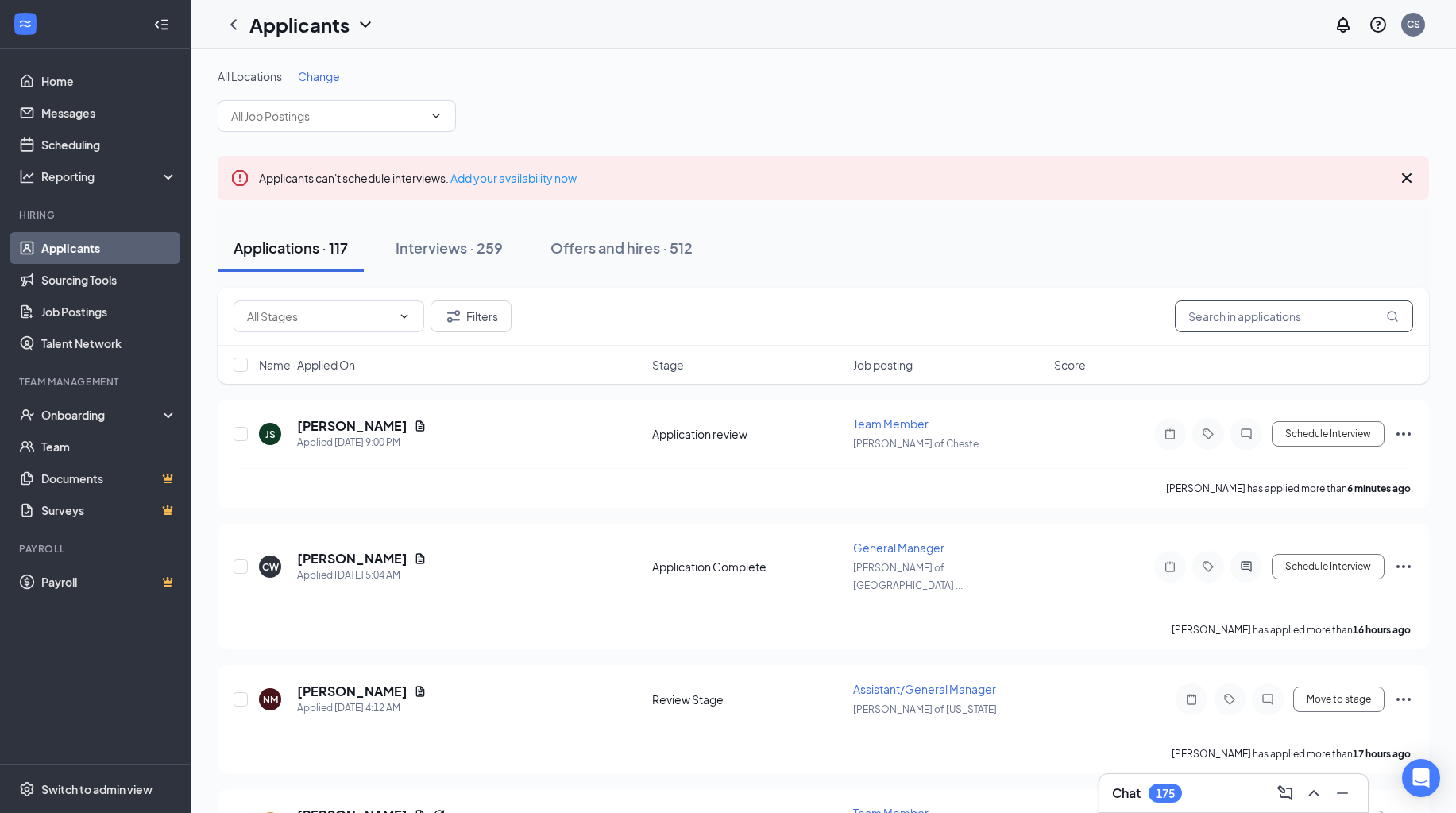
click at [1209, 313] on input "text" at bounding box center [1293, 316] width 238 height 32
type input "quinn"
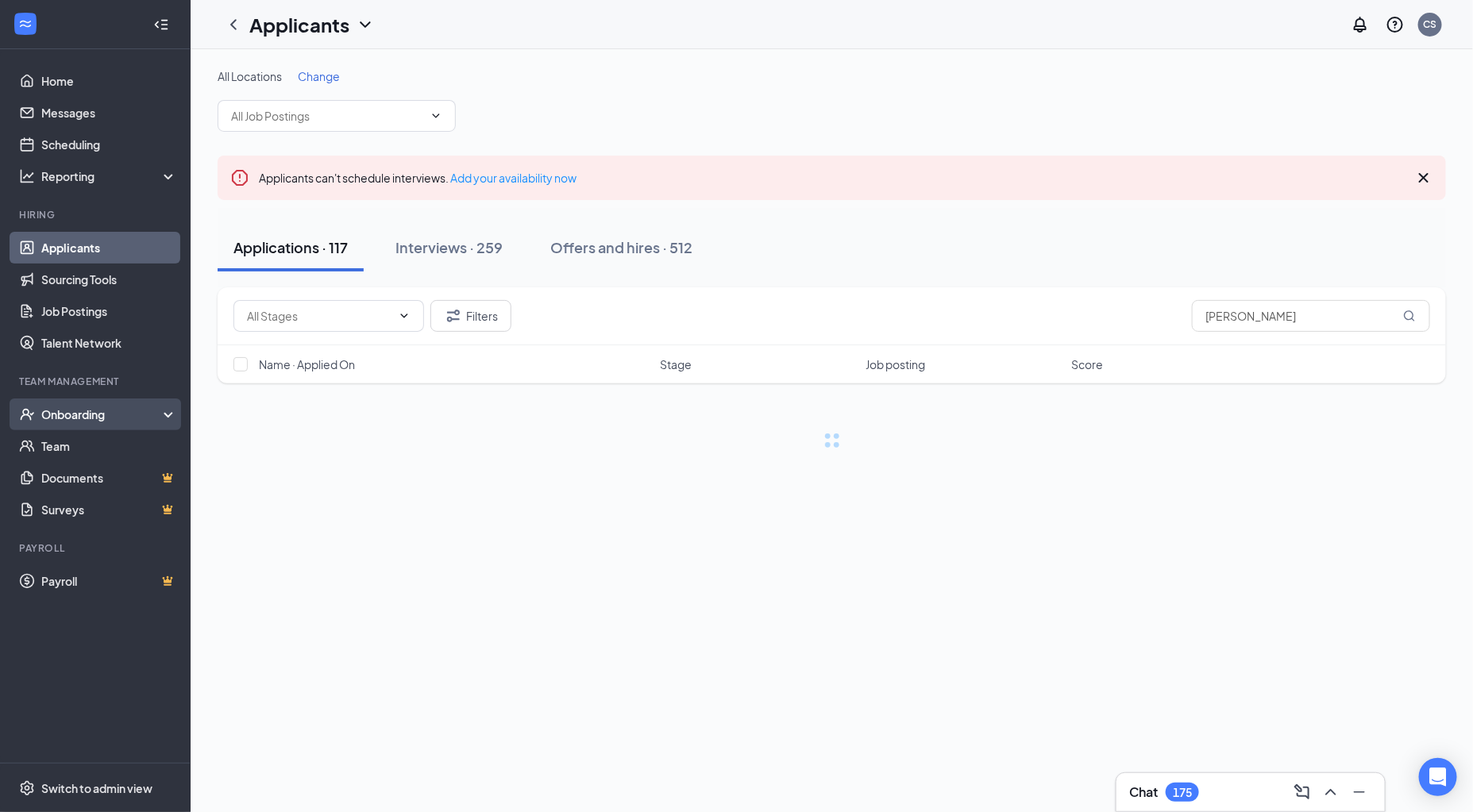
click at [104, 399] on div "Onboarding" at bounding box center [95, 414] width 191 height 32
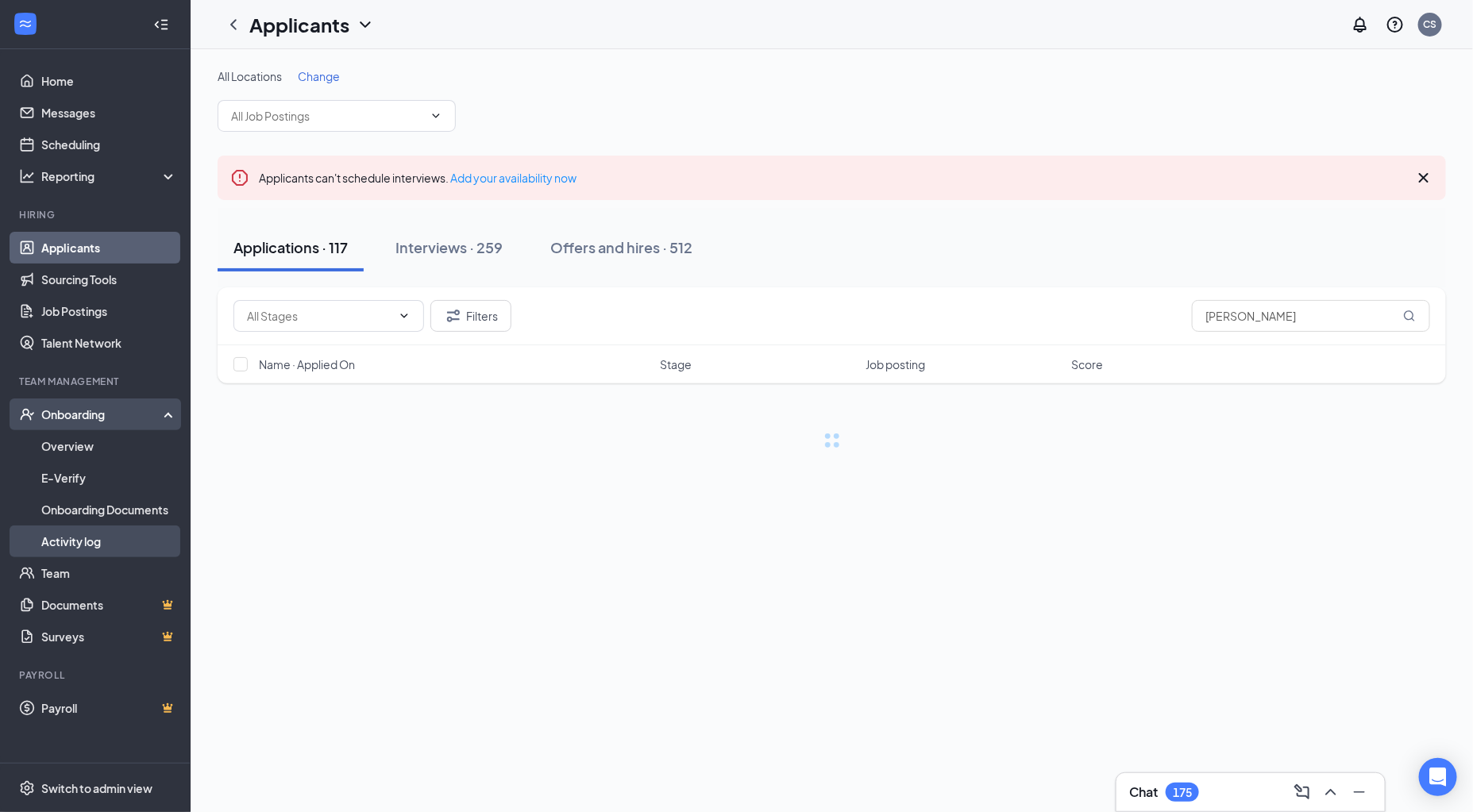
click at [145, 547] on link "Activity log" at bounding box center [109, 541] width 136 height 32
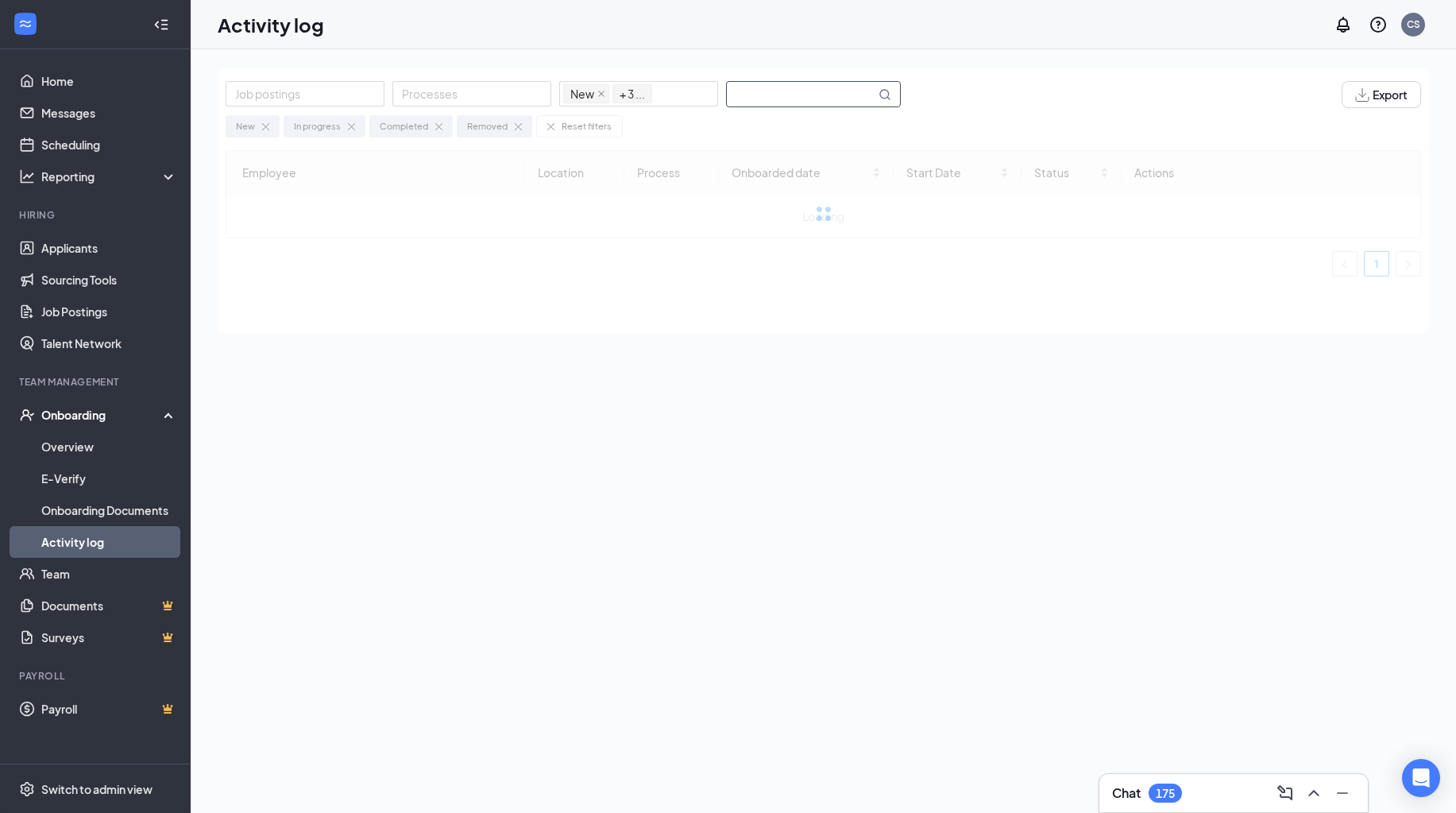
click at [856, 98] on input "text" at bounding box center [801, 94] width 148 height 25
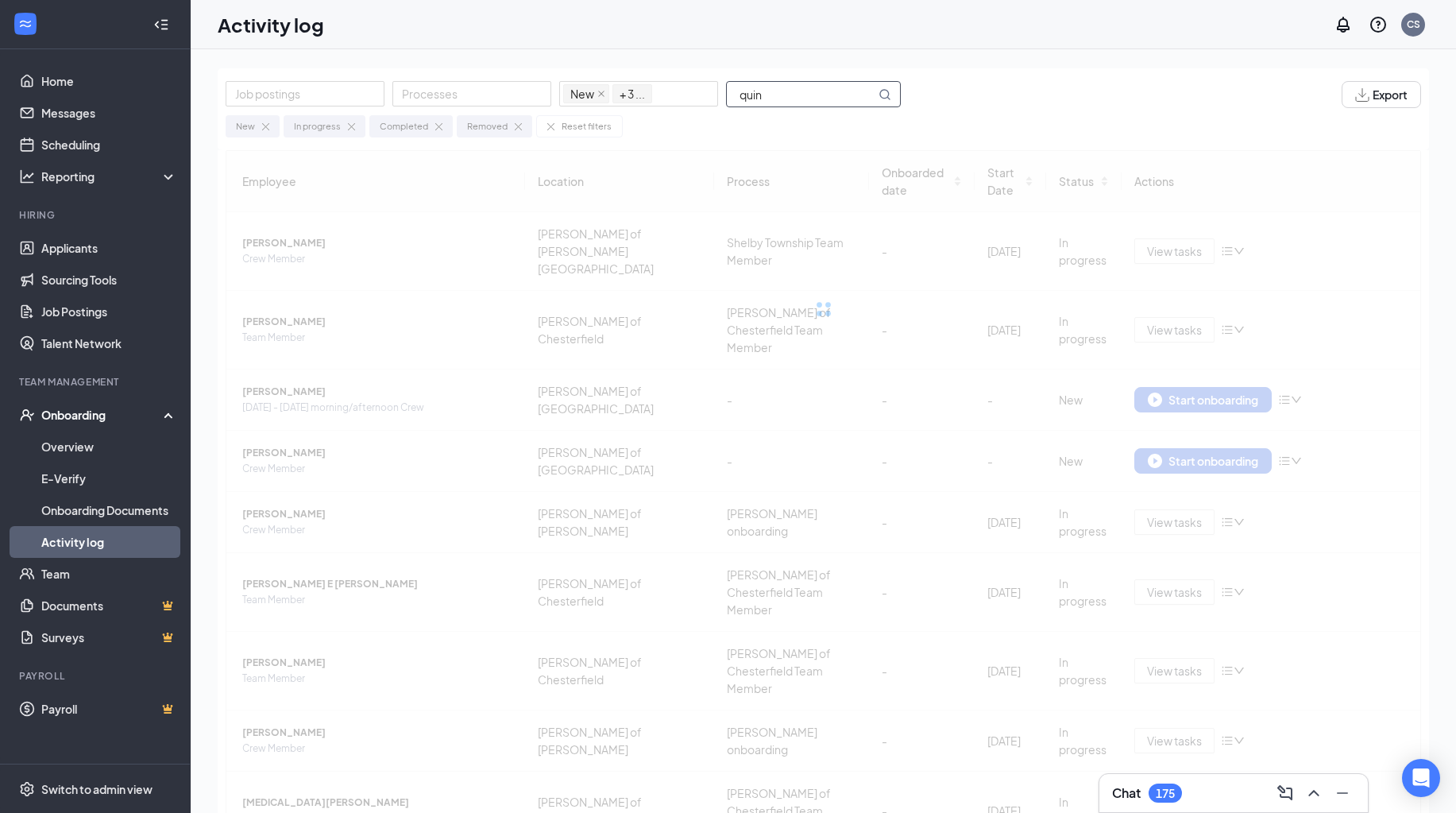
type input "quin"
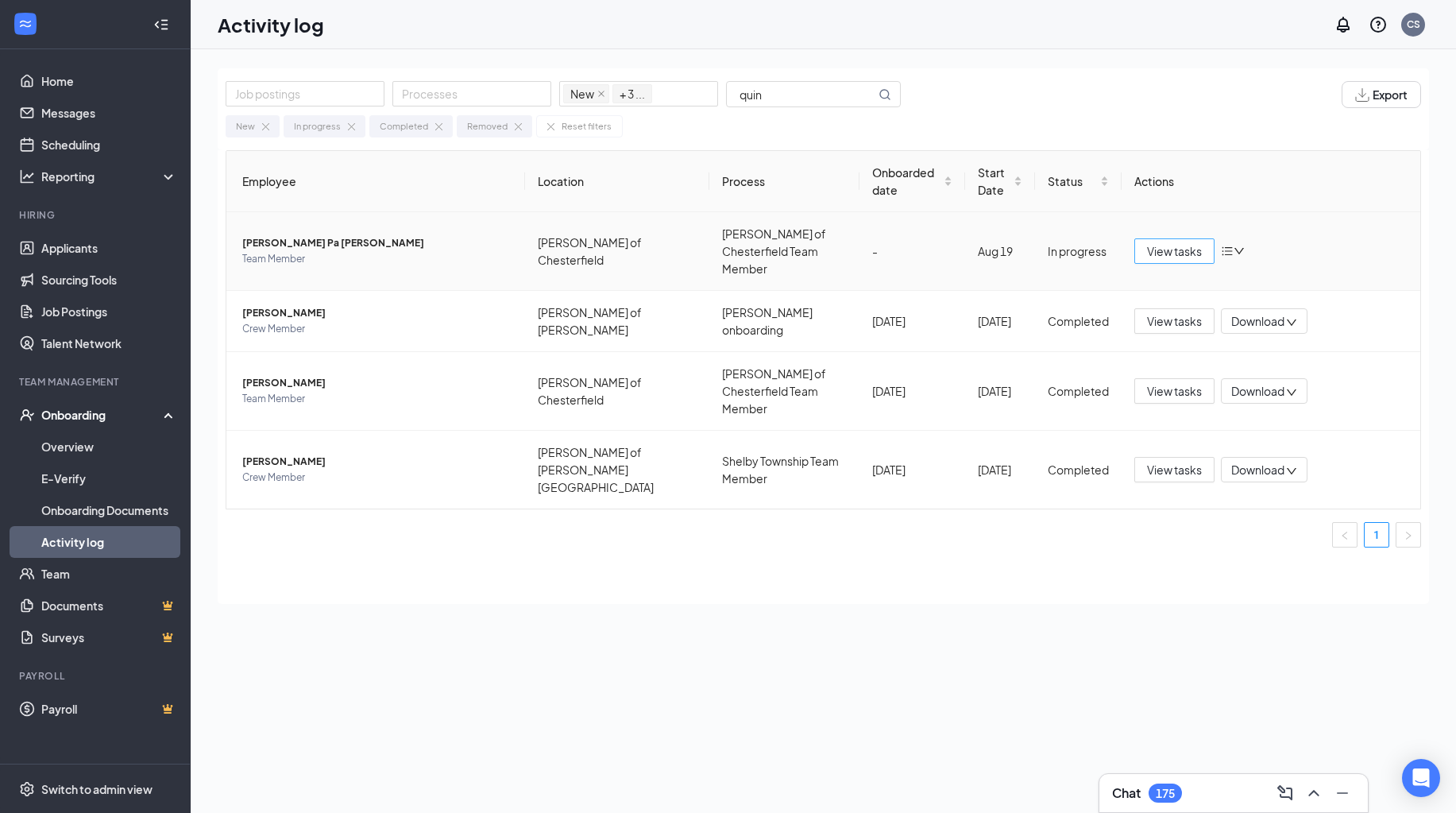
click at [1153, 251] on button "View tasks" at bounding box center [1174, 251] width 80 height 26
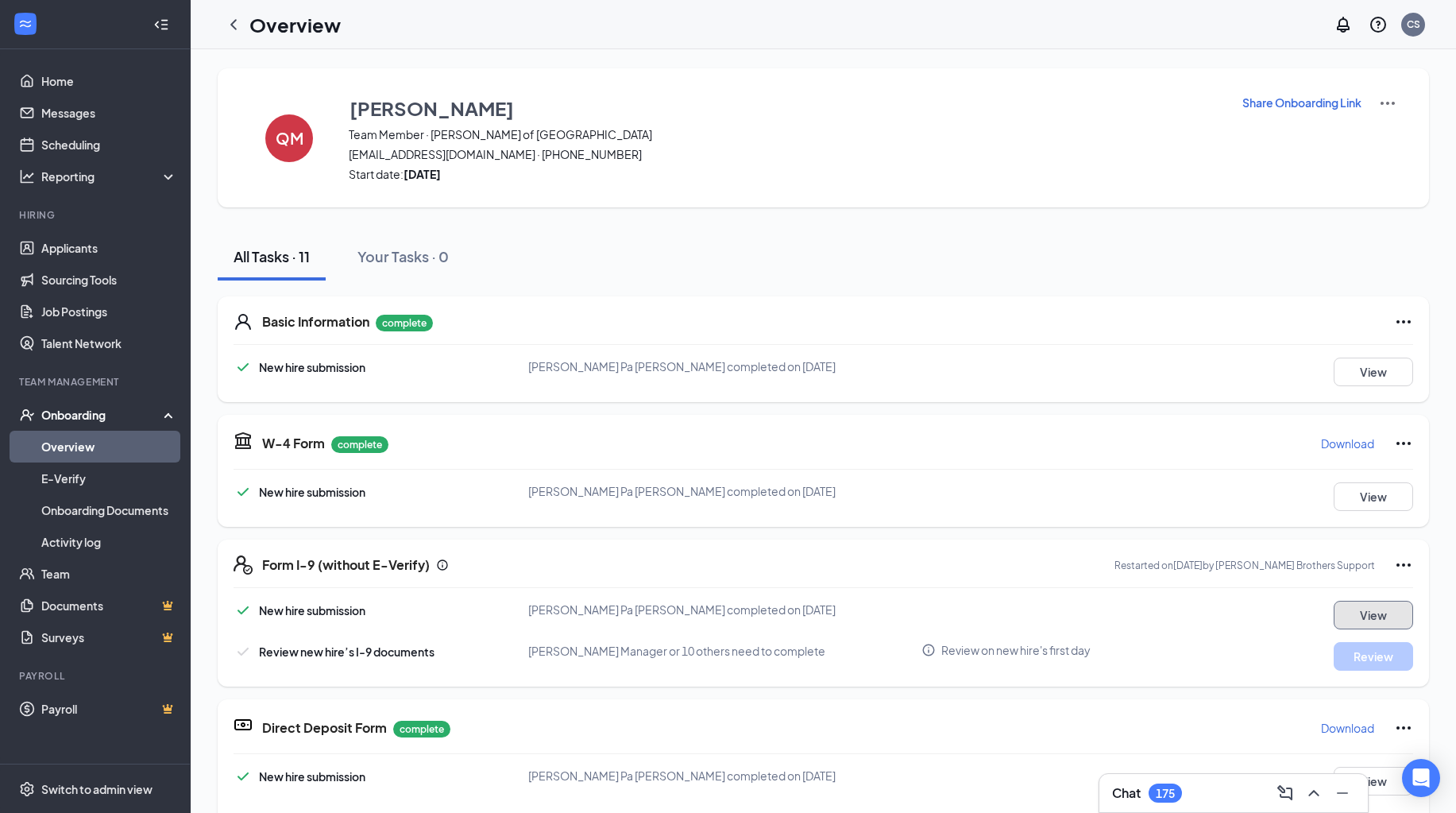
click at [1347, 609] on button "View" at bounding box center [1374, 615] width 79 height 29
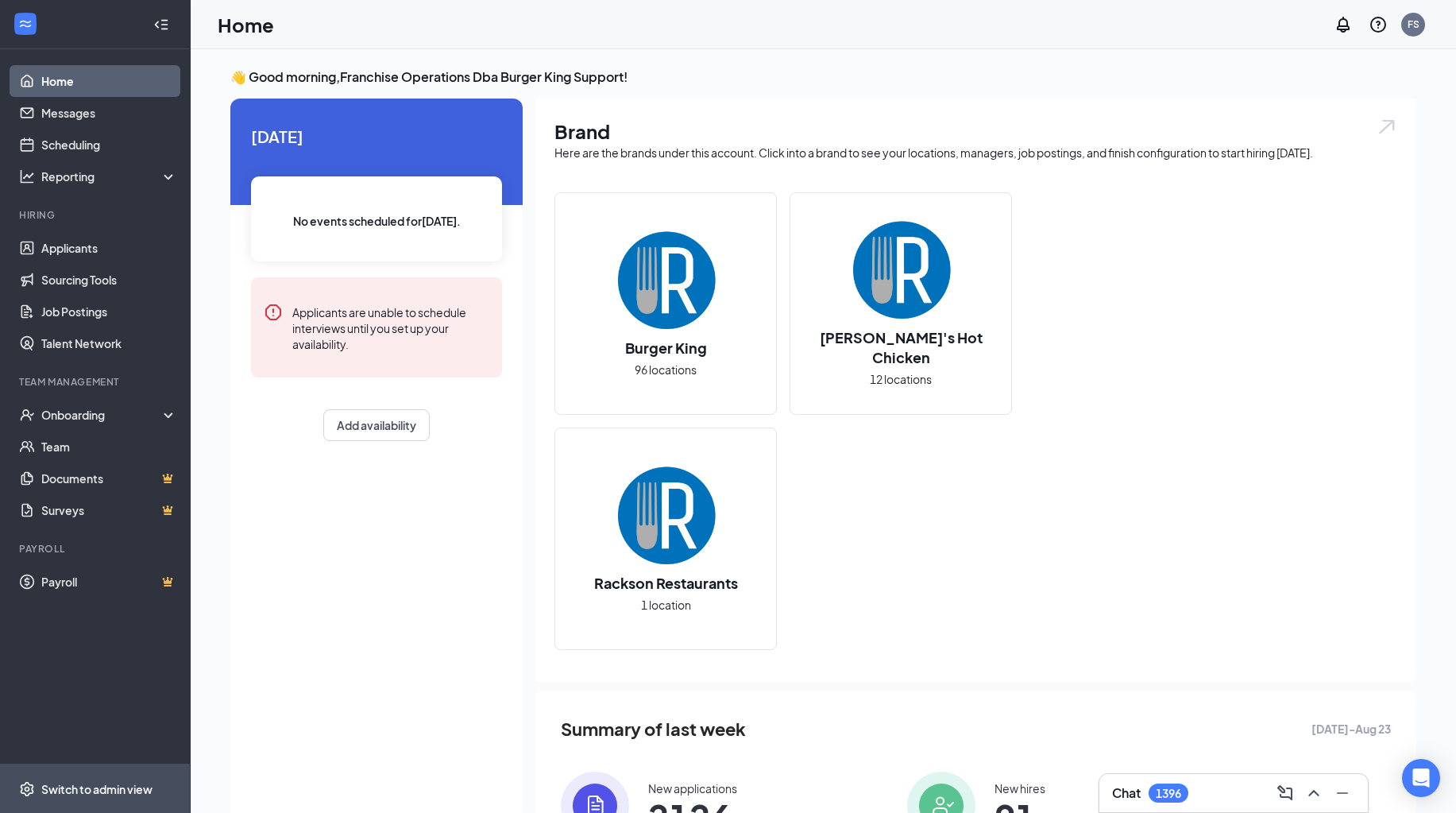
click at [106, 796] on span "Switch to admin view" at bounding box center [109, 788] width 136 height 49
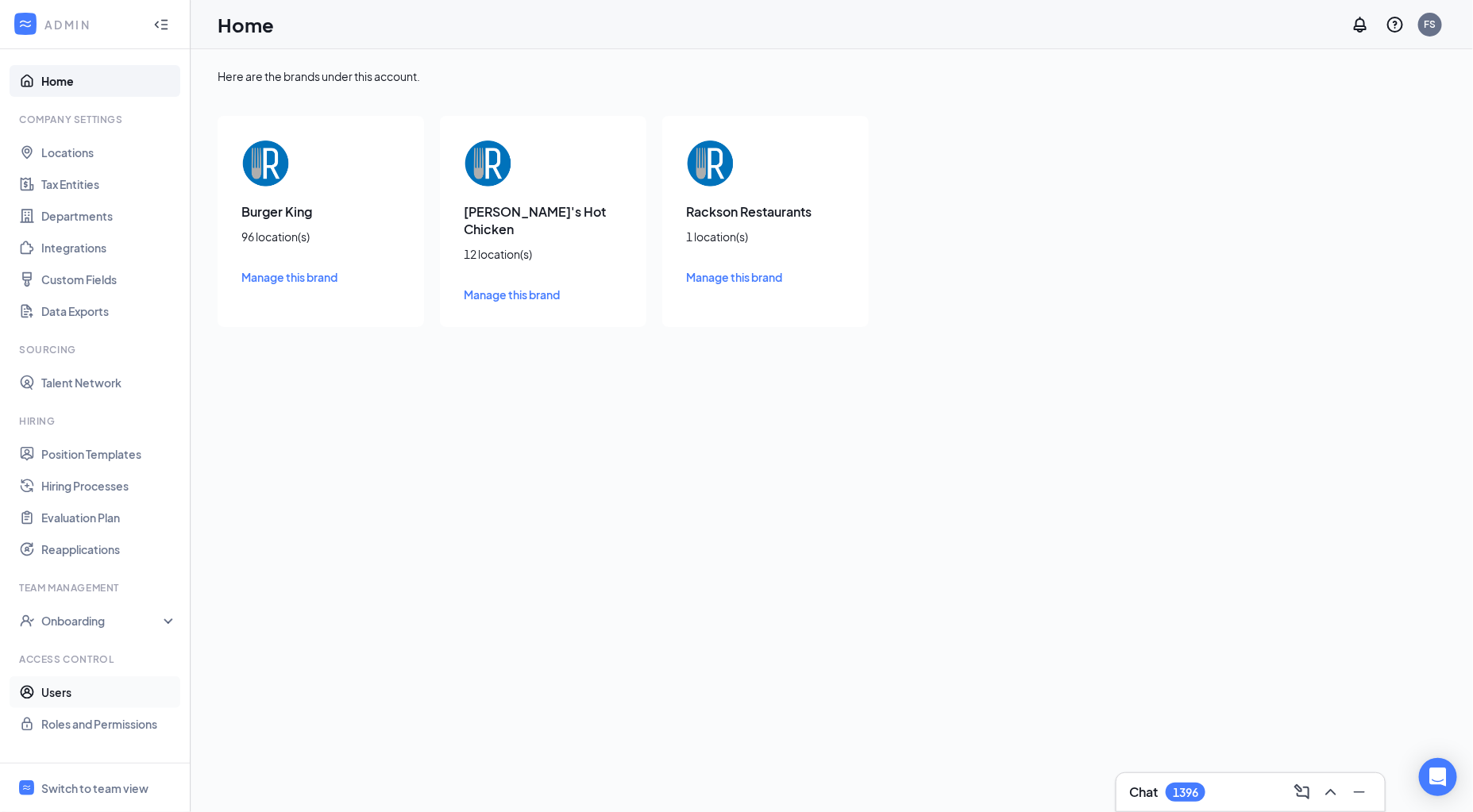
click at [75, 706] on link "Users" at bounding box center [109, 692] width 136 height 32
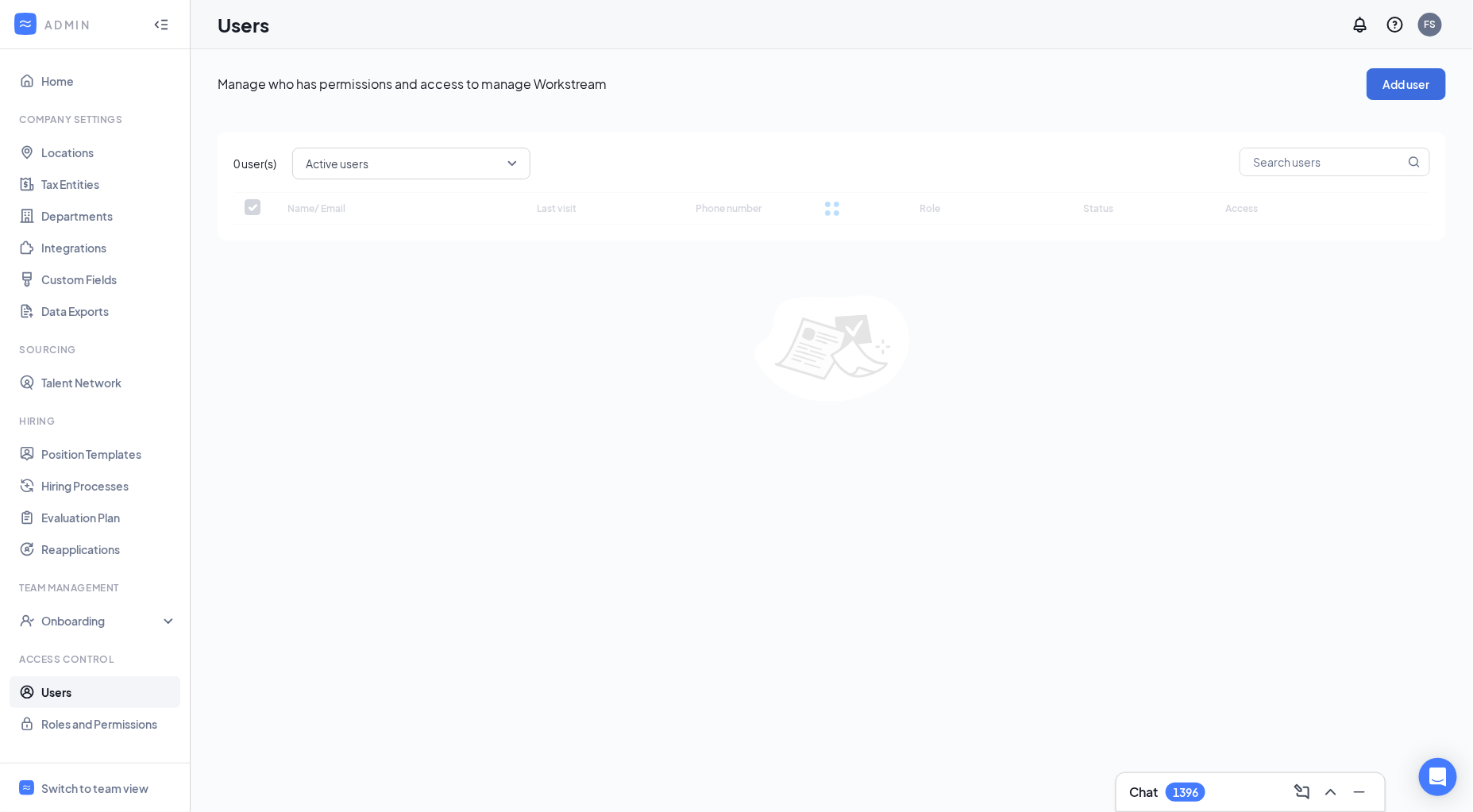
checkbox input "false"
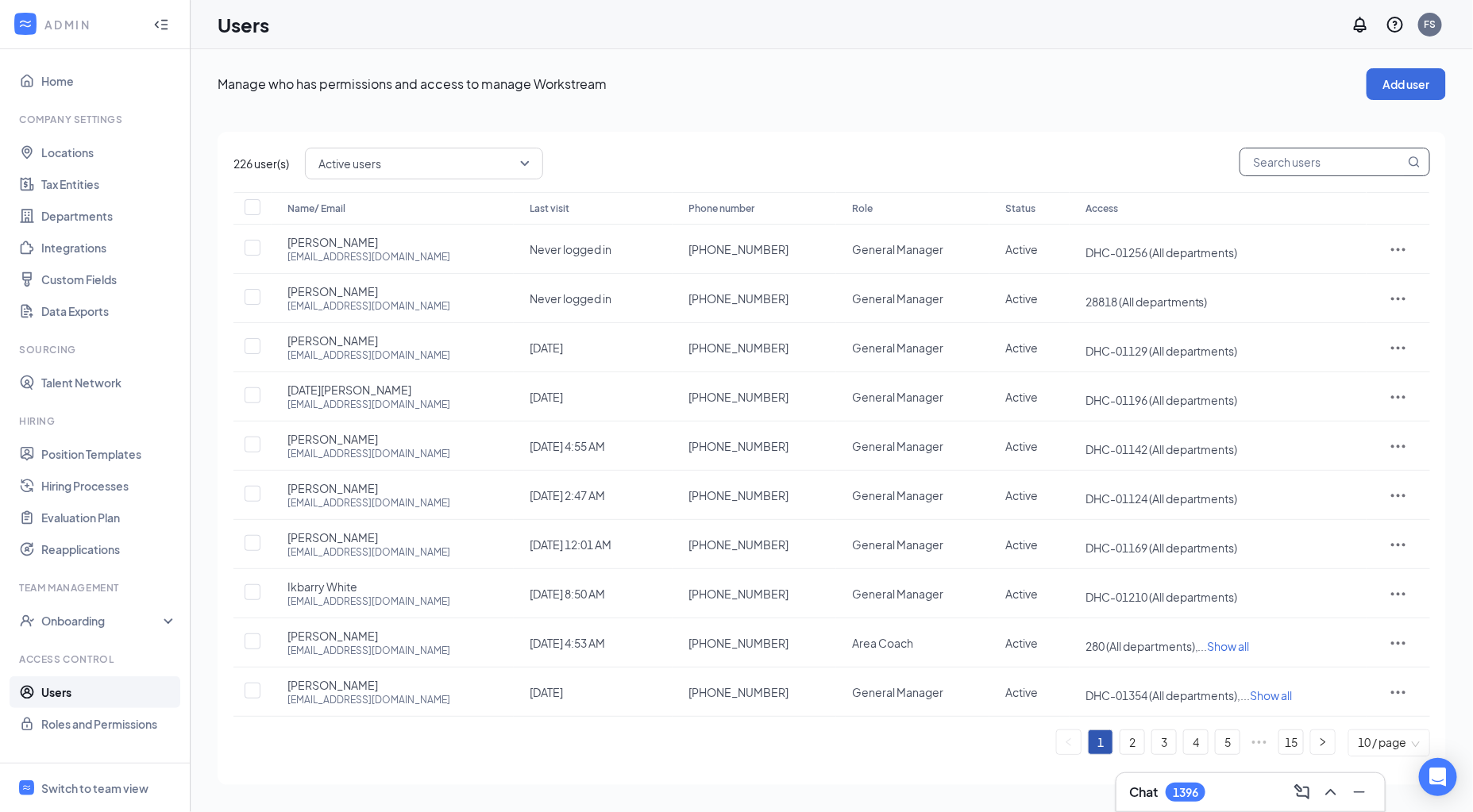
click at [1270, 158] on input "text" at bounding box center [1322, 162] width 164 height 27
paste input "729@racksonbk.com"
type input "729@racksonbk.com"
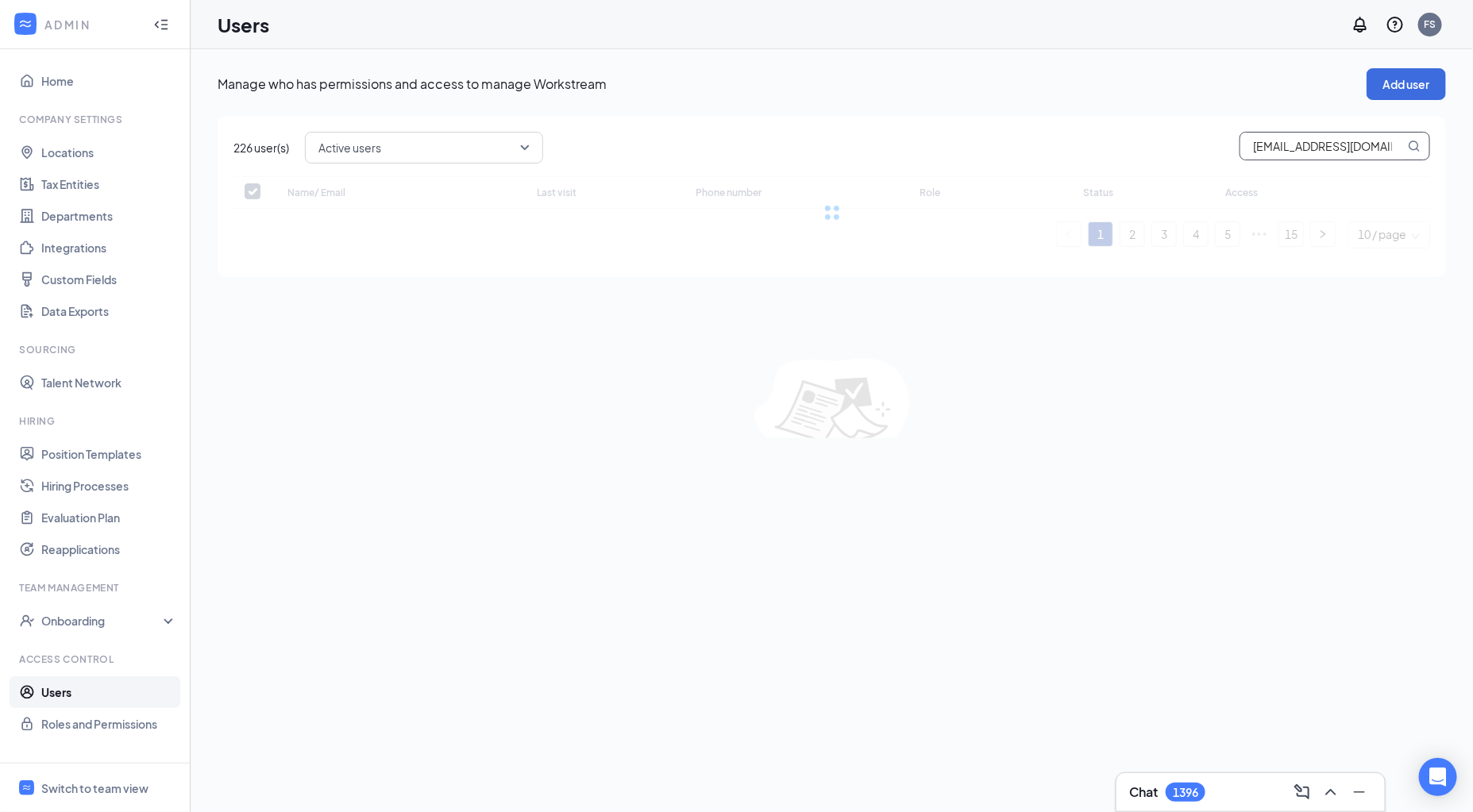
checkbox input "false"
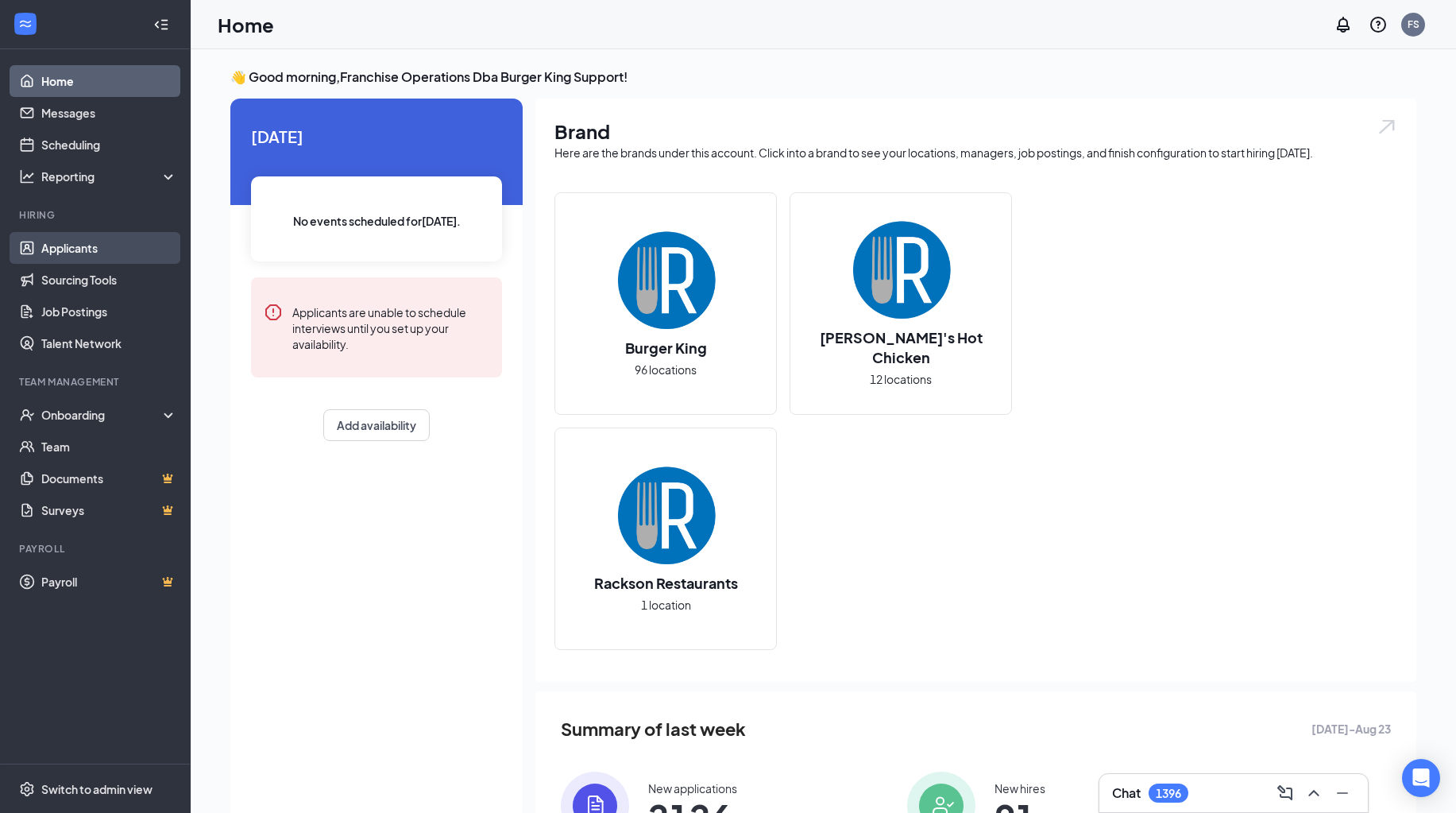
click at [105, 253] on link "Applicants" at bounding box center [109, 248] width 136 height 32
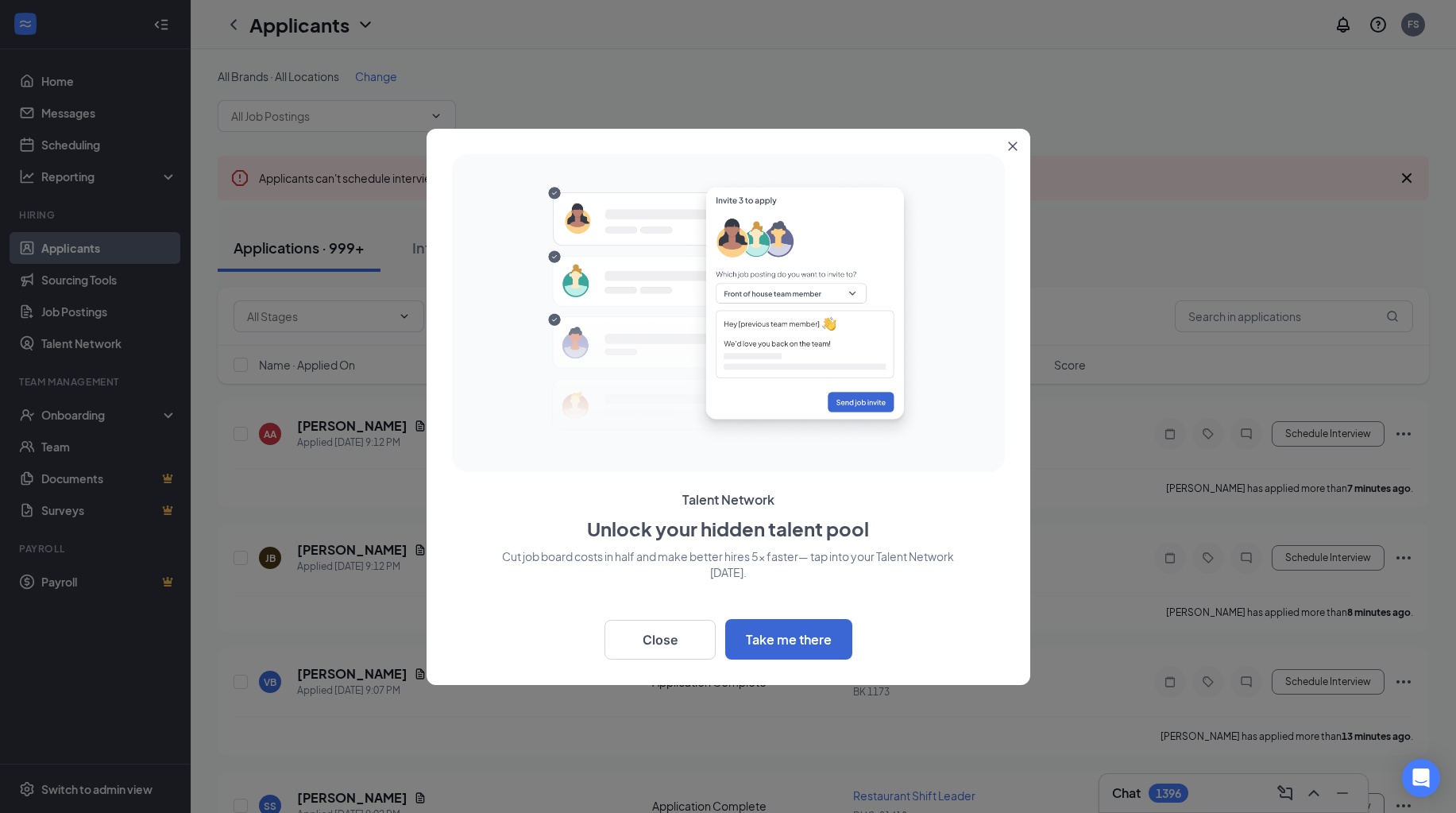
click at [1010, 143] on icon "Close" at bounding box center [1012, 145] width 9 height 9
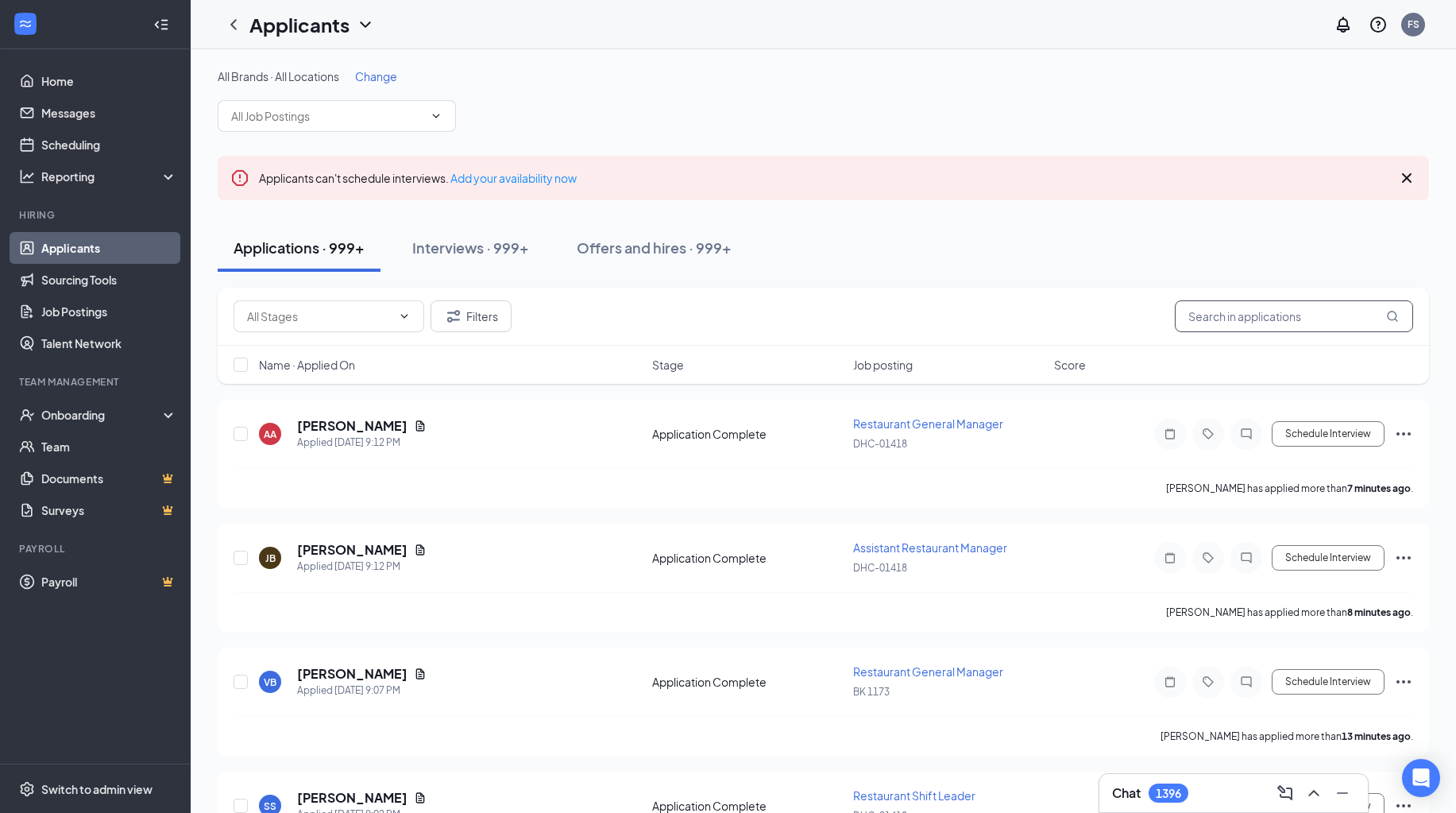
click at [1193, 310] on input "text" at bounding box center [1293, 316] width 238 height 32
click at [1186, 319] on input "diaz" at bounding box center [1293, 316] width 238 height 32
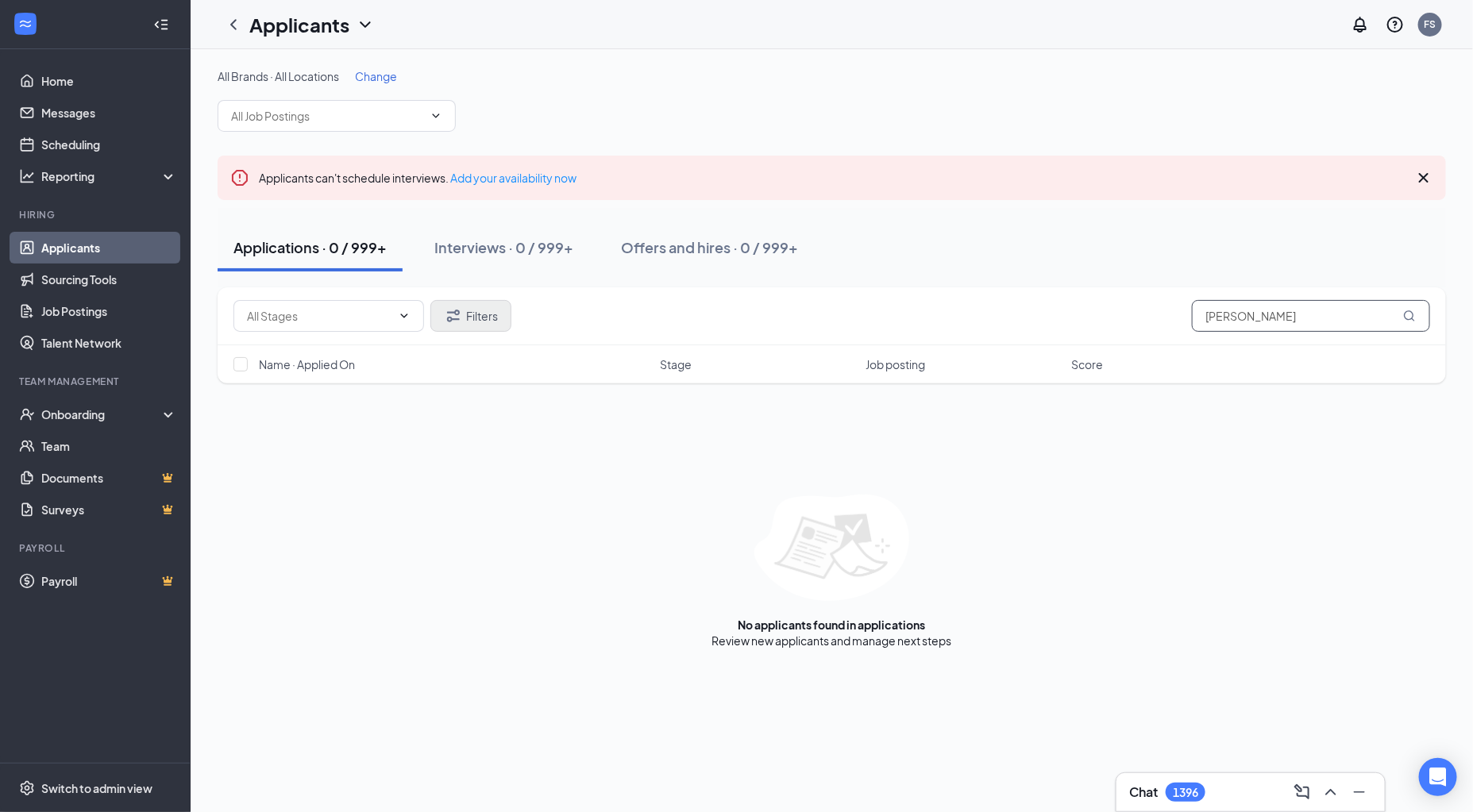
type input "henry diaz"
click at [438, 318] on button "Filters" at bounding box center [471, 316] width 81 height 32
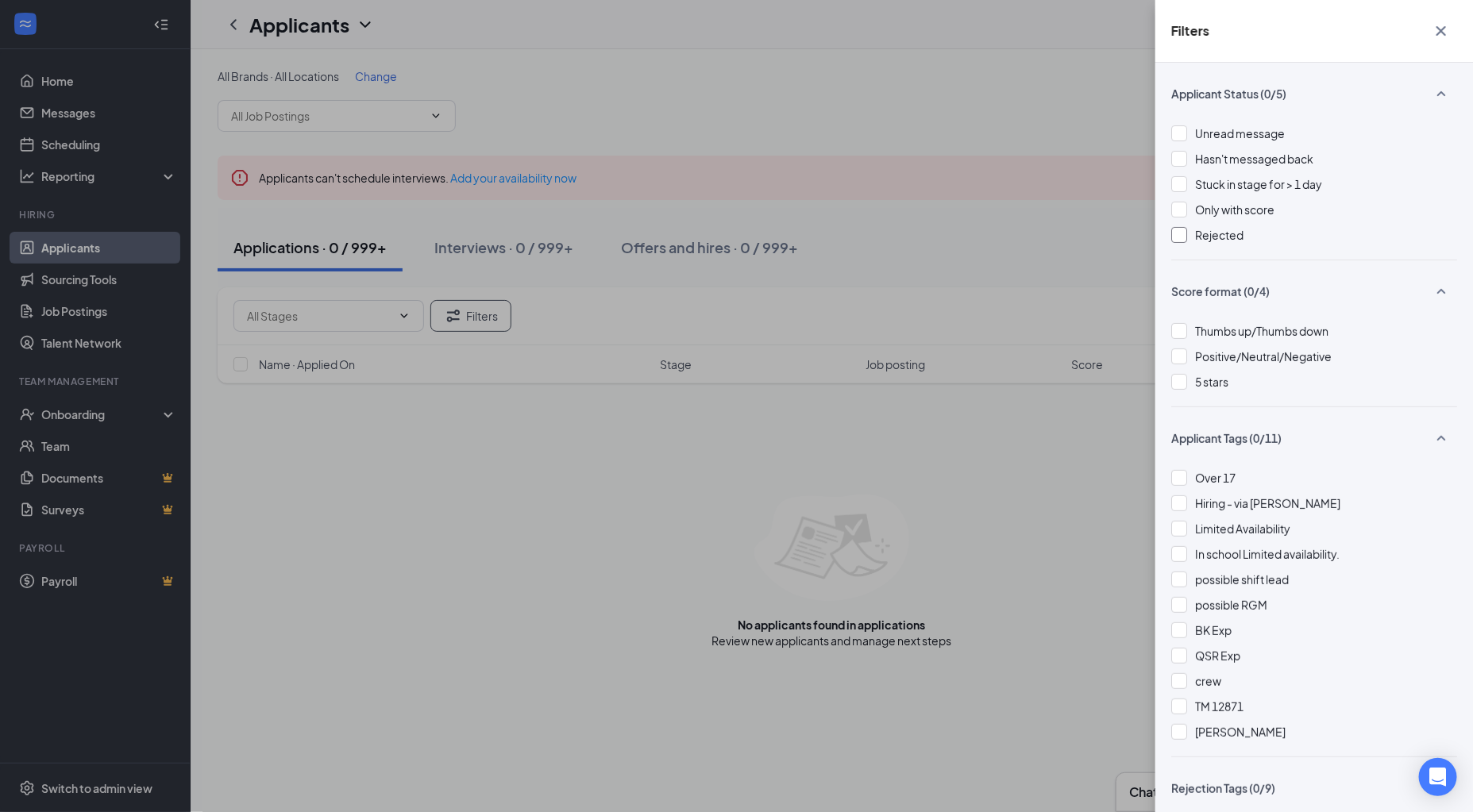
click at [1173, 241] on div at bounding box center [1179, 234] width 16 height 16
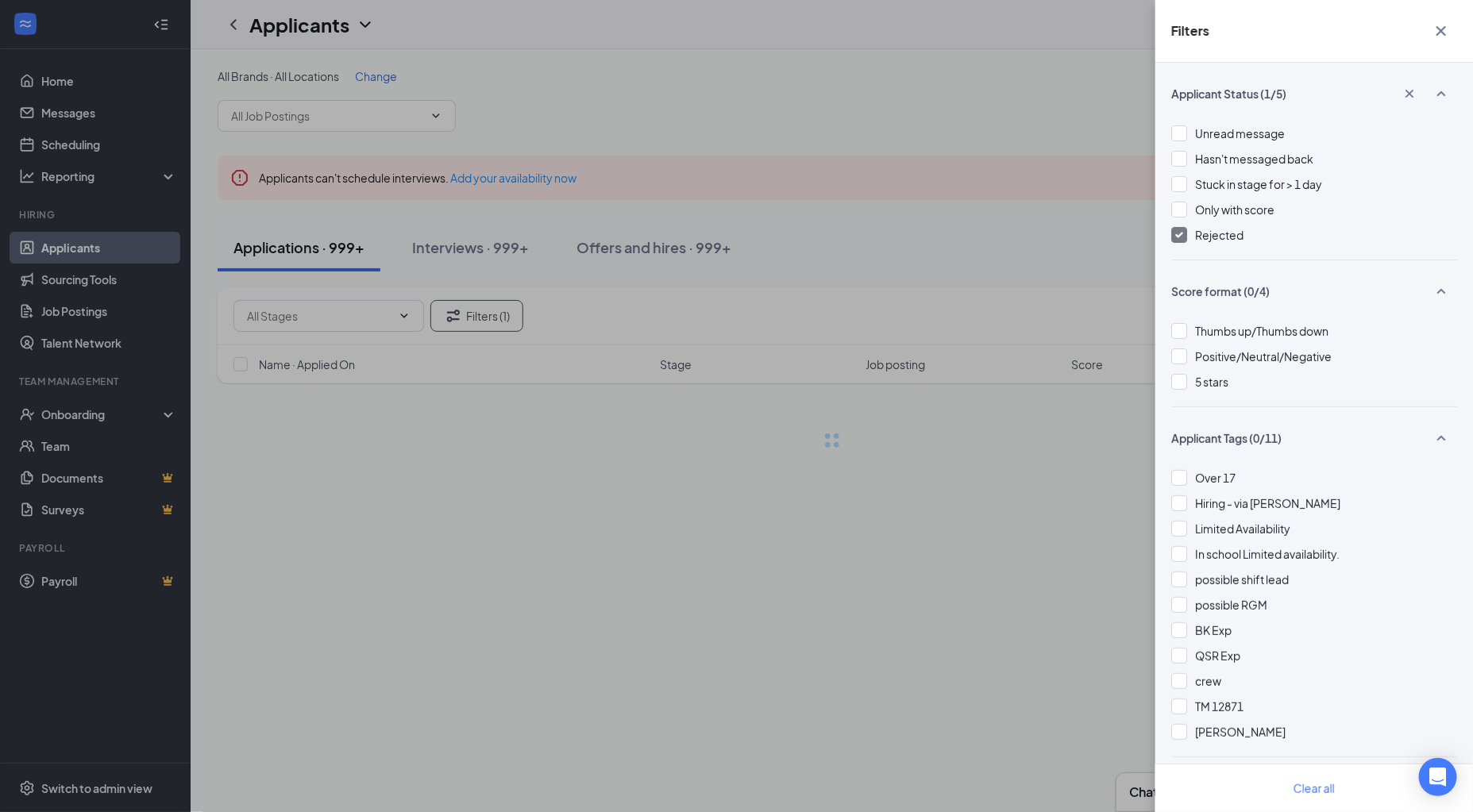
click at [940, 539] on div "Filters Applicant Status (1/5) Unread message Hasn't messaged back Stuck in sta…" at bounding box center [736, 406] width 1473 height 812
click at [1010, 84] on div "Filters Applicant Status (1/5) Unread message Hasn't messaged back Stuck in sta…" at bounding box center [736, 406] width 1473 height 812
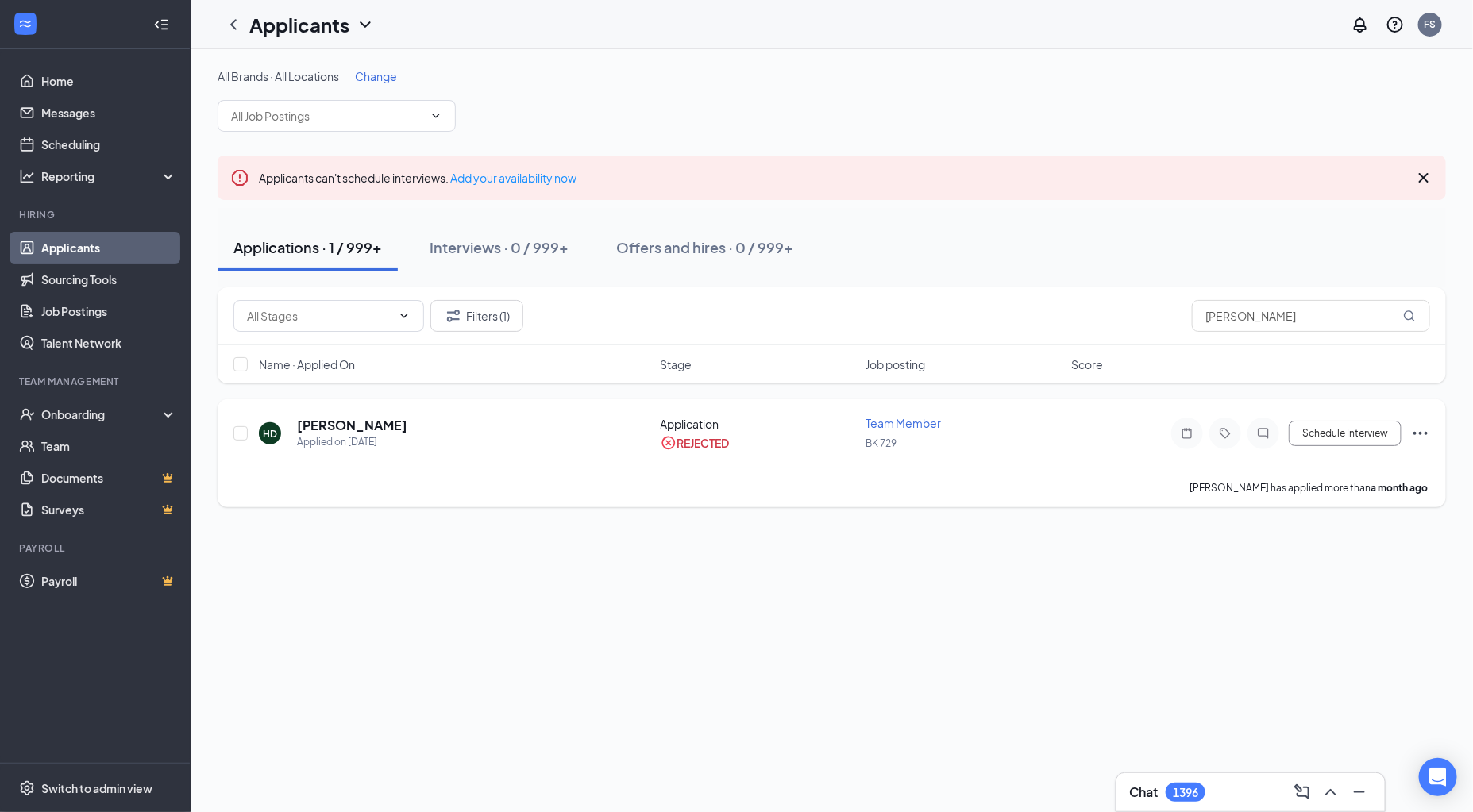
click at [1268, 438] on icon "ChatInactive" at bounding box center [1263, 433] width 19 height 12
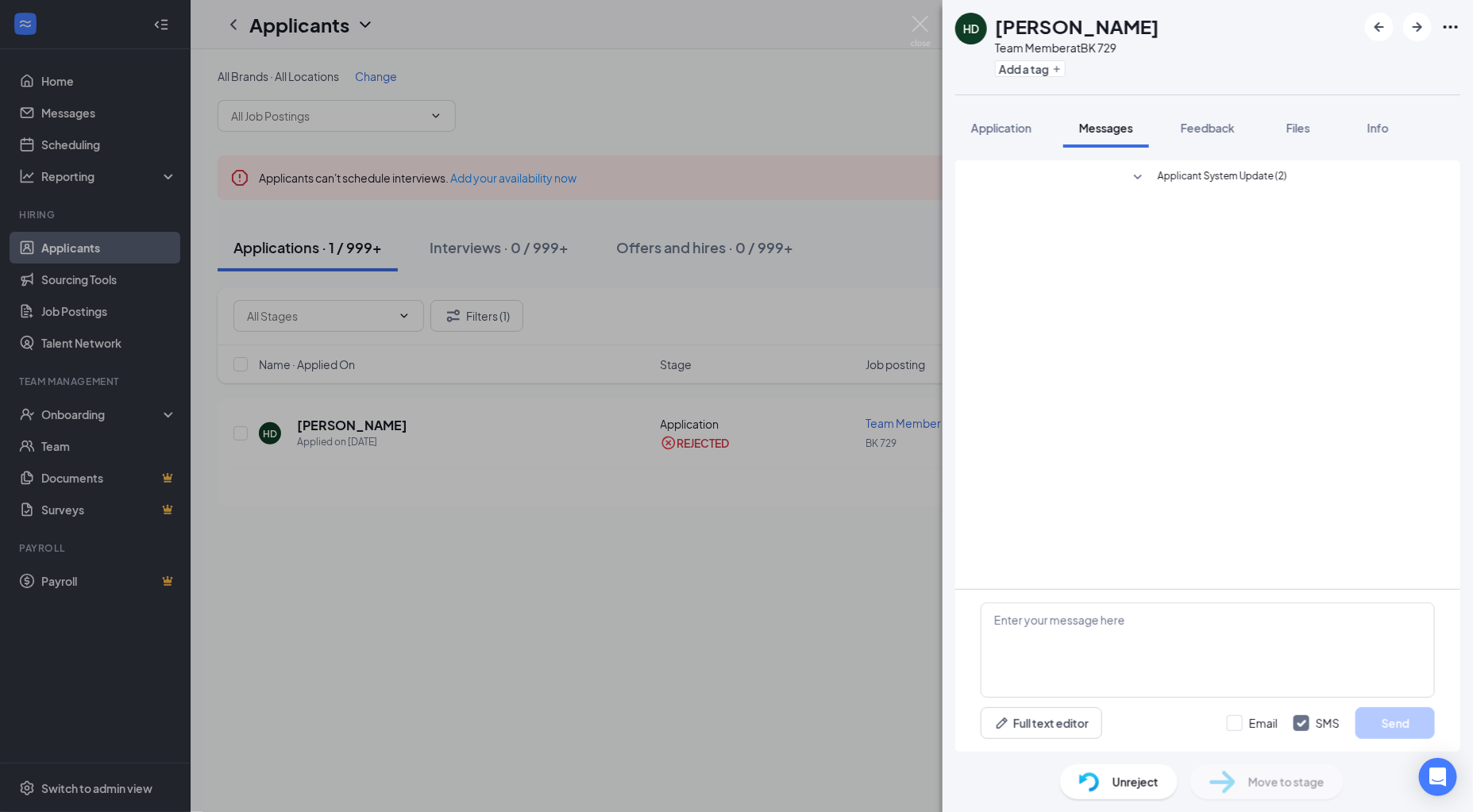
click at [1155, 188] on div "Applicant System Update (2)" at bounding box center [1207, 179] width 272 height 22
click at [1155, 184] on button "Applicant System Update (2)" at bounding box center [1207, 177] width 159 height 19
drag, startPoint x: 1358, startPoint y: 266, endPoint x: 1078, endPoint y: 203, distance: 287.0
click at [1078, 203] on div "Applicant System Update (2) Jul 26, 2025 3:57 AM Henry Diaz is rejected by Smar…" at bounding box center [1207, 221] width 454 height 123
click at [1231, 228] on span "Henry Diaz is rejected by Smart Screening at Application stage." at bounding box center [1207, 220] width 272 height 27
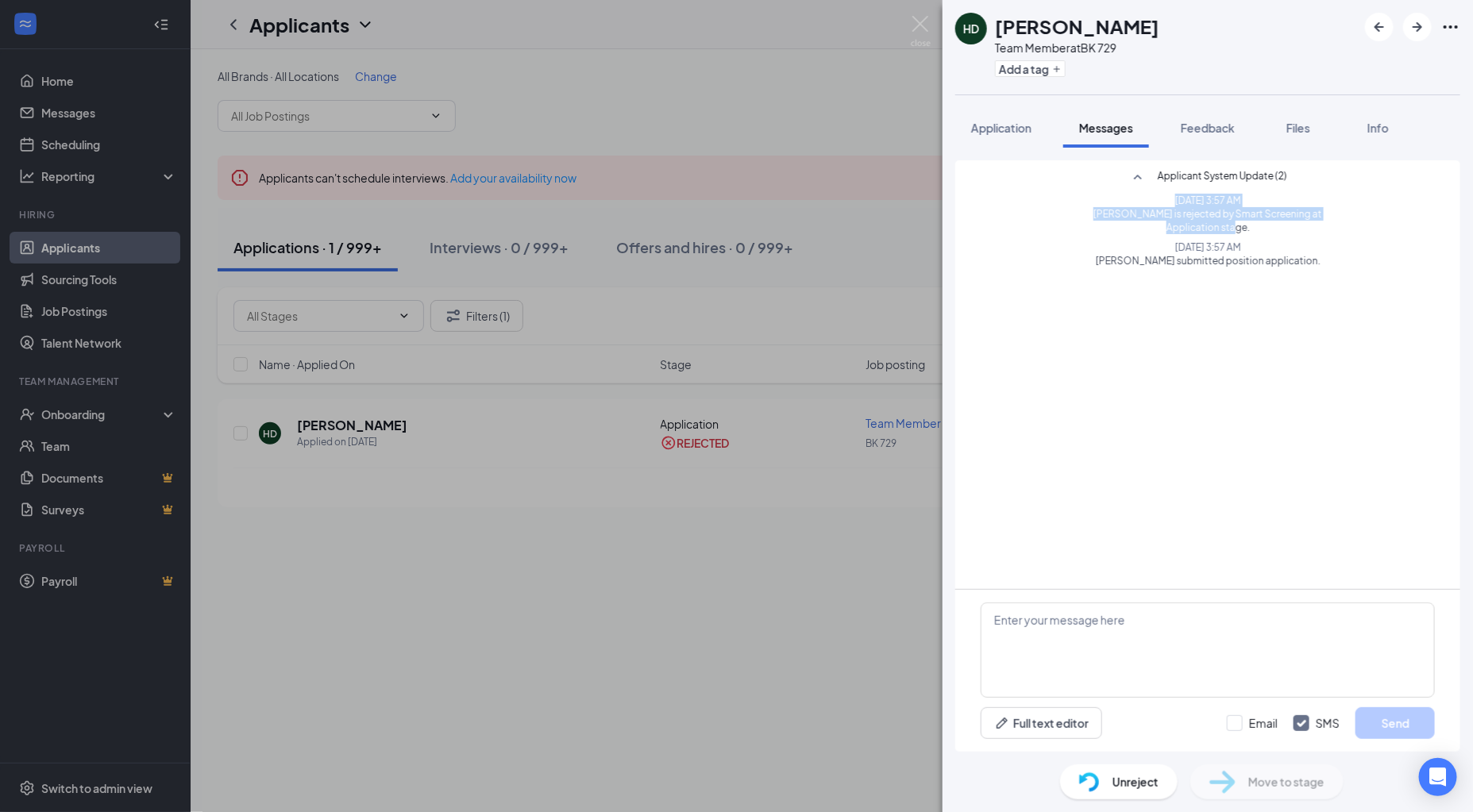
drag, startPoint x: 1231, startPoint y: 228, endPoint x: 1161, endPoint y: 203, distance: 74.3
click at [1161, 203] on div "Jul 26, 2025 3:57 AM Henry Diaz is rejected by Smart Screening at Application s…" at bounding box center [1207, 214] width 272 height 40
copy div "Jul 26, 2025 3:57 AM Henry Diaz is rejected by Smart Screening at Application s…"
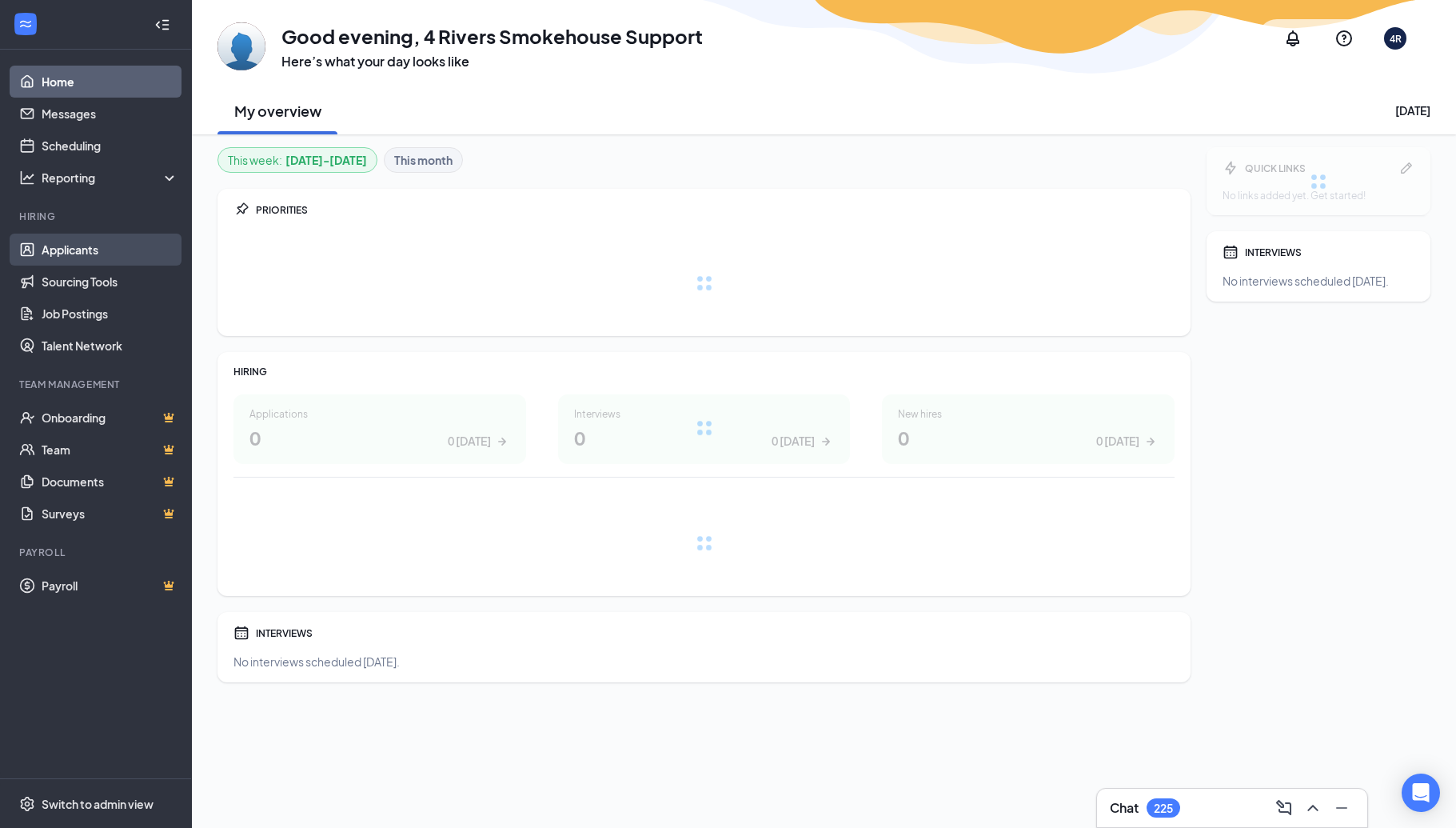
click at [94, 247] on link "Applicants" at bounding box center [110, 249] width 137 height 32
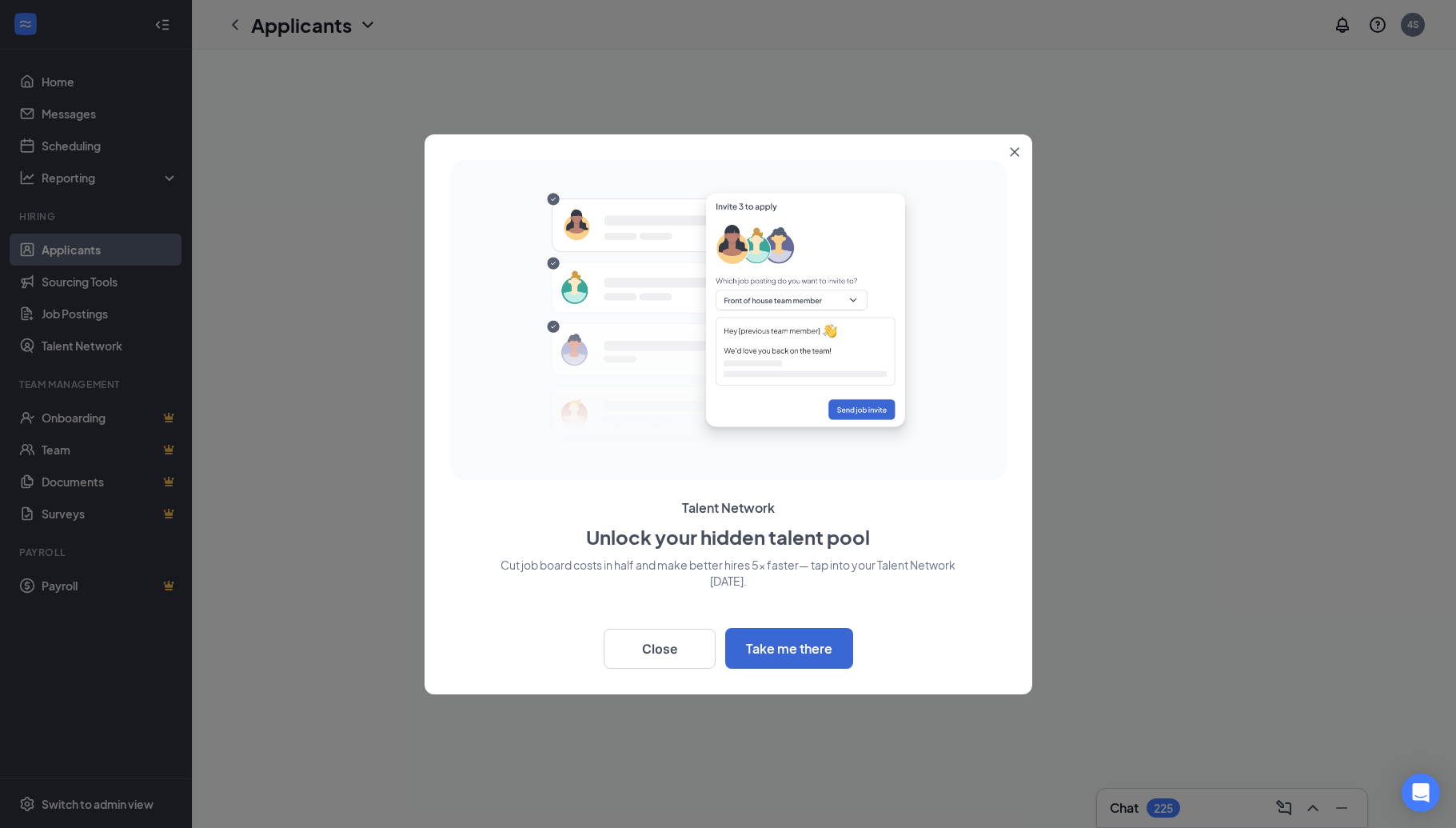
click at [717, 655] on div "Back Close Take me there" at bounding box center [728, 644] width 556 height 47
click at [684, 654] on button "Close" at bounding box center [659, 649] width 112 height 40
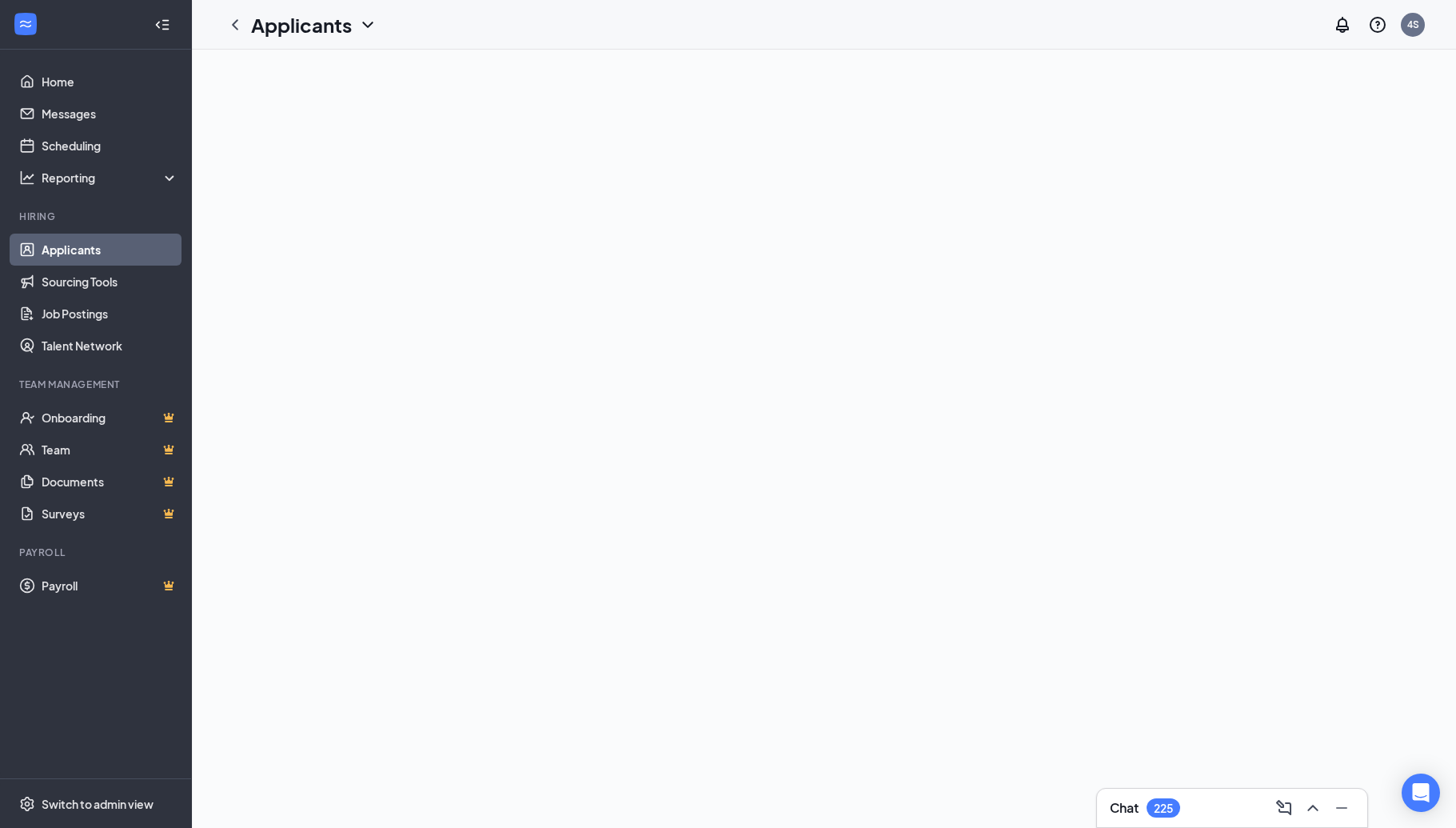
click at [385, 359] on div at bounding box center [824, 438] width 1264 height 778
click at [81, 84] on link "Home" at bounding box center [110, 81] width 137 height 32
